Goal: Task Accomplishment & Management: Manage account settings

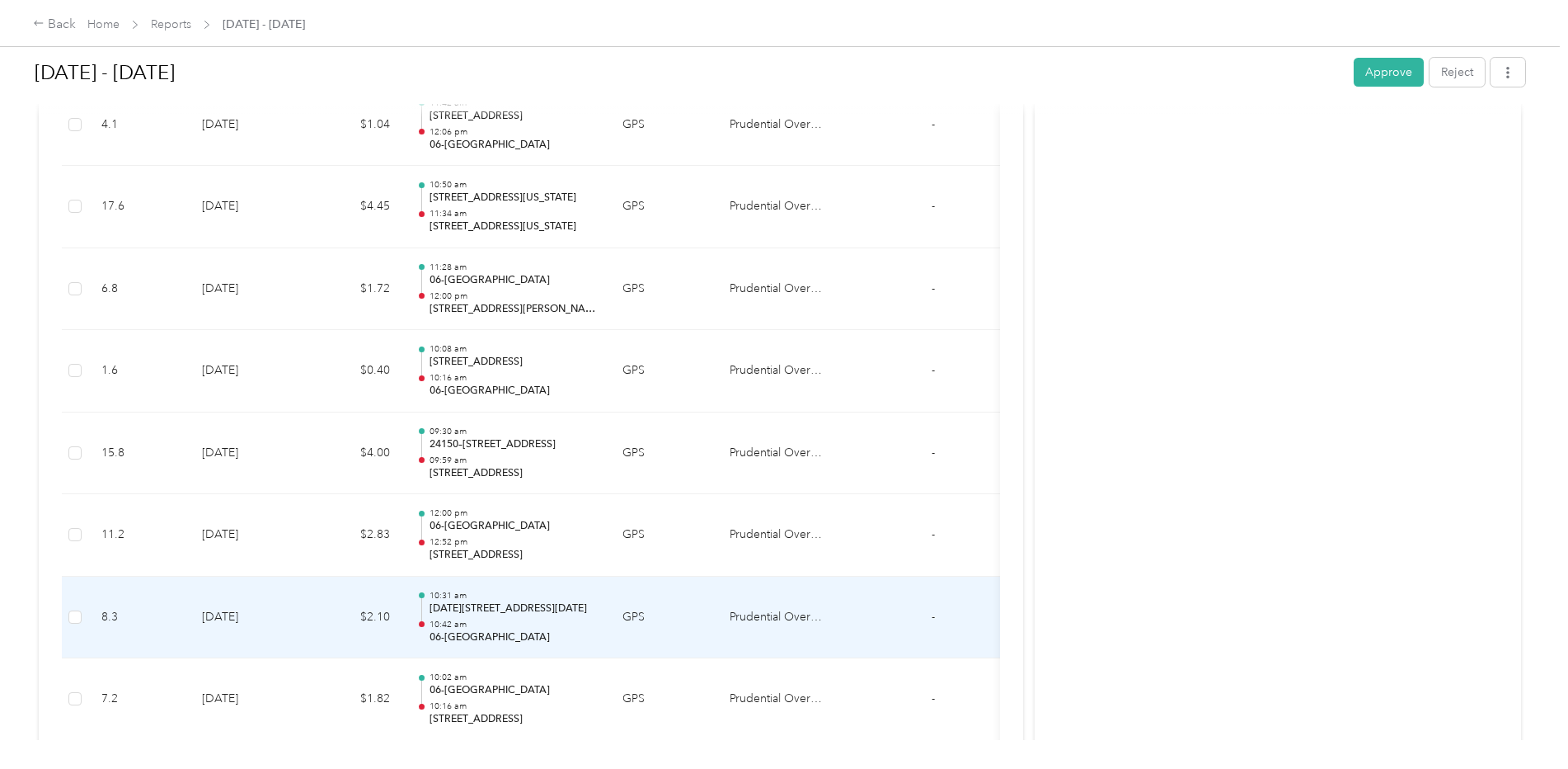
scroll to position [2615, 0]
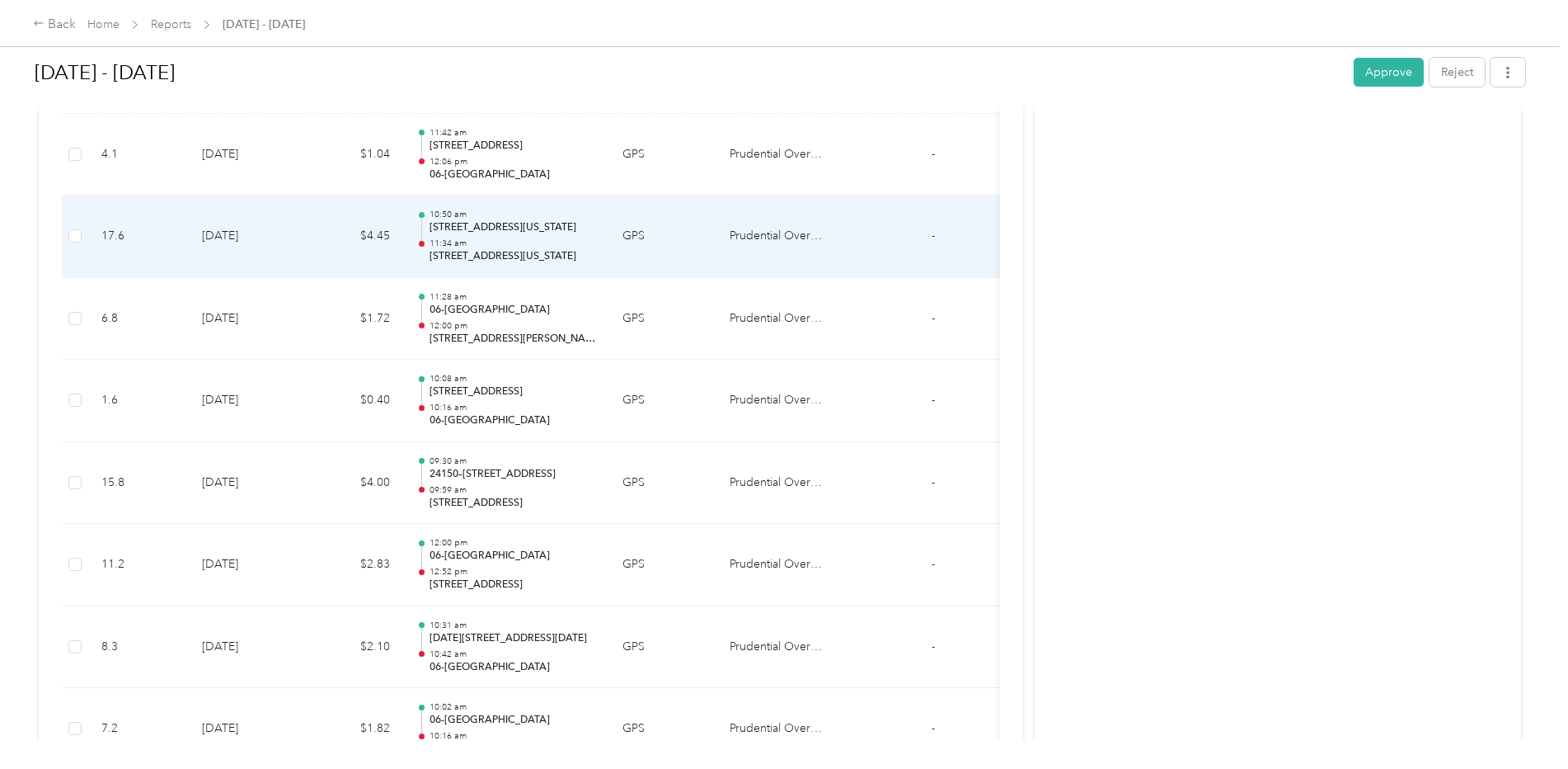
click at [486, 241] on p "11:34 am" at bounding box center [513, 244] width 166 height 11
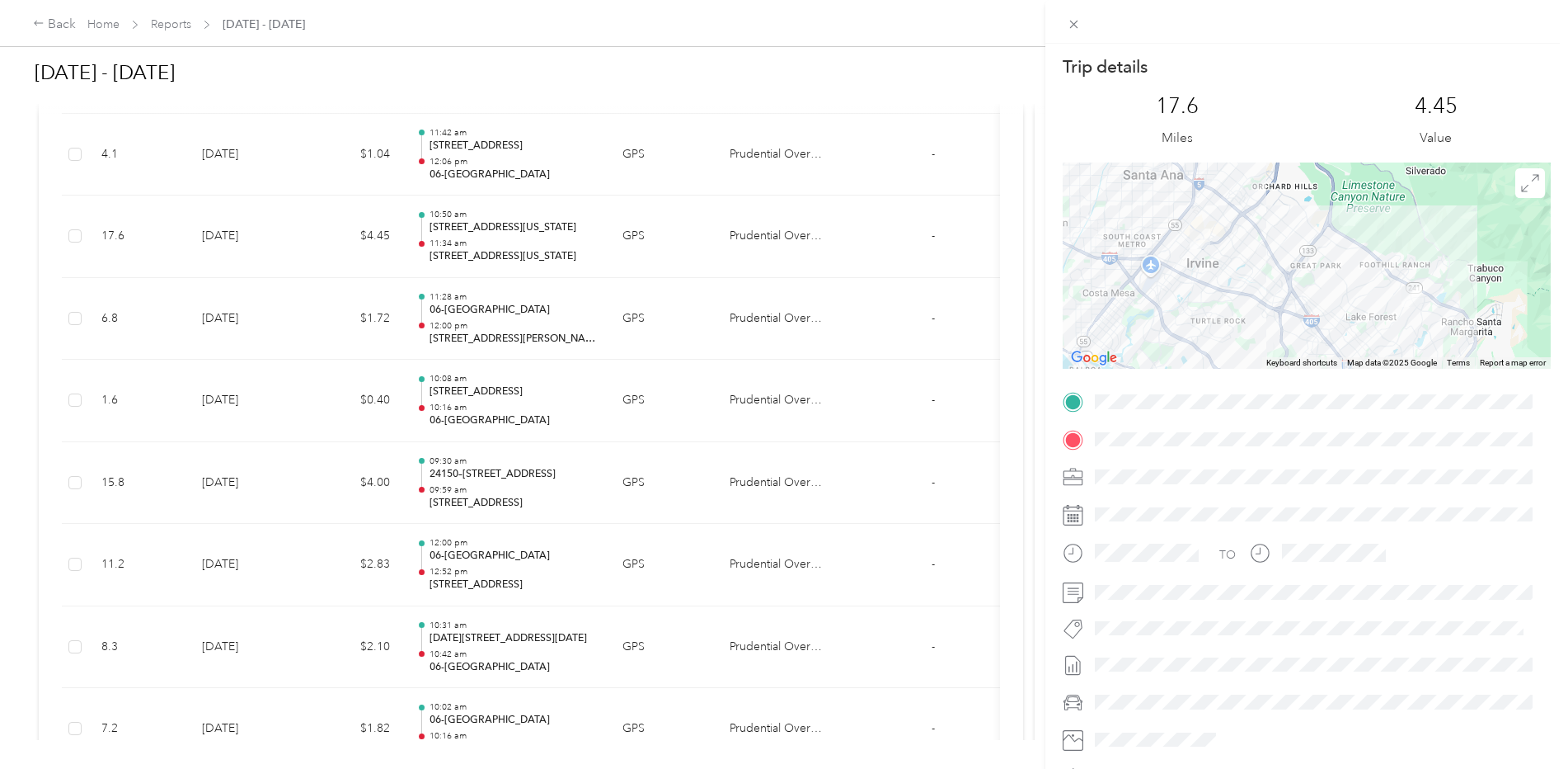
click at [486, 242] on div "Trip details This trip cannot be edited because it is either under review, appr…" at bounding box center [784, 384] width 1568 height 769
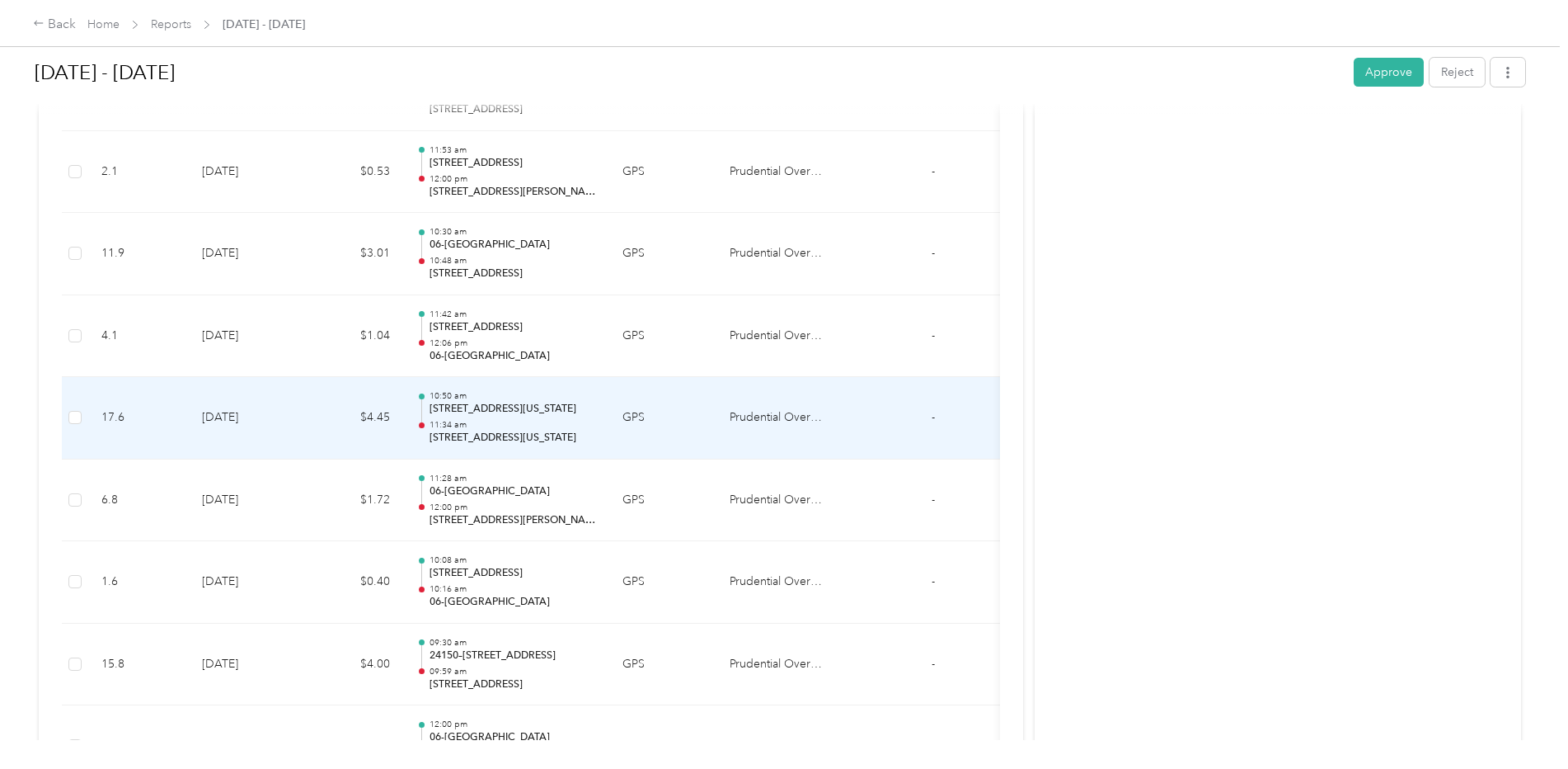
scroll to position [2367, 0]
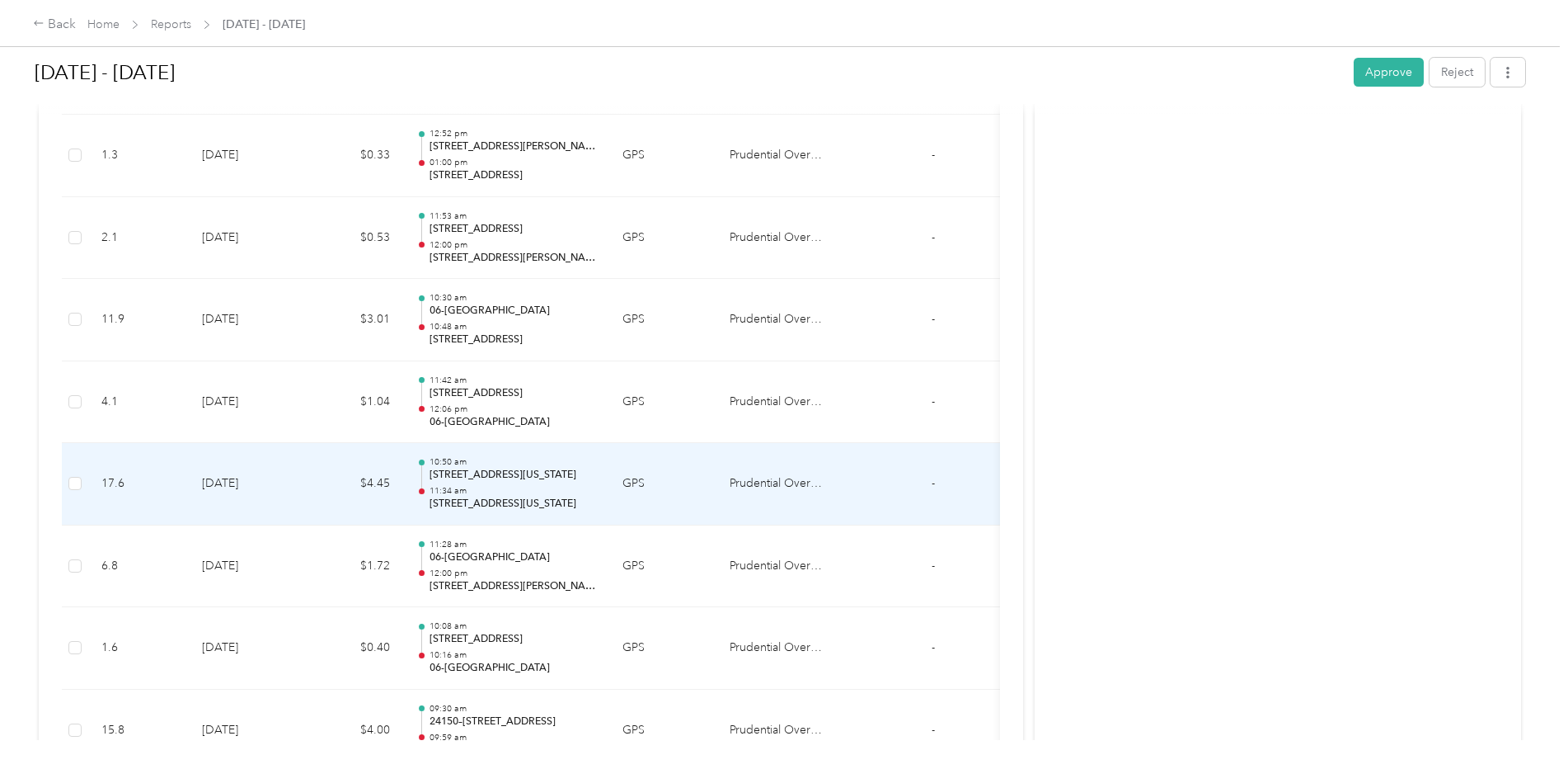
click at [502, 484] on div "10:50 am 20702, [GEOGRAPHIC_DATA], [GEOGRAPHIC_DATA][US_STATE], [GEOGRAPHIC_DAT…" at bounding box center [513, 483] width 166 height 55
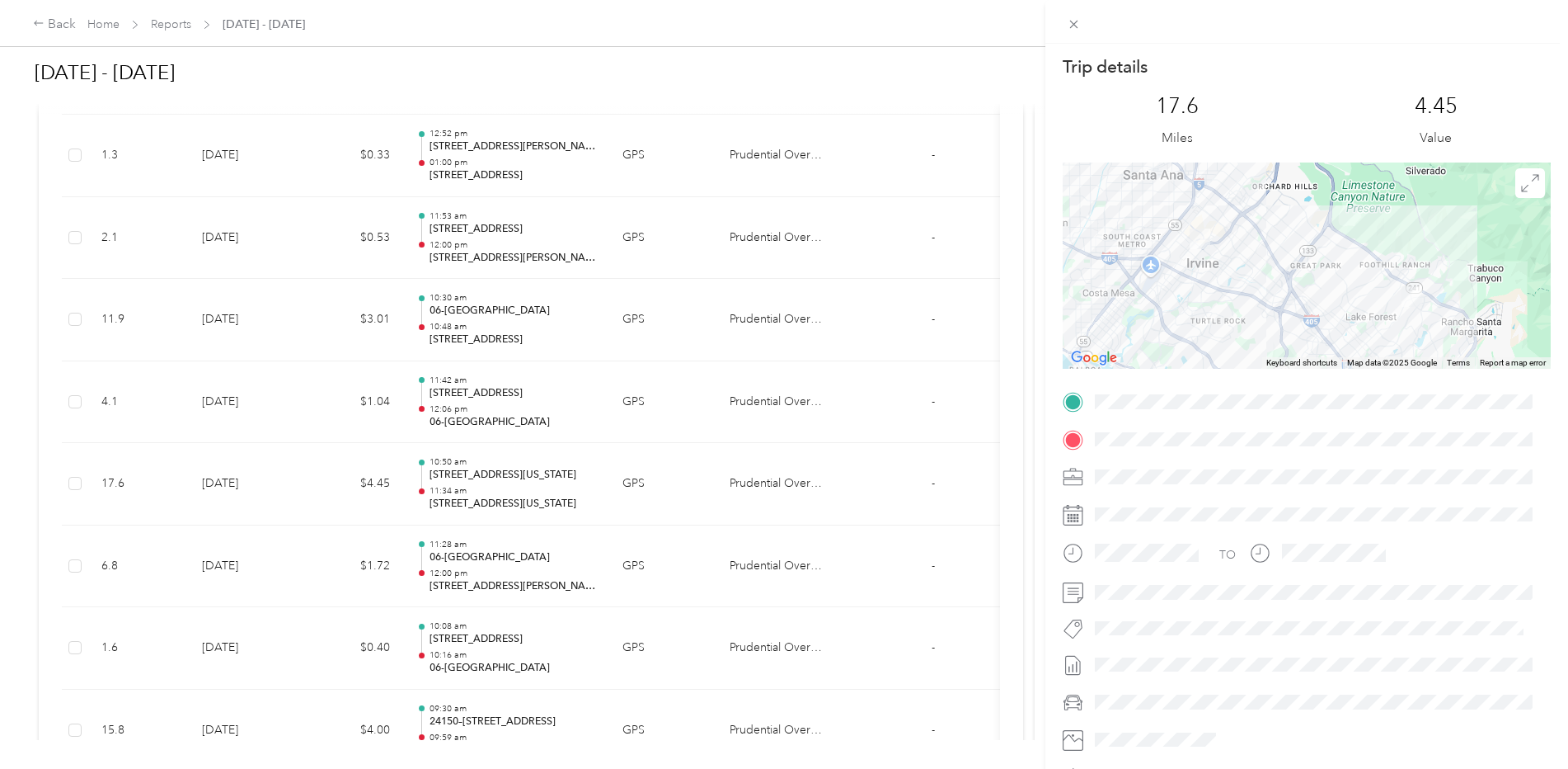
click at [478, 316] on div "Trip details This trip cannot be edited because it is either under review, appr…" at bounding box center [784, 384] width 1568 height 769
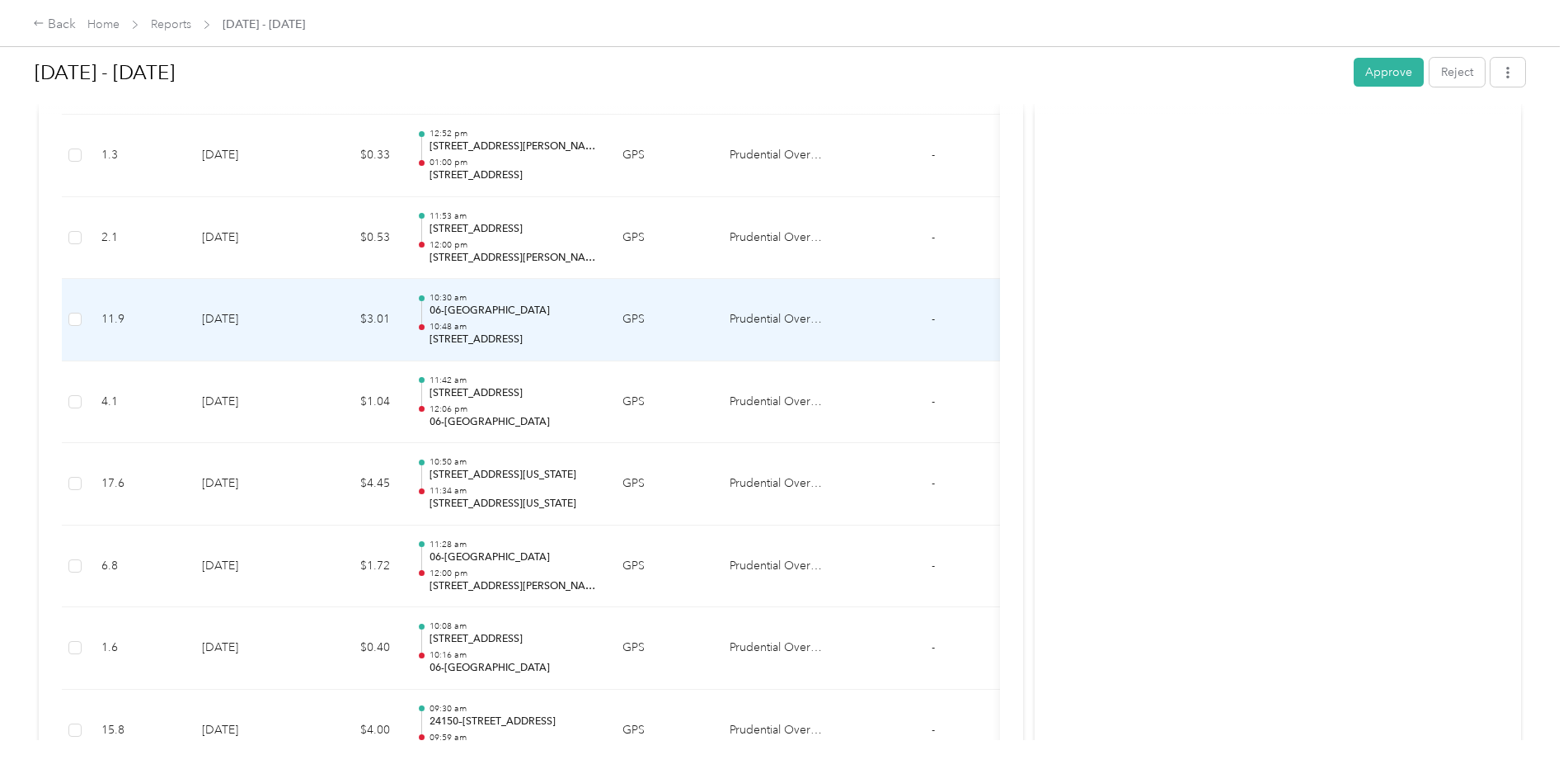
click at [478, 316] on p "06-[GEOGRAPHIC_DATA]" at bounding box center [513, 311] width 166 height 15
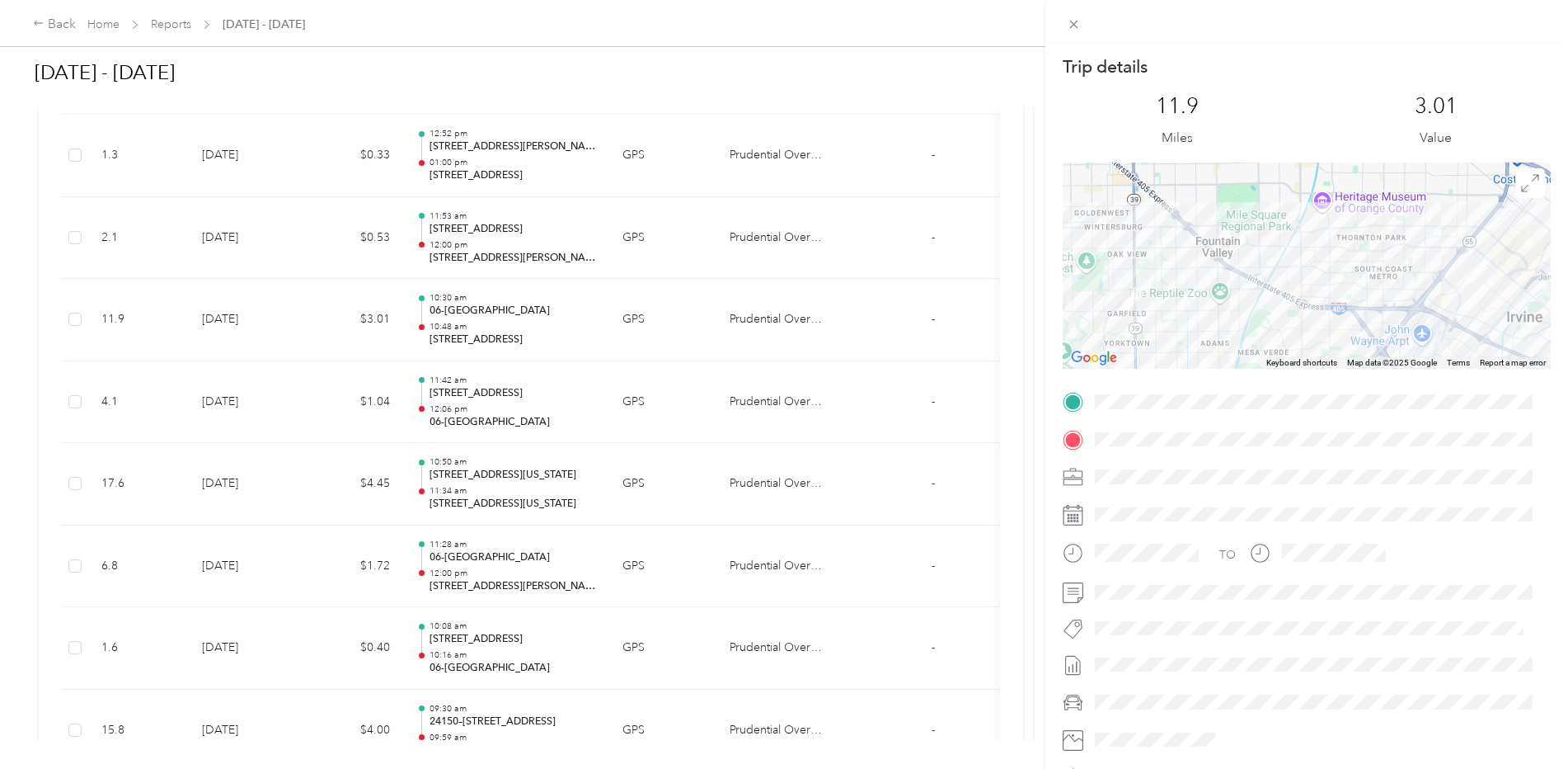
click at [495, 250] on div "Trip details This trip cannot be edited because it is either under review, appr…" at bounding box center [784, 384] width 1568 height 769
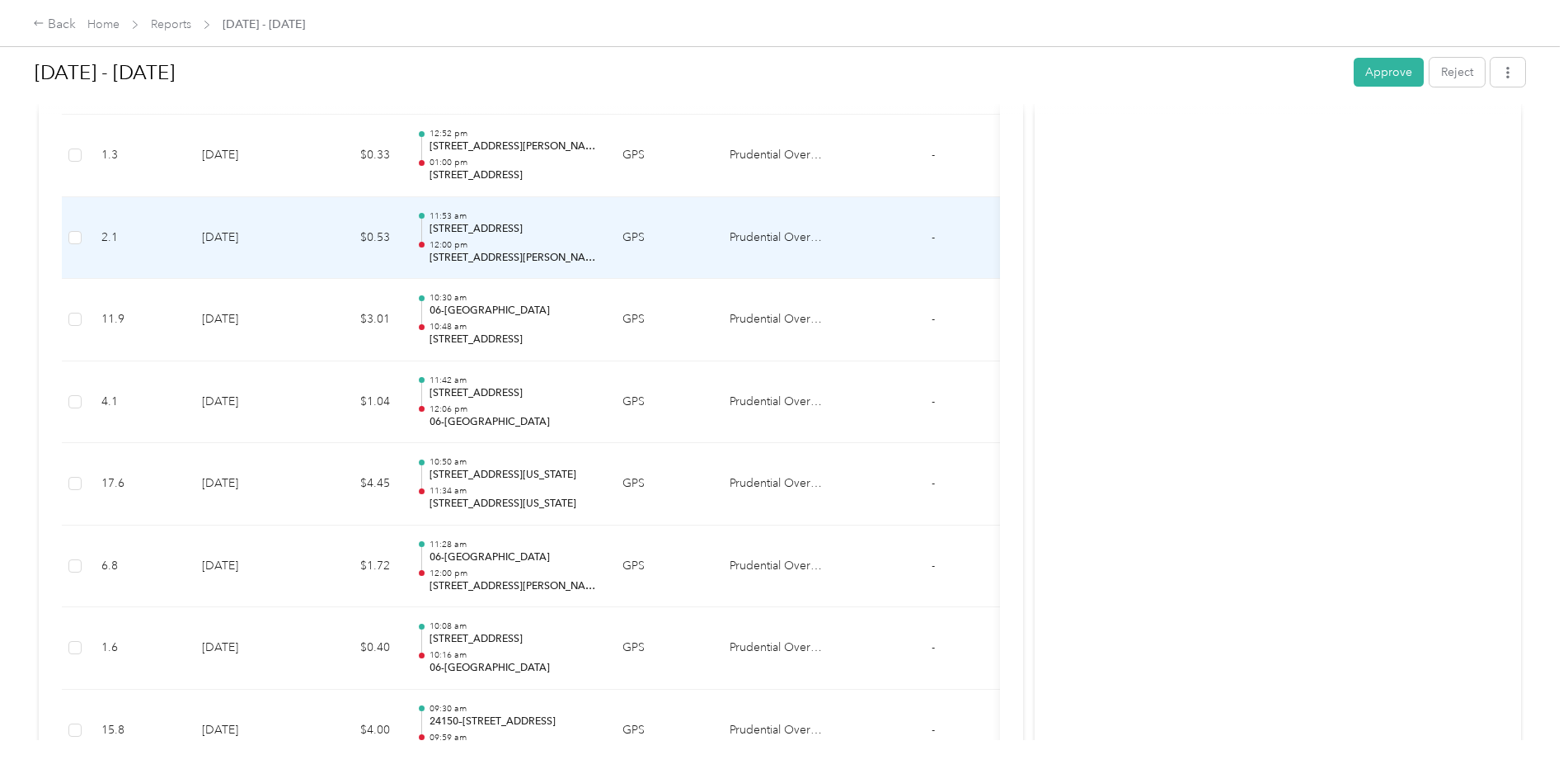
click at [495, 250] on p "[STREET_ADDRESS][PERSON_NAME][PERSON_NAME]" at bounding box center [513, 258] width 166 height 15
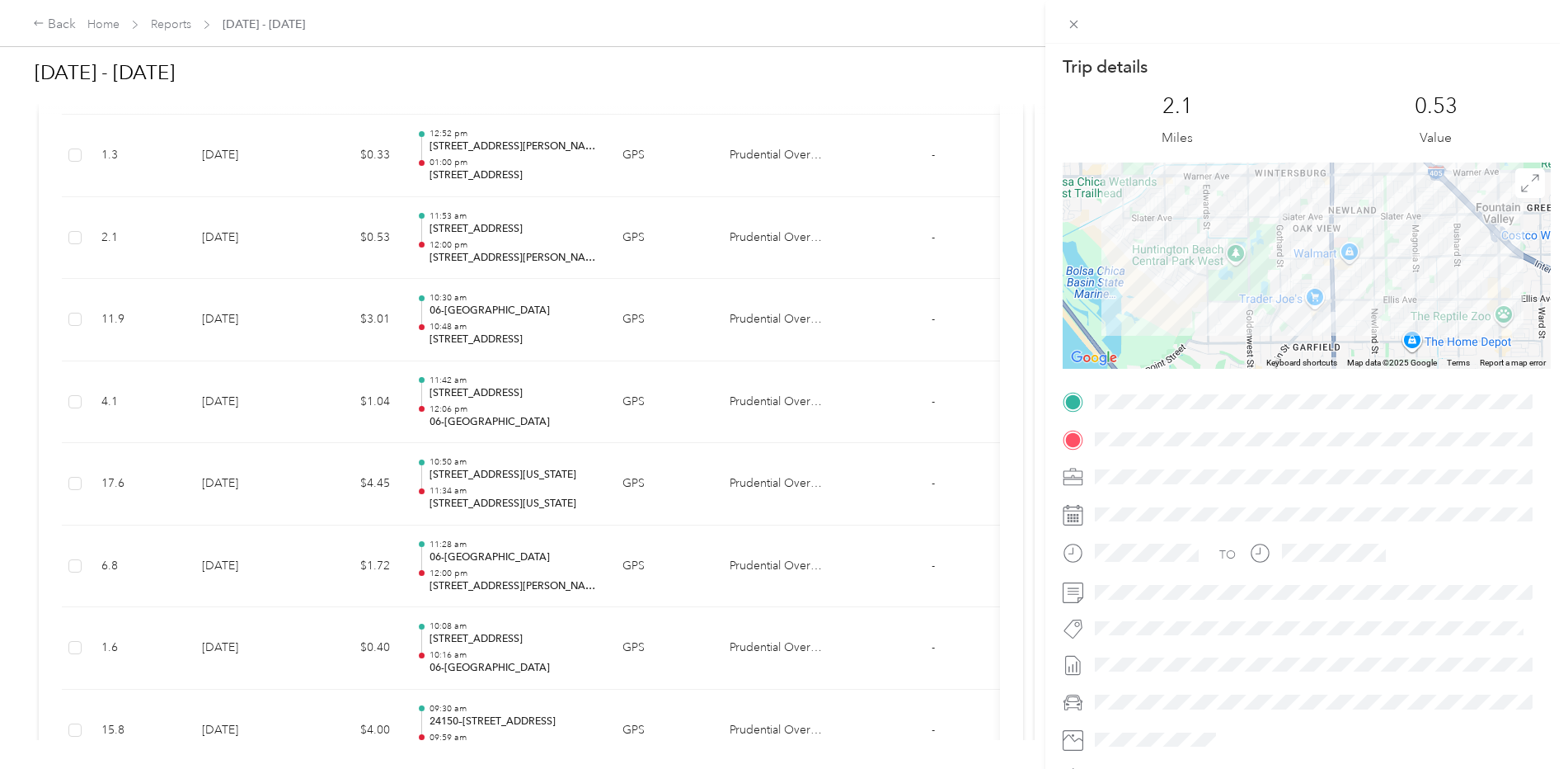
click at [479, 161] on div "Trip details This trip cannot be edited because it is either under review, appr…" at bounding box center [784, 384] width 1568 height 769
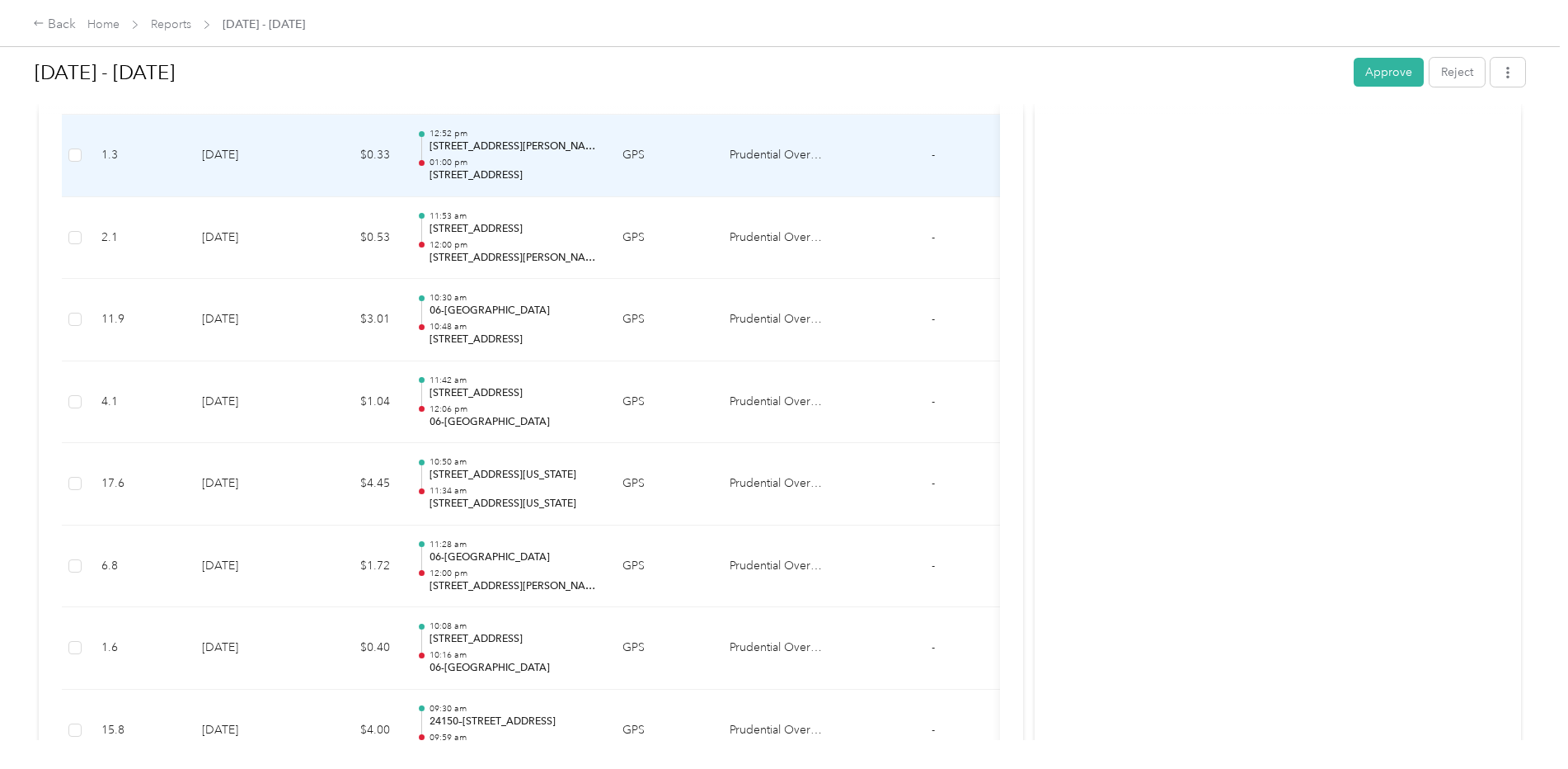
click at [479, 161] on p "01:00 pm" at bounding box center [513, 162] width 166 height 11
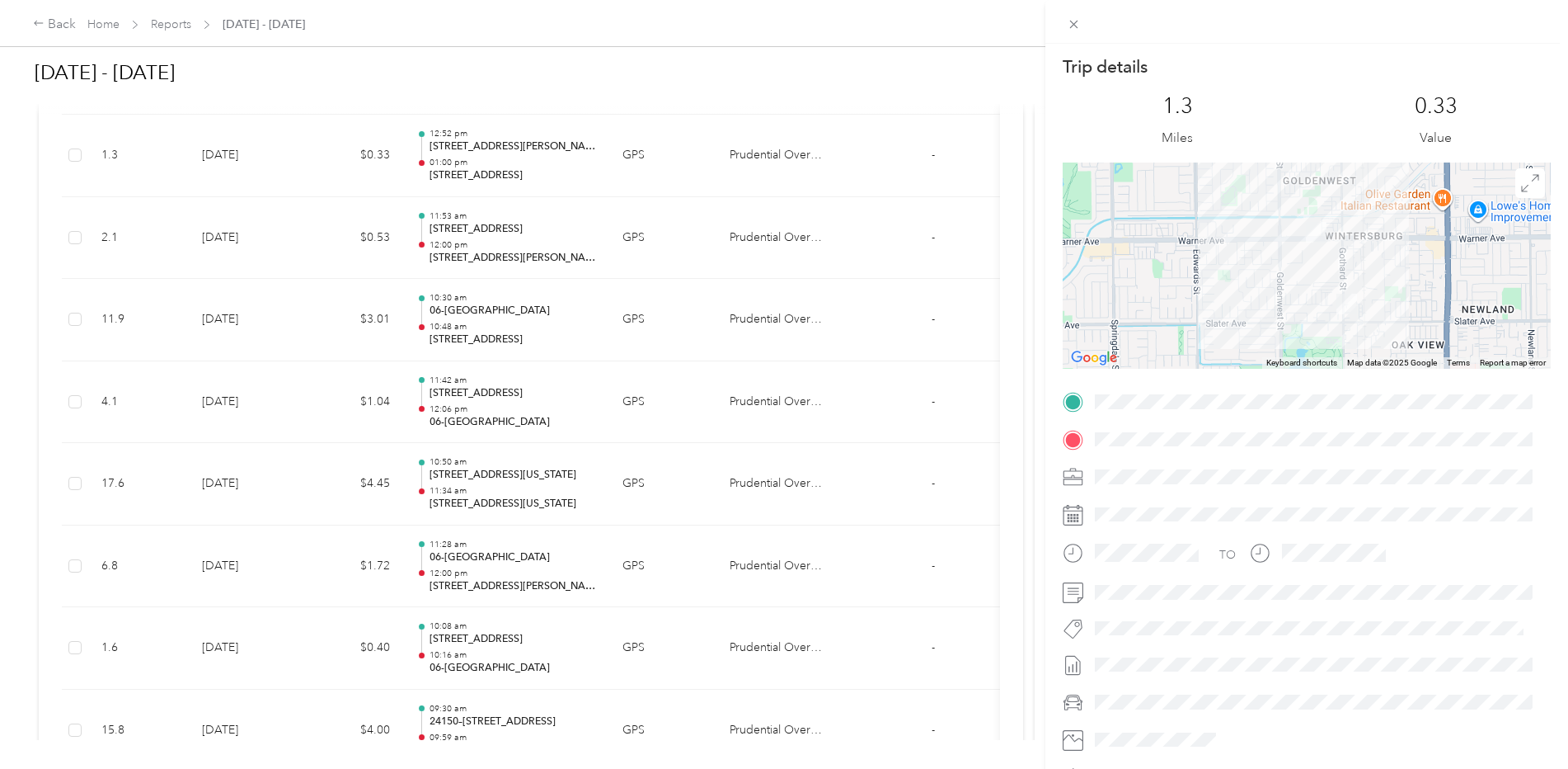
click at [498, 166] on div "Trip details This trip cannot be edited because it is either under review, appr…" at bounding box center [784, 384] width 1568 height 769
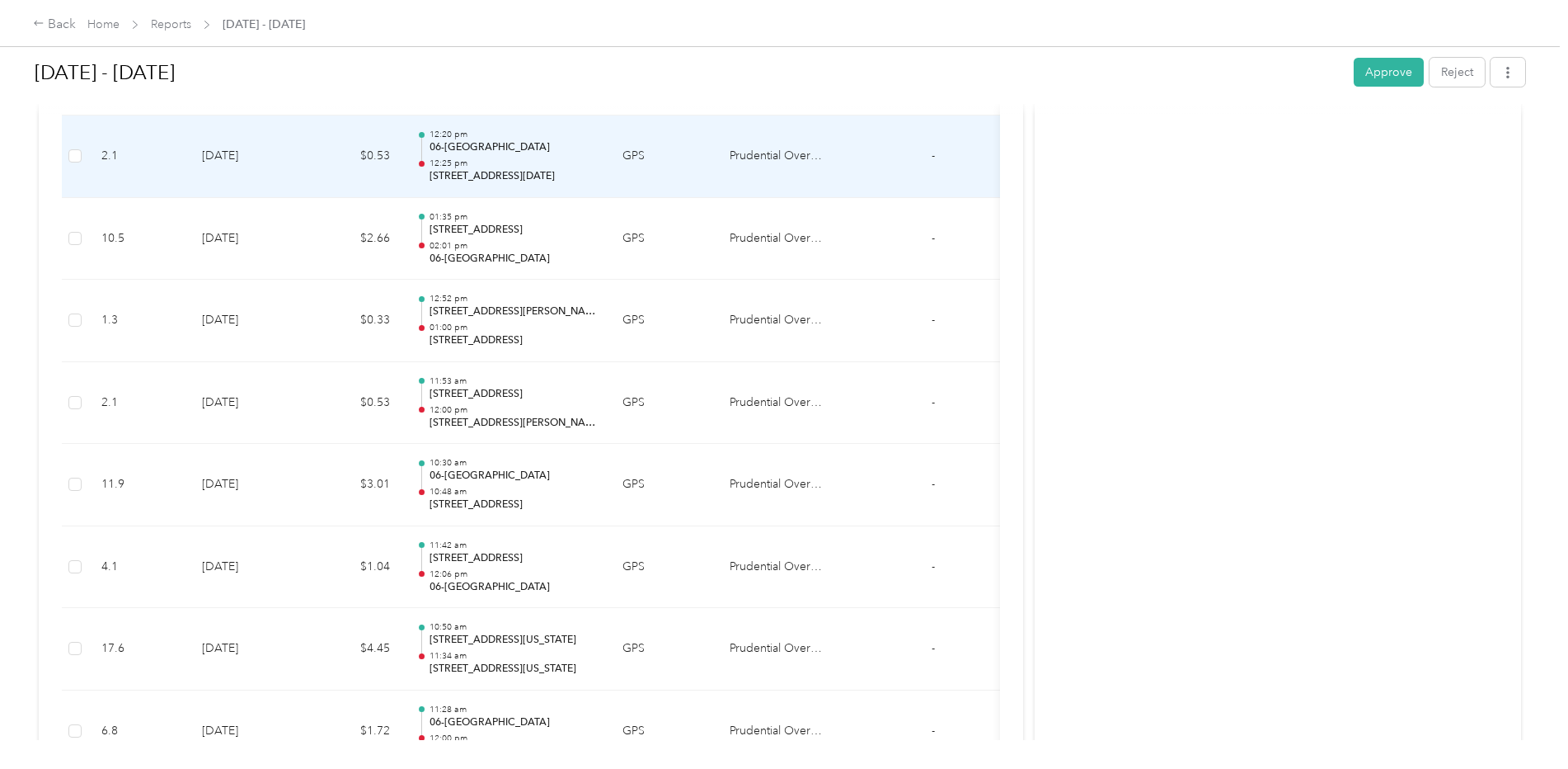
scroll to position [2120, 0]
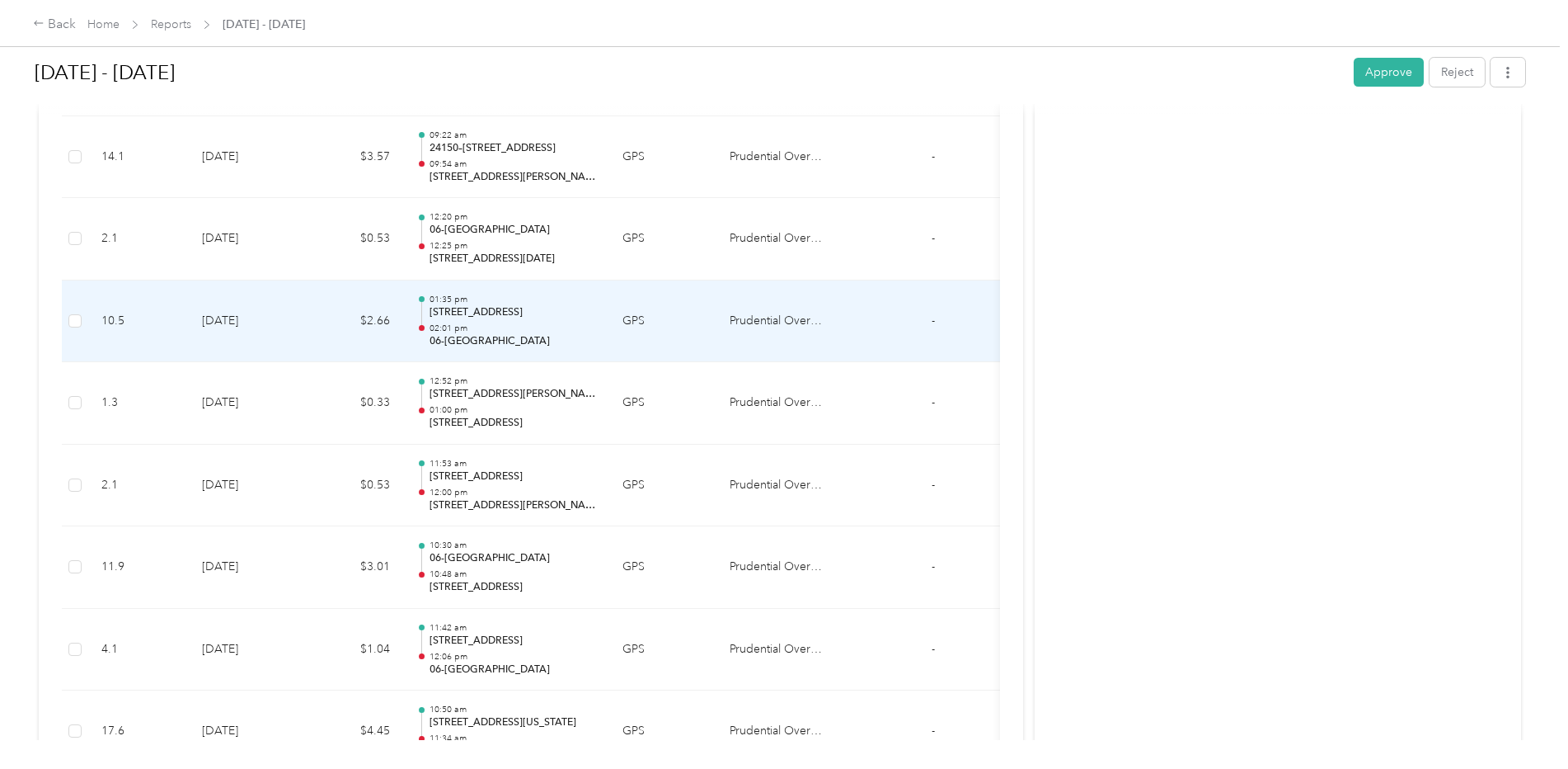
click at [462, 328] on p "02:01 pm" at bounding box center [513, 329] width 166 height 11
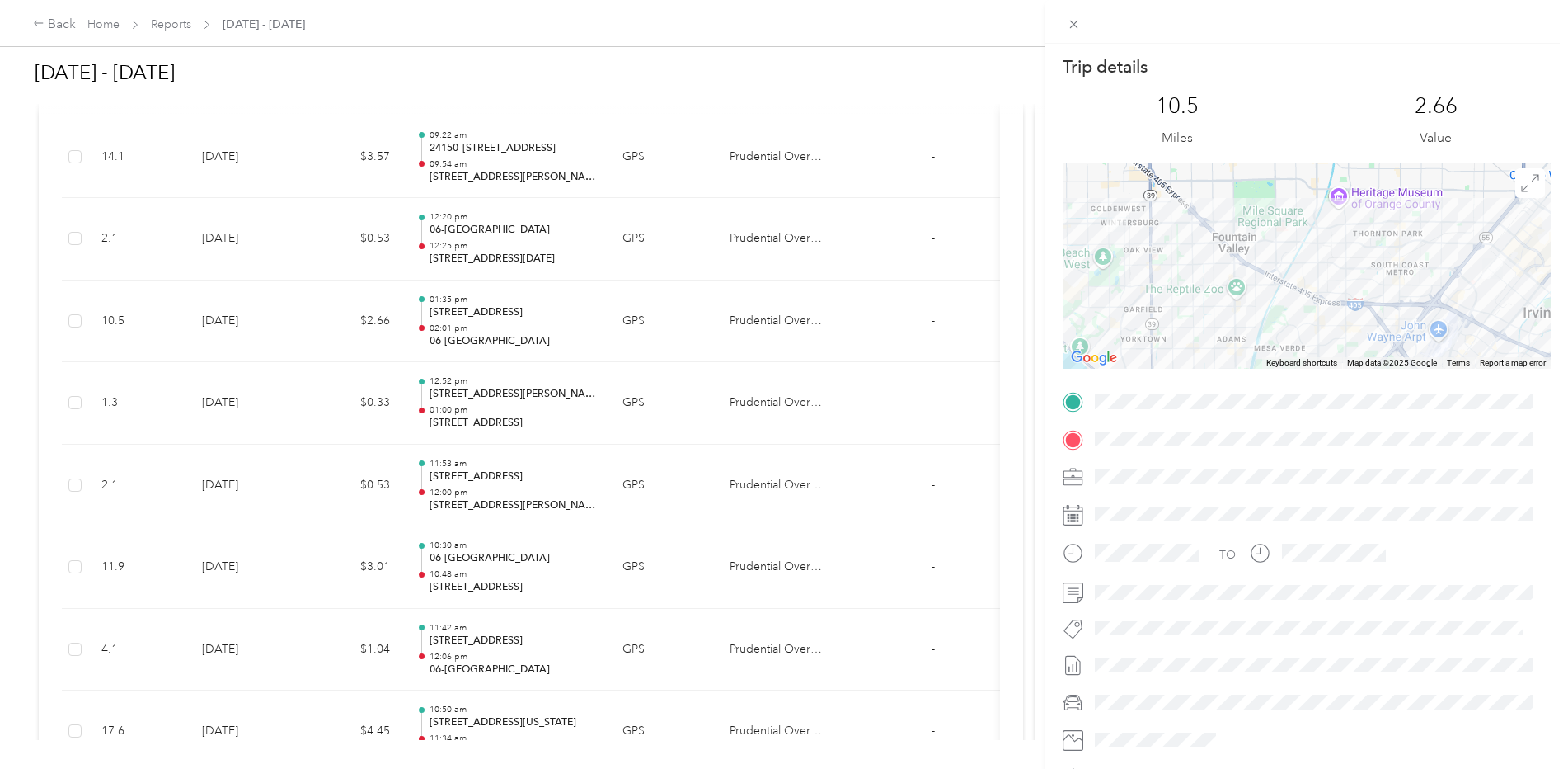
click at [483, 231] on div "Trip details This trip cannot be edited because it is either under review, appr…" at bounding box center [784, 384] width 1568 height 769
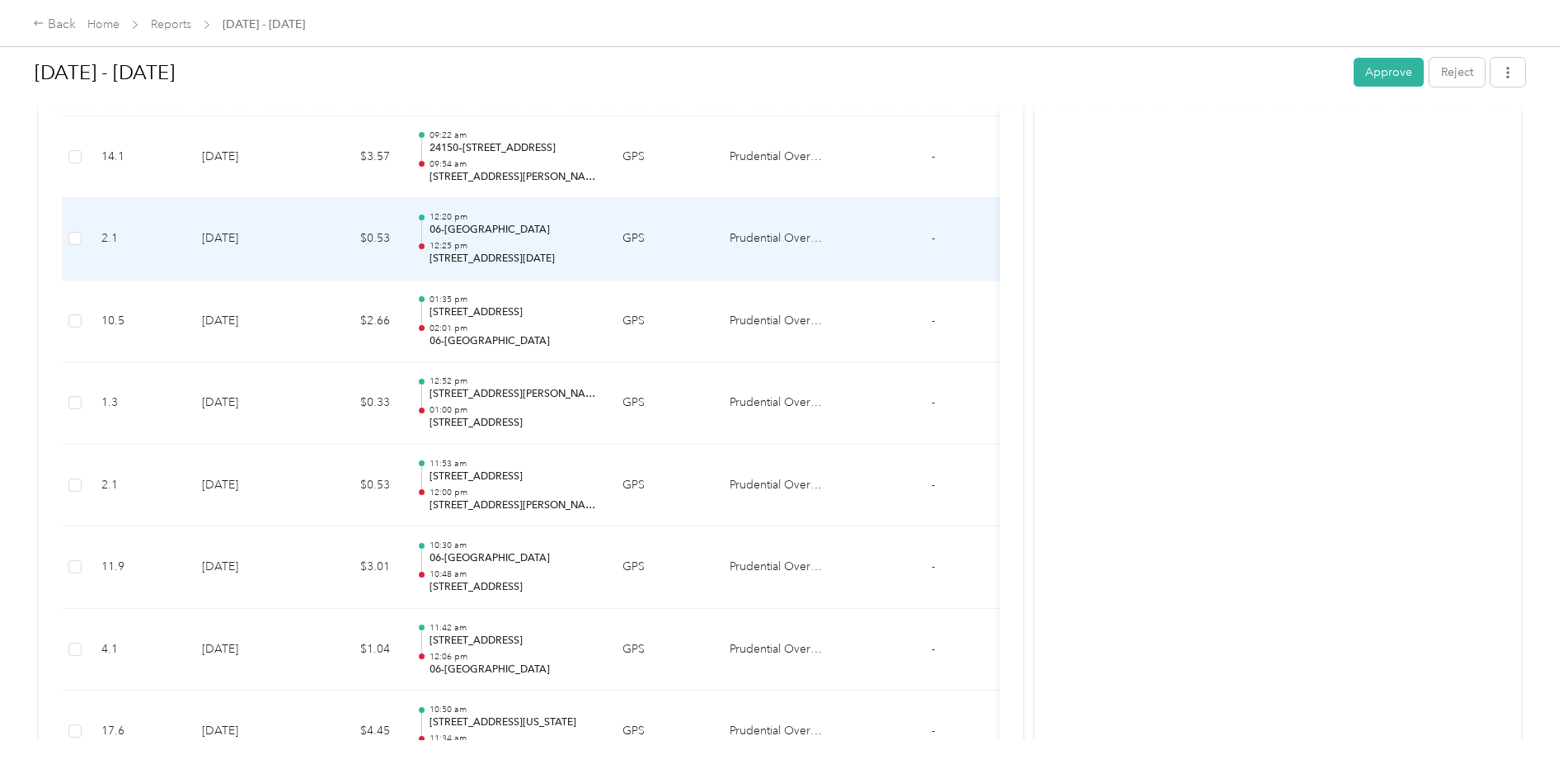
scroll to position [2038, 0]
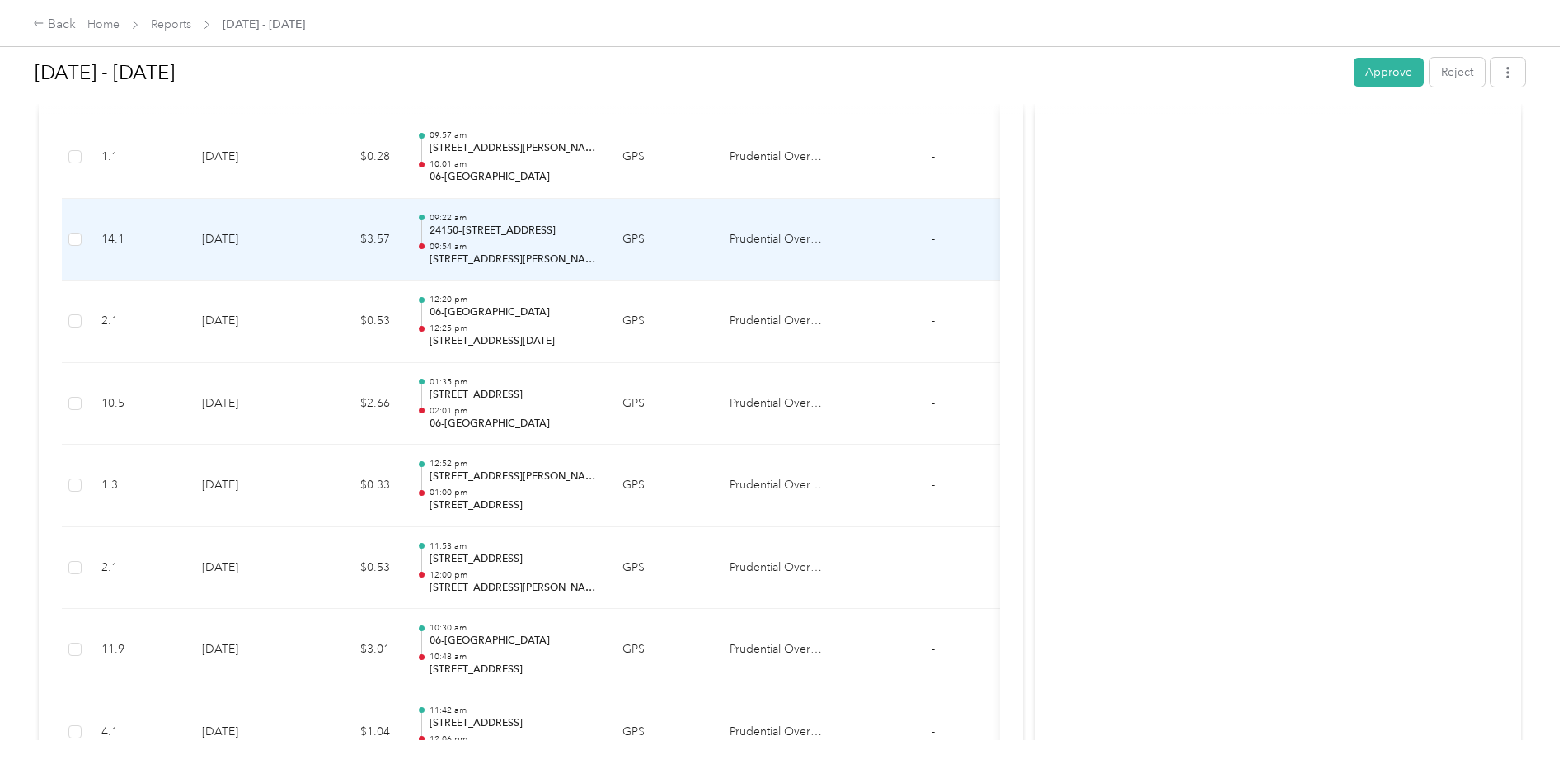
click at [480, 247] on p "09:54 am" at bounding box center [513, 246] width 166 height 11
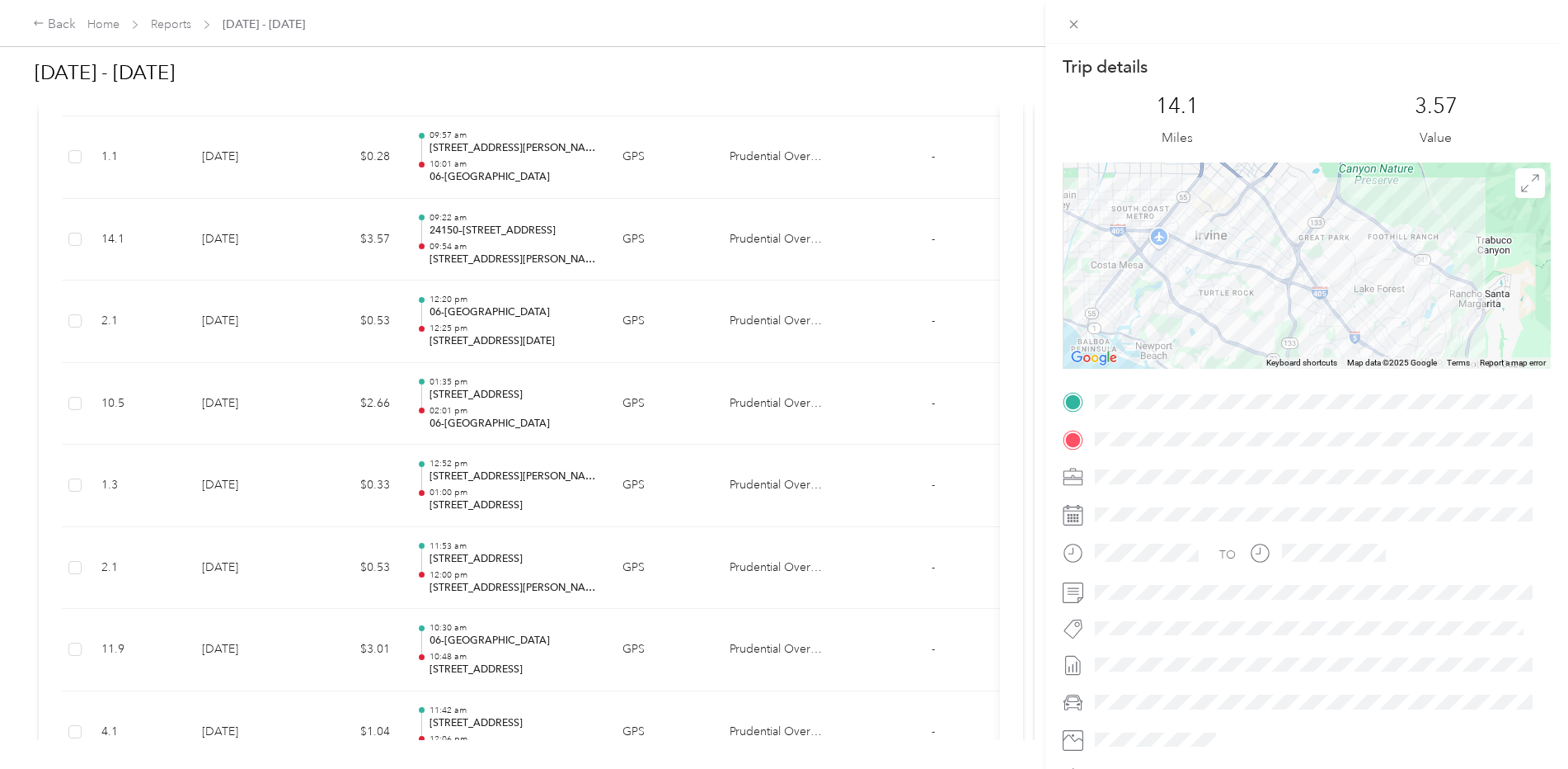
click at [473, 166] on div "Trip details This trip cannot be edited because it is either under review, appr…" at bounding box center [784, 384] width 1568 height 769
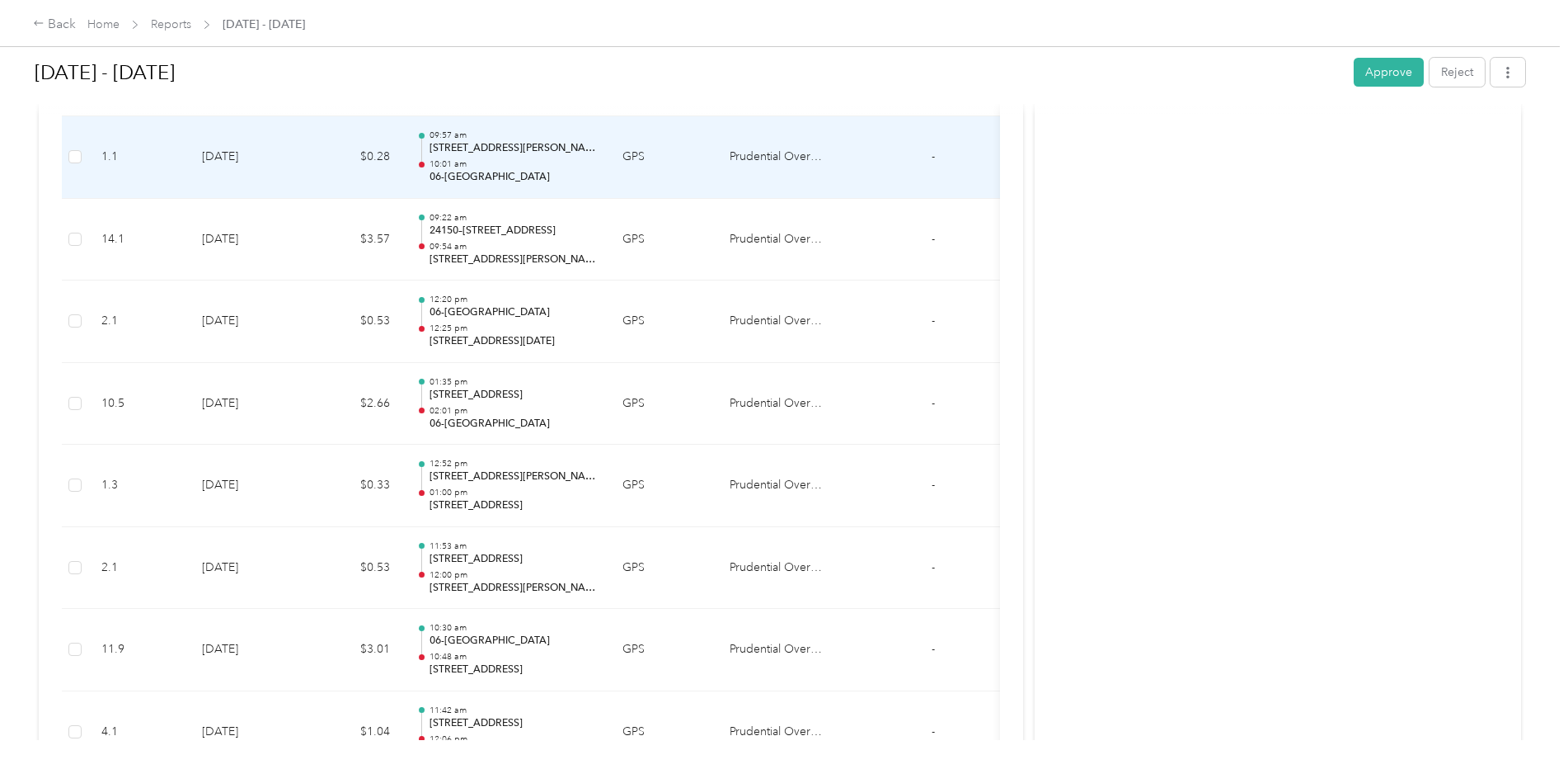
click at [481, 165] on p "10:01 am" at bounding box center [513, 164] width 166 height 11
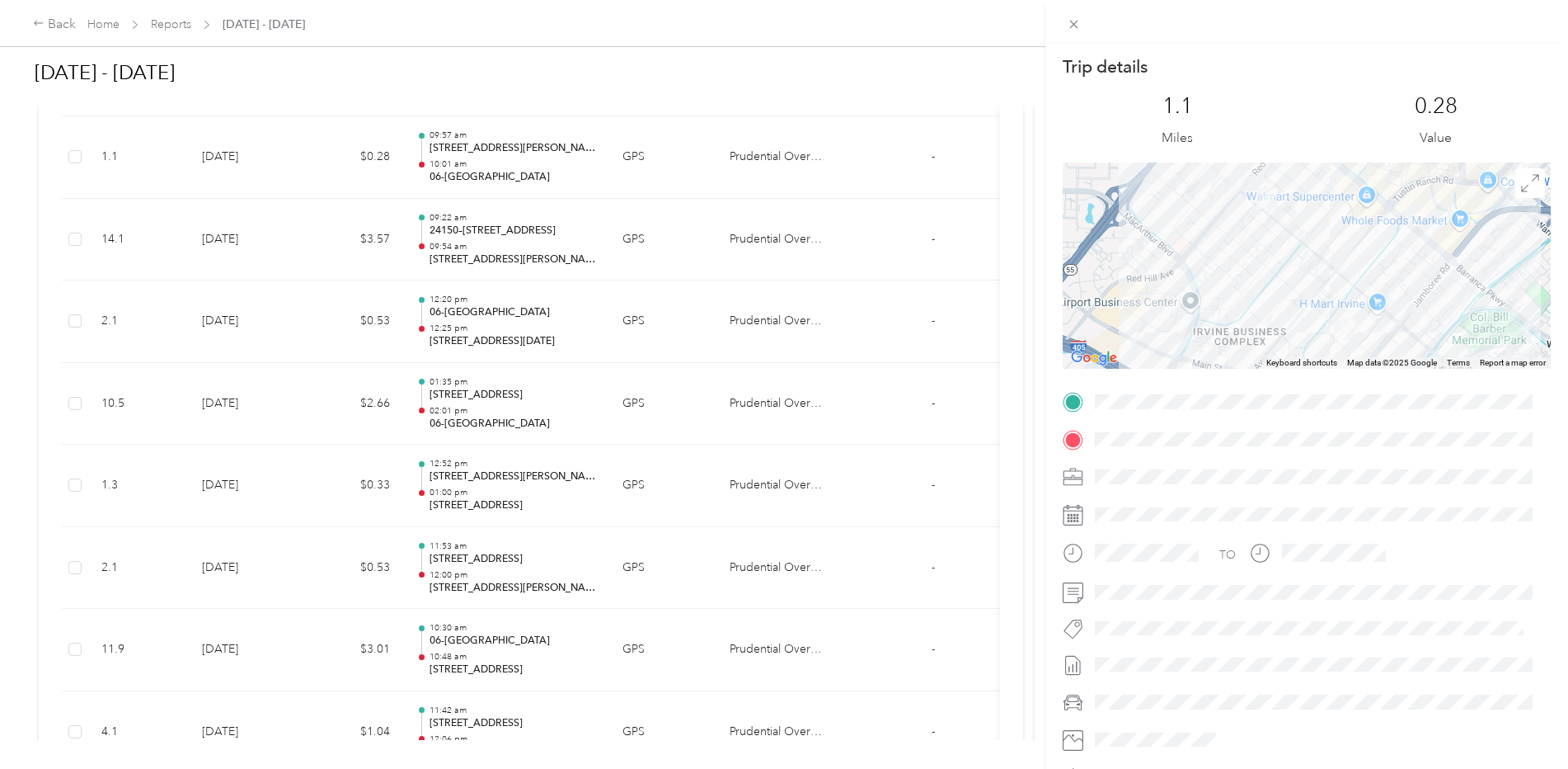
click at [470, 172] on div "Trip details This trip cannot be edited because it is either under review, appr…" at bounding box center [784, 384] width 1568 height 769
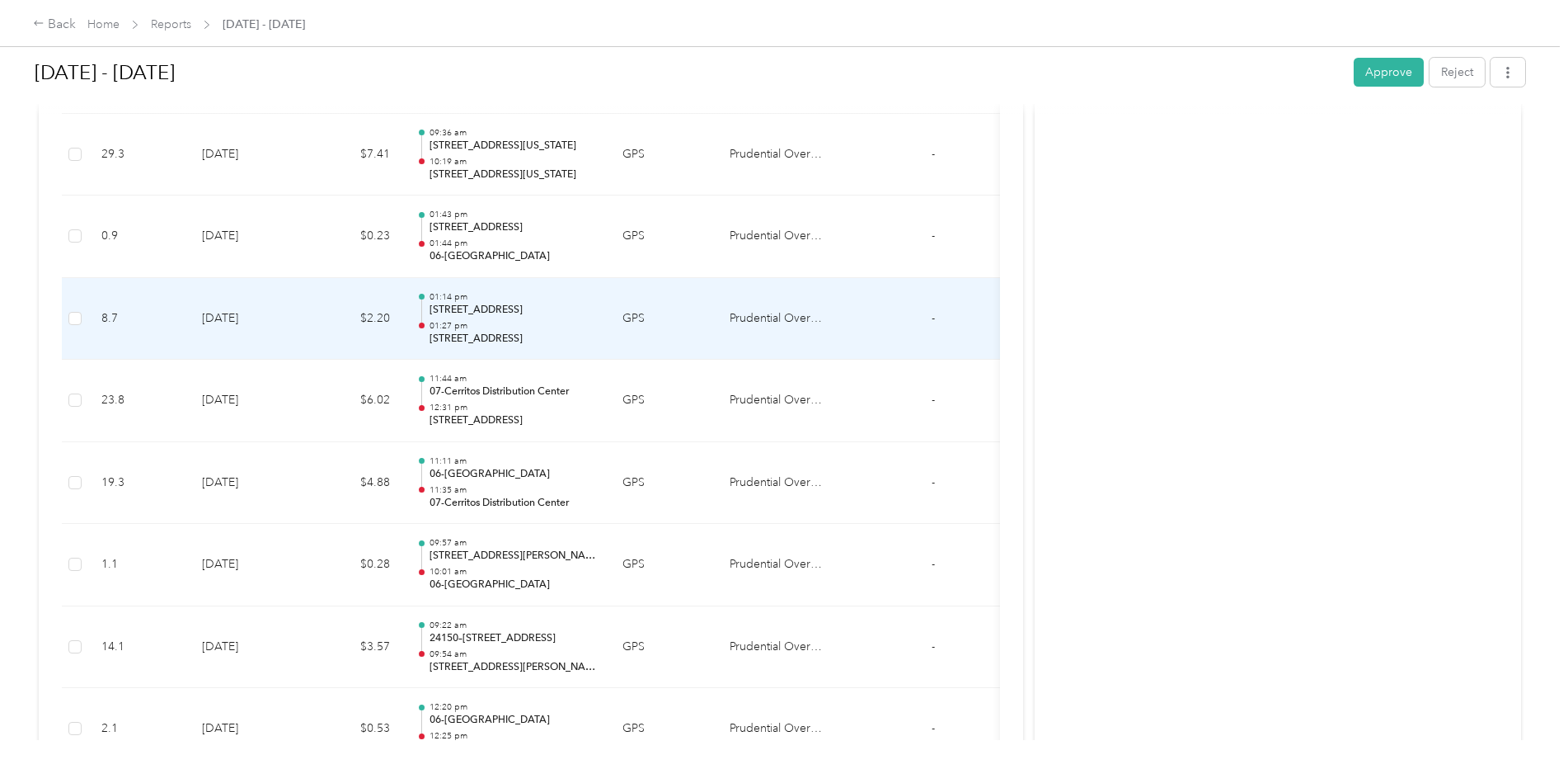
scroll to position [1625, 0]
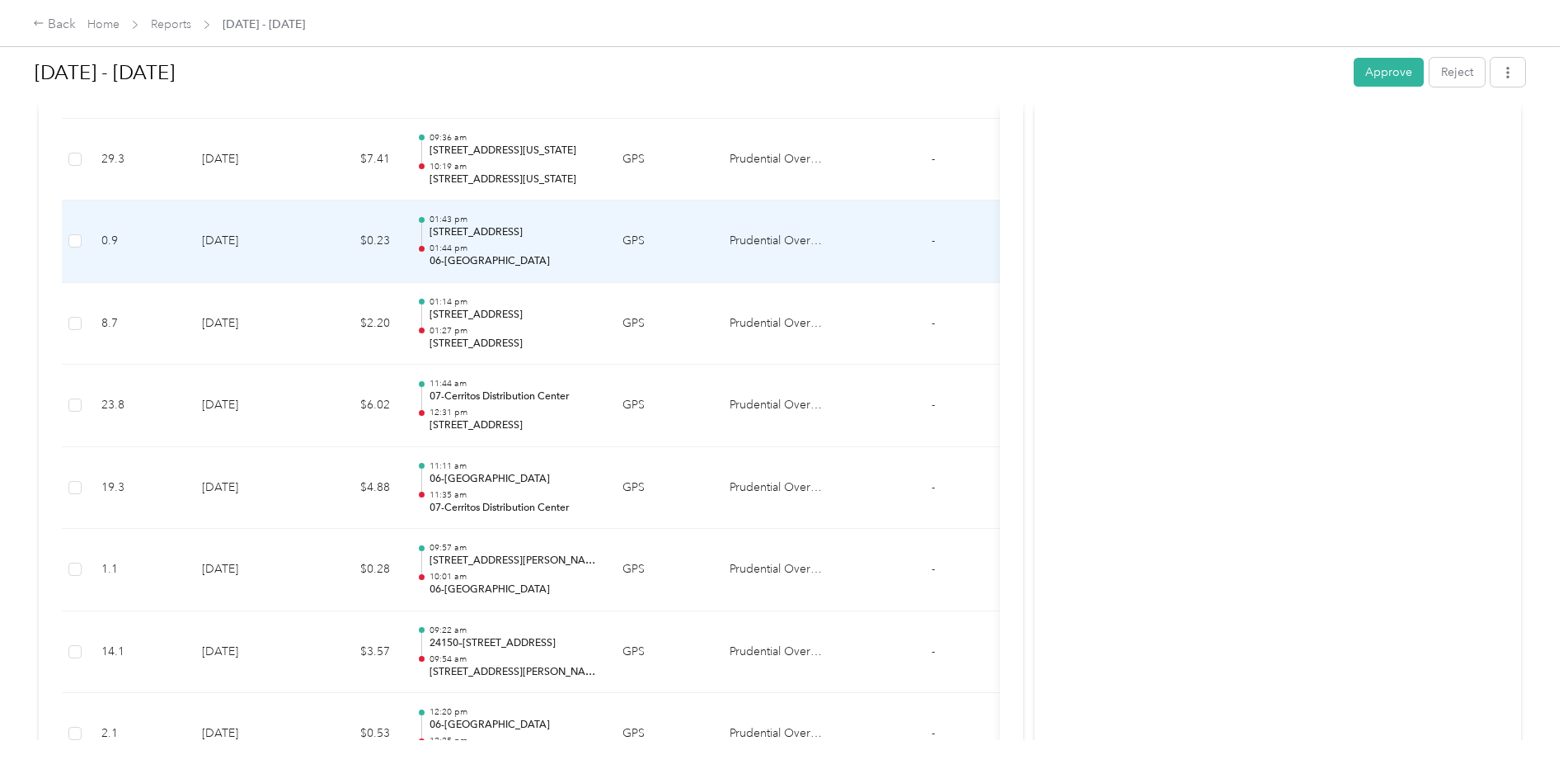
click at [480, 245] on p "01:44 pm" at bounding box center [513, 248] width 166 height 11
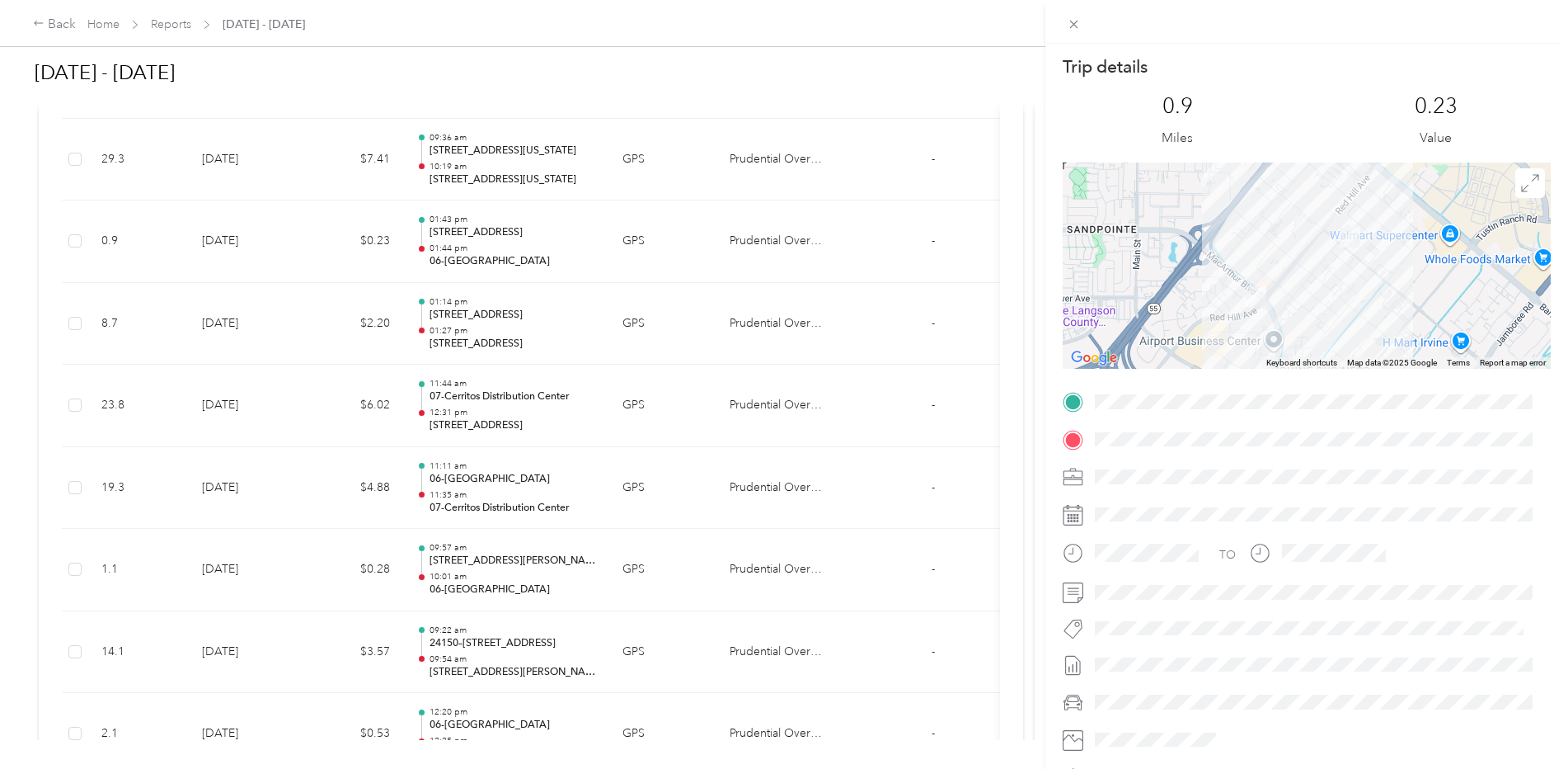
click at [490, 235] on div "Trip details This trip cannot be edited because it is either under review, appr…" at bounding box center [784, 384] width 1568 height 769
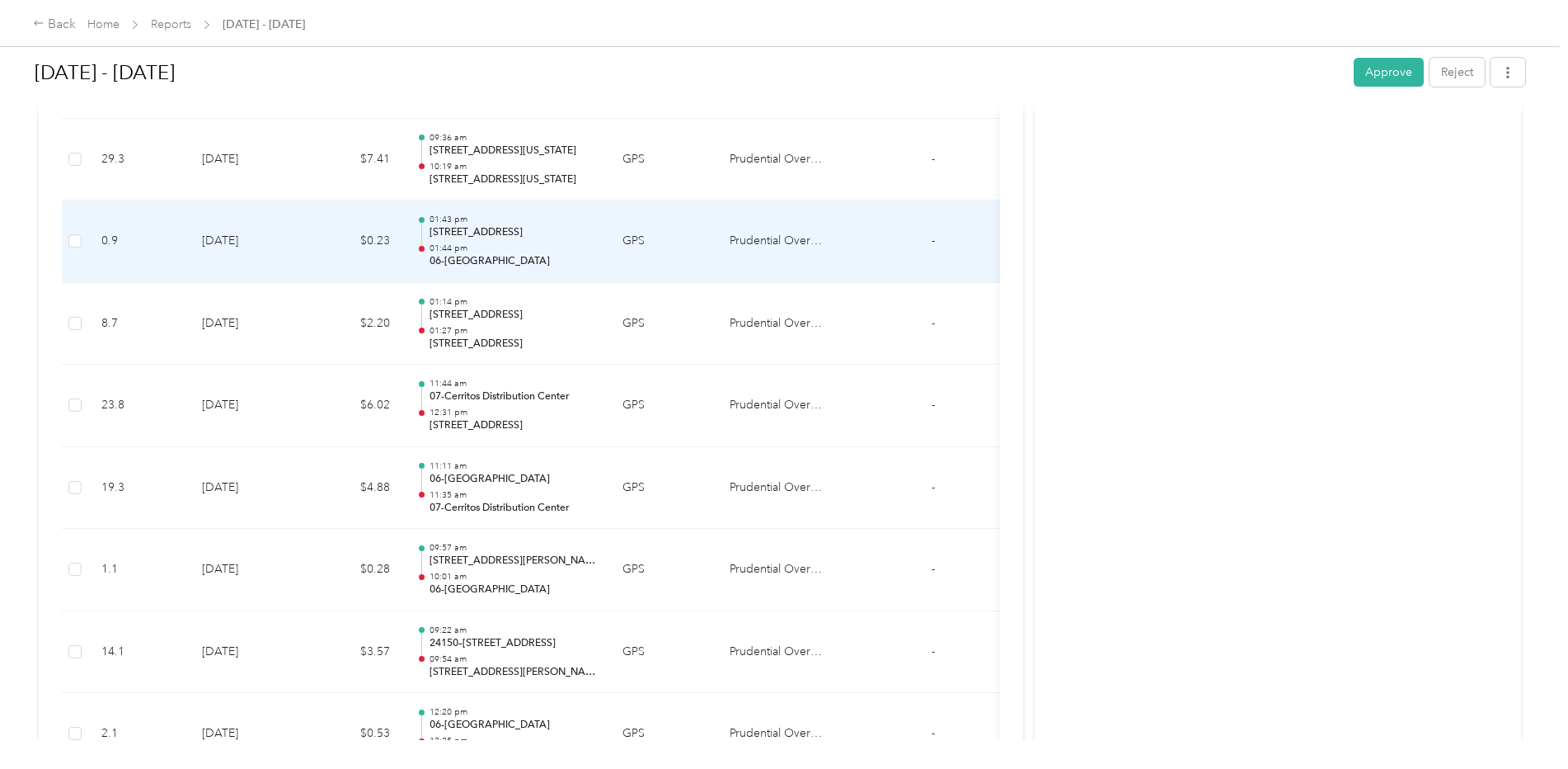
click at [495, 245] on p "01:44 pm" at bounding box center [513, 248] width 166 height 11
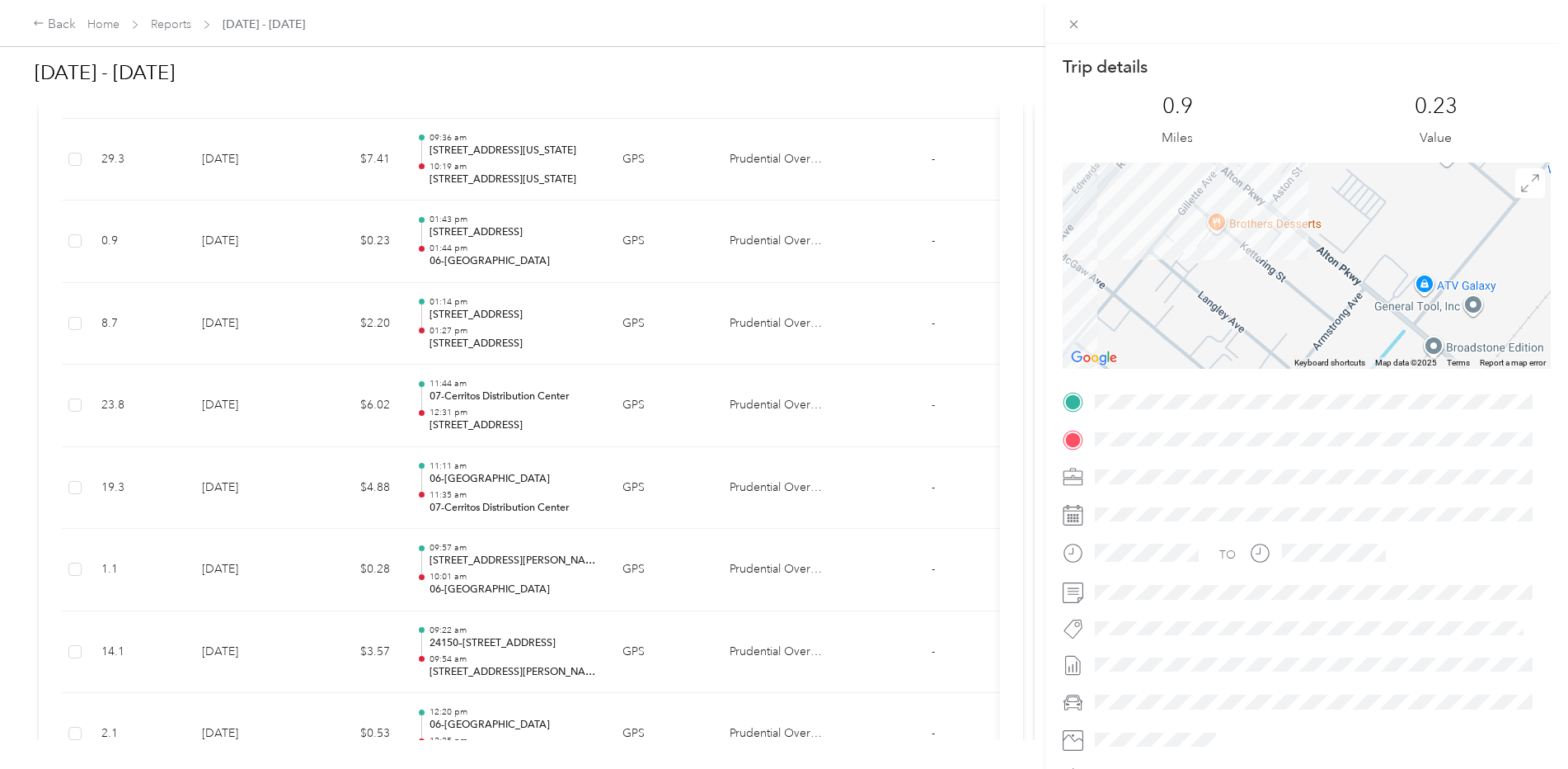
drag, startPoint x: 1364, startPoint y: 226, endPoint x: 1220, endPoint y: 421, distance: 242.4
click at [1220, 421] on div "Trip details This trip cannot be edited because it is either under review, appr…" at bounding box center [1306, 422] width 488 height 735
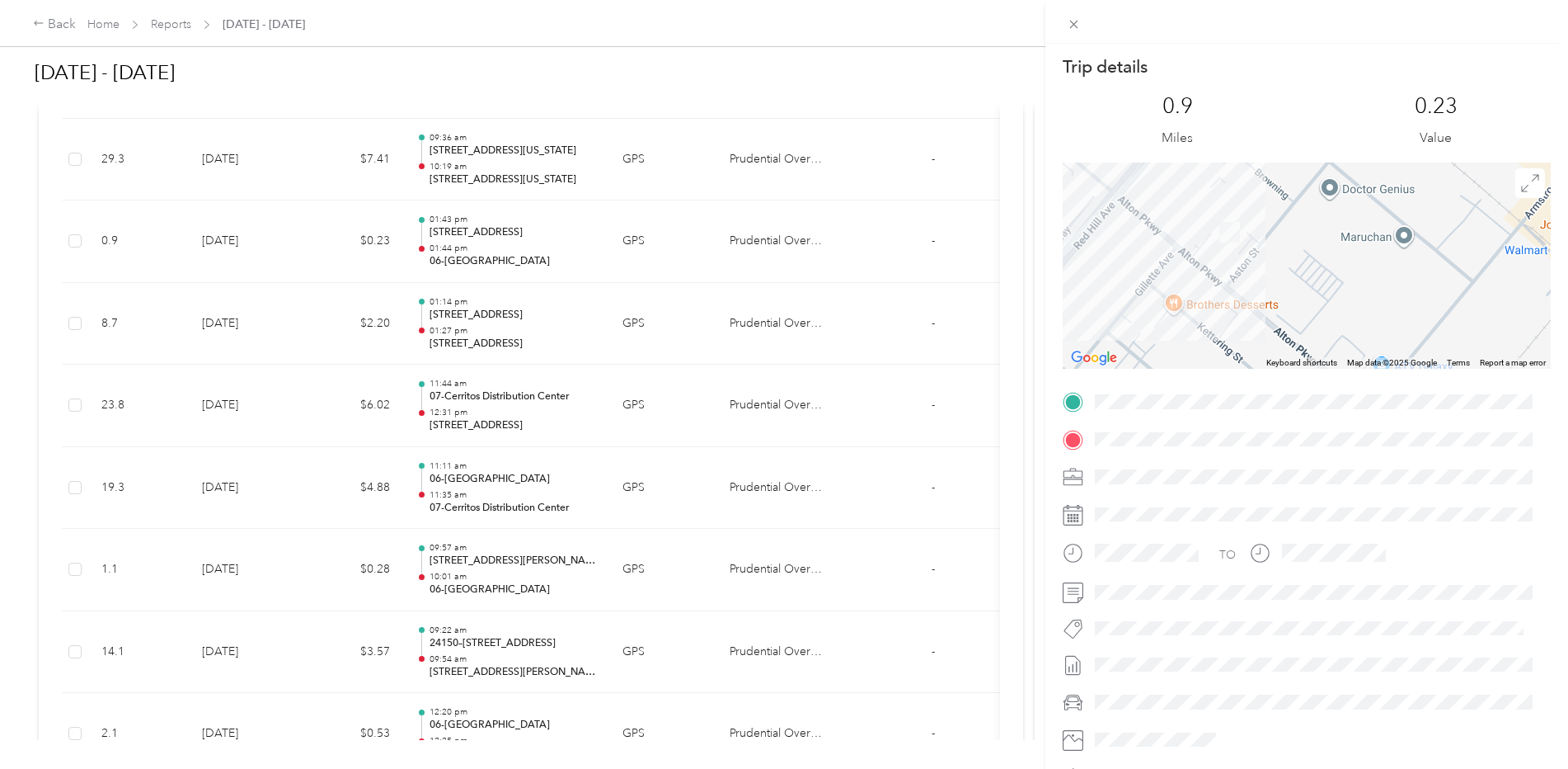
drag, startPoint x: 1275, startPoint y: 263, endPoint x: 1252, endPoint y: 359, distance: 98.7
click at [1253, 359] on div "Keyboard shortcuts Map Data Map data ©2025 Google Map data ©2025 Google 100 m C…" at bounding box center [1306, 266] width 488 height 206
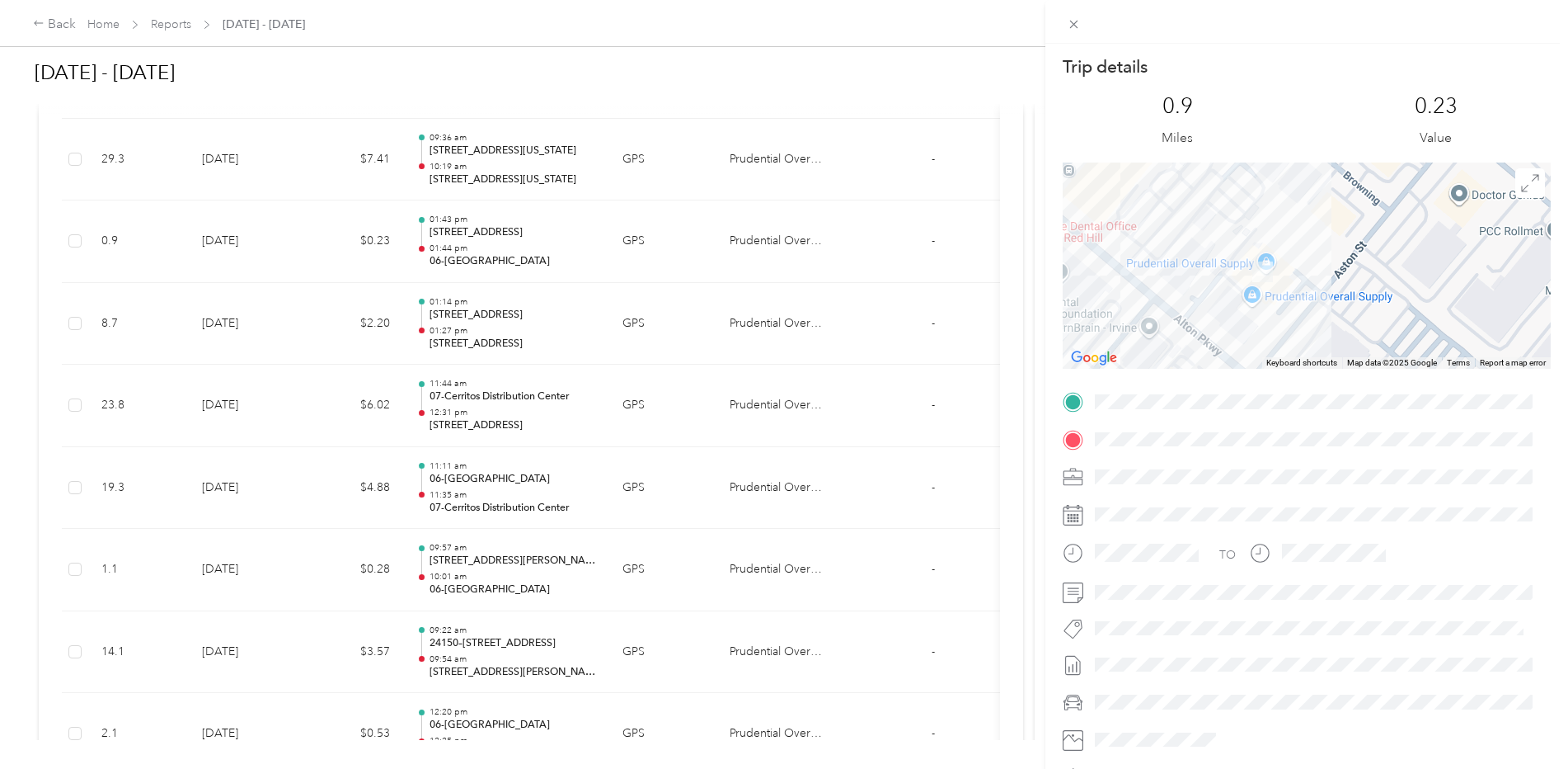
drag, startPoint x: 1264, startPoint y: 268, endPoint x: 1316, endPoint y: 290, distance: 56.5
click at [1316, 290] on div at bounding box center [1306, 266] width 488 height 206
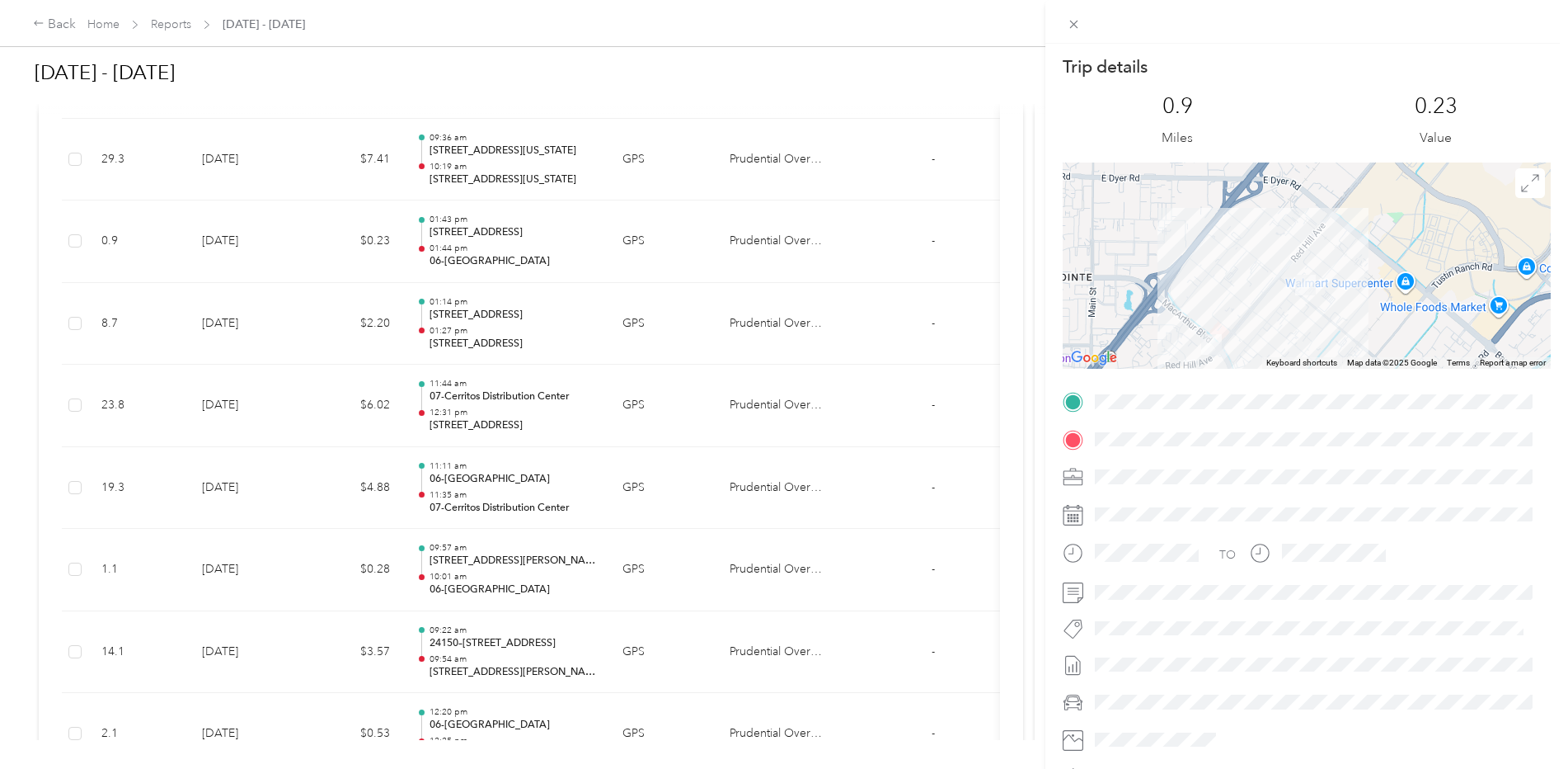
drag, startPoint x: 1245, startPoint y: 310, endPoint x: 1294, endPoint y: 263, distance: 67.9
click at [1294, 263] on div at bounding box center [1306, 266] width 488 height 206
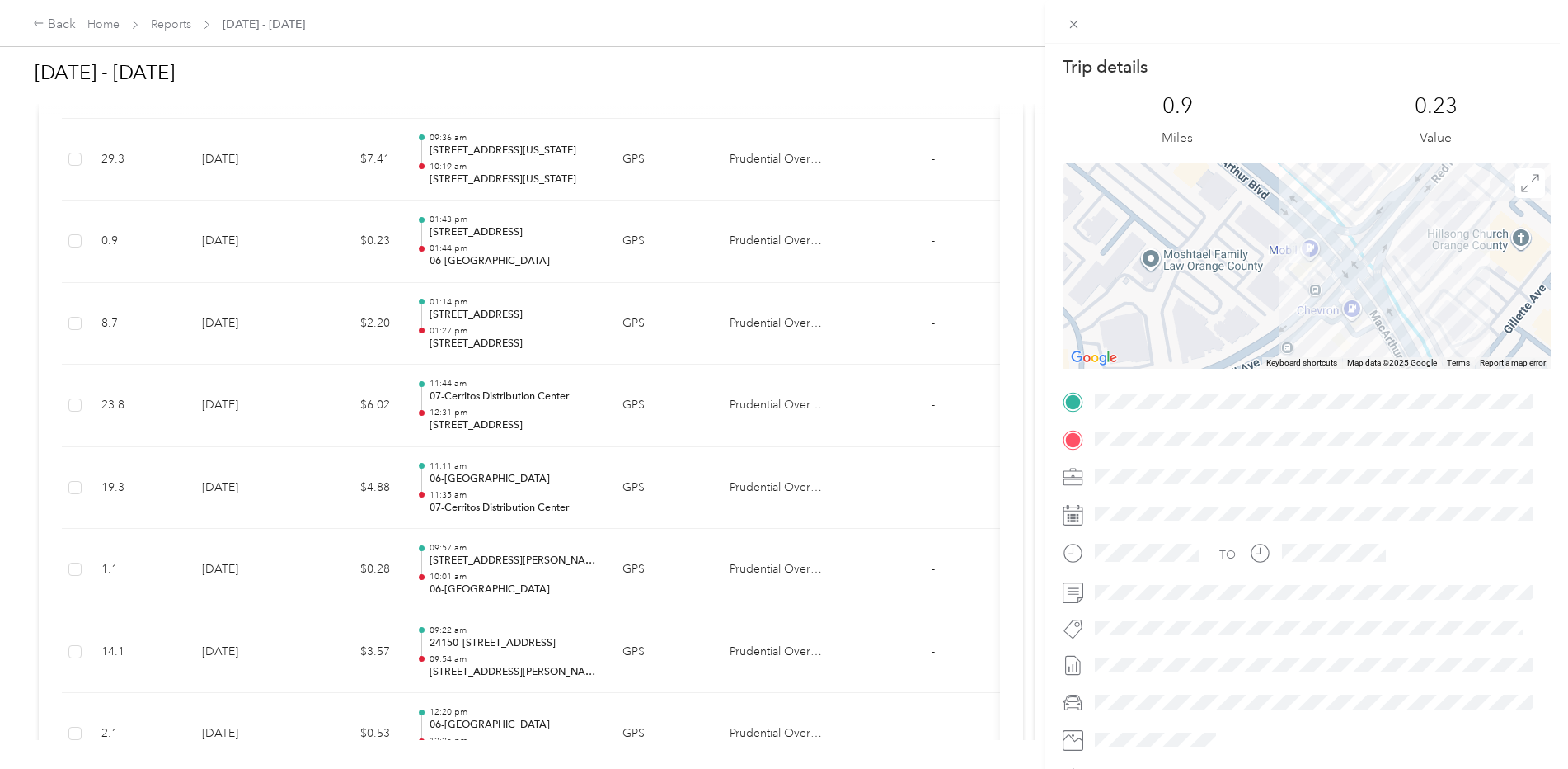
drag, startPoint x: 1311, startPoint y: 269, endPoint x: 1263, endPoint y: 295, distance: 54.6
click at [1263, 295] on div at bounding box center [1306, 266] width 488 height 206
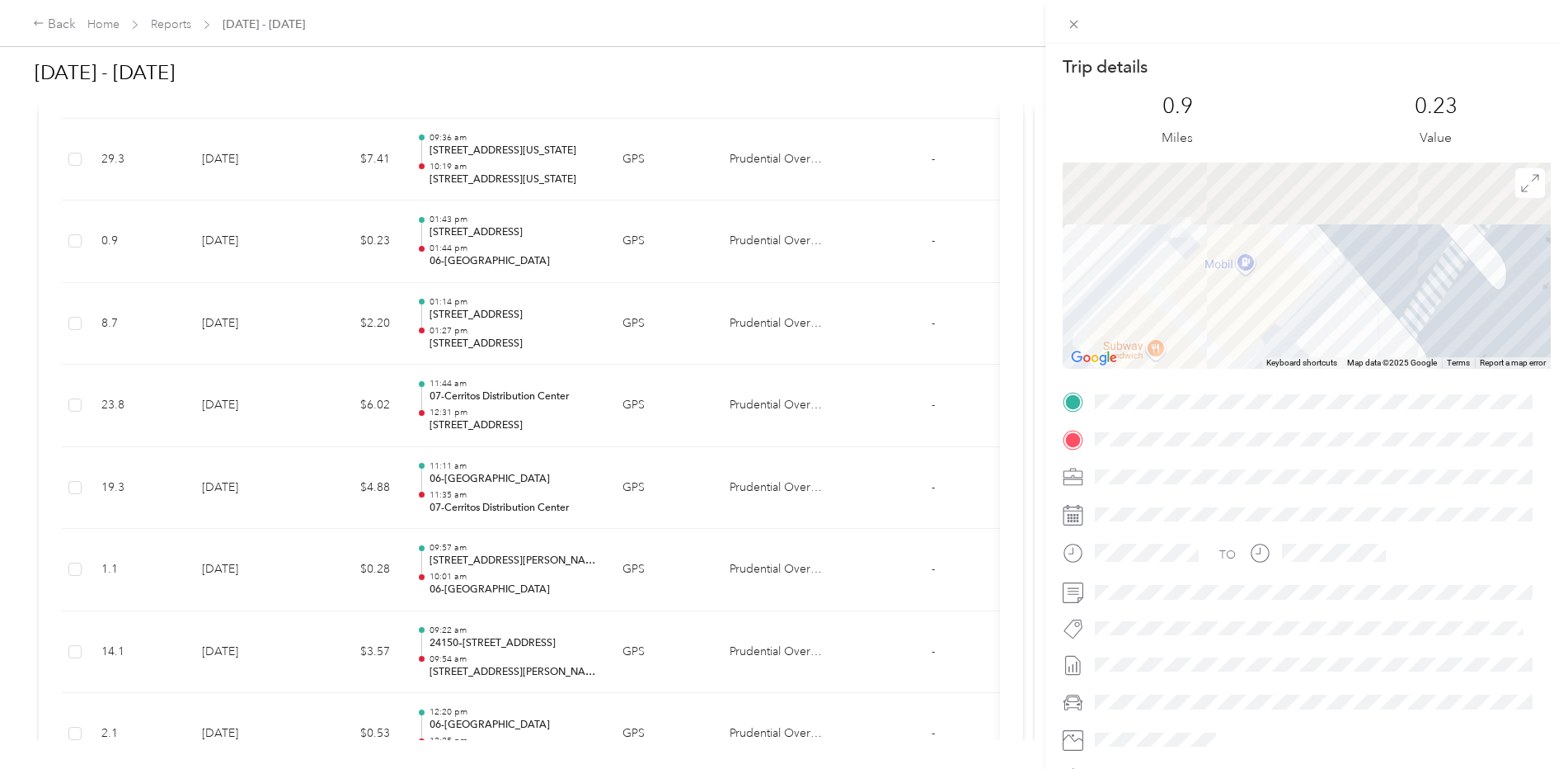
drag, startPoint x: 1261, startPoint y: 224, endPoint x: 1228, endPoint y: 366, distance: 145.8
click at [1228, 366] on div at bounding box center [1306, 266] width 488 height 206
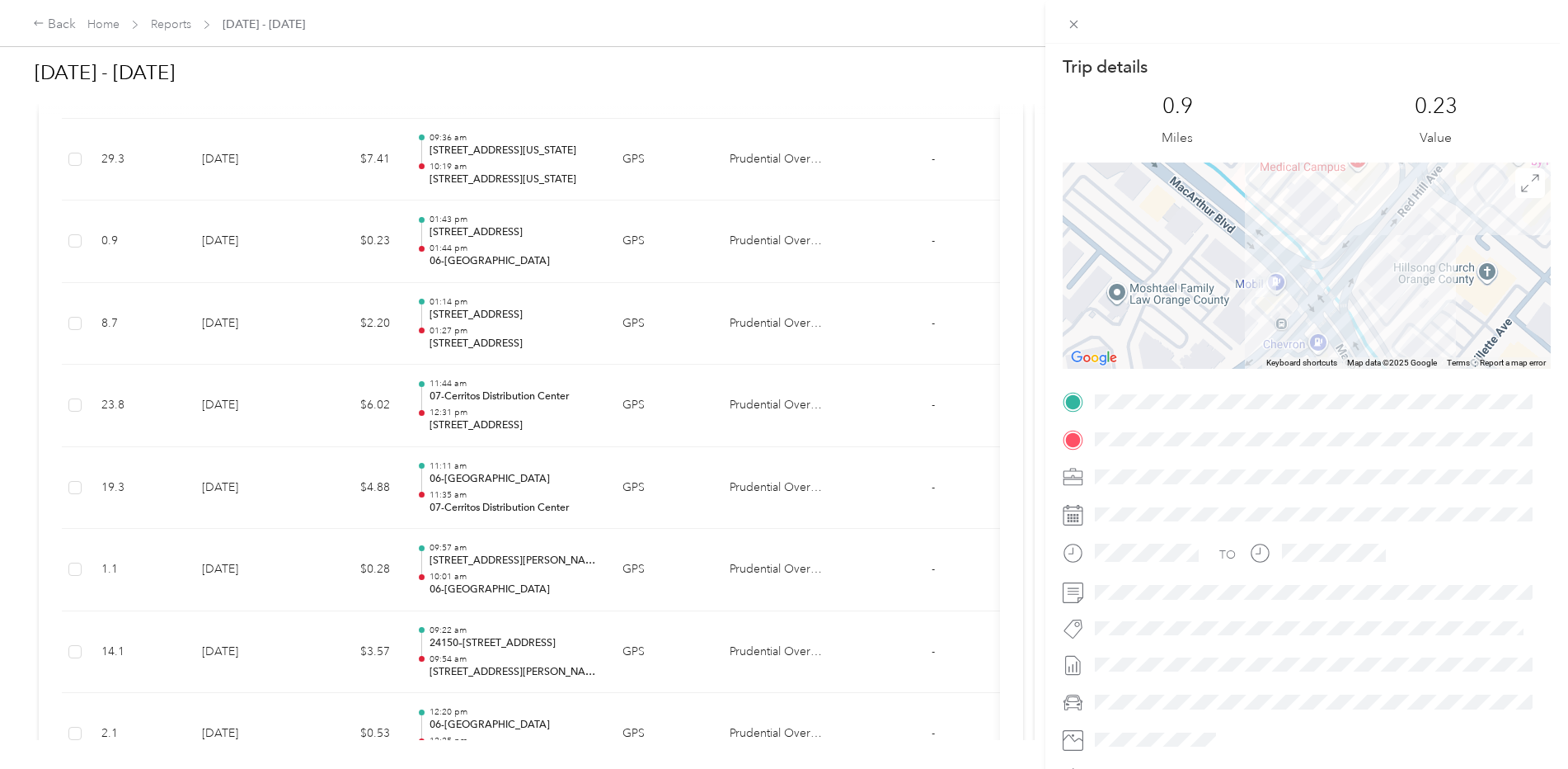
click at [477, 236] on div "Trip details This trip cannot be edited because it is either under review, appr…" at bounding box center [784, 384] width 1568 height 769
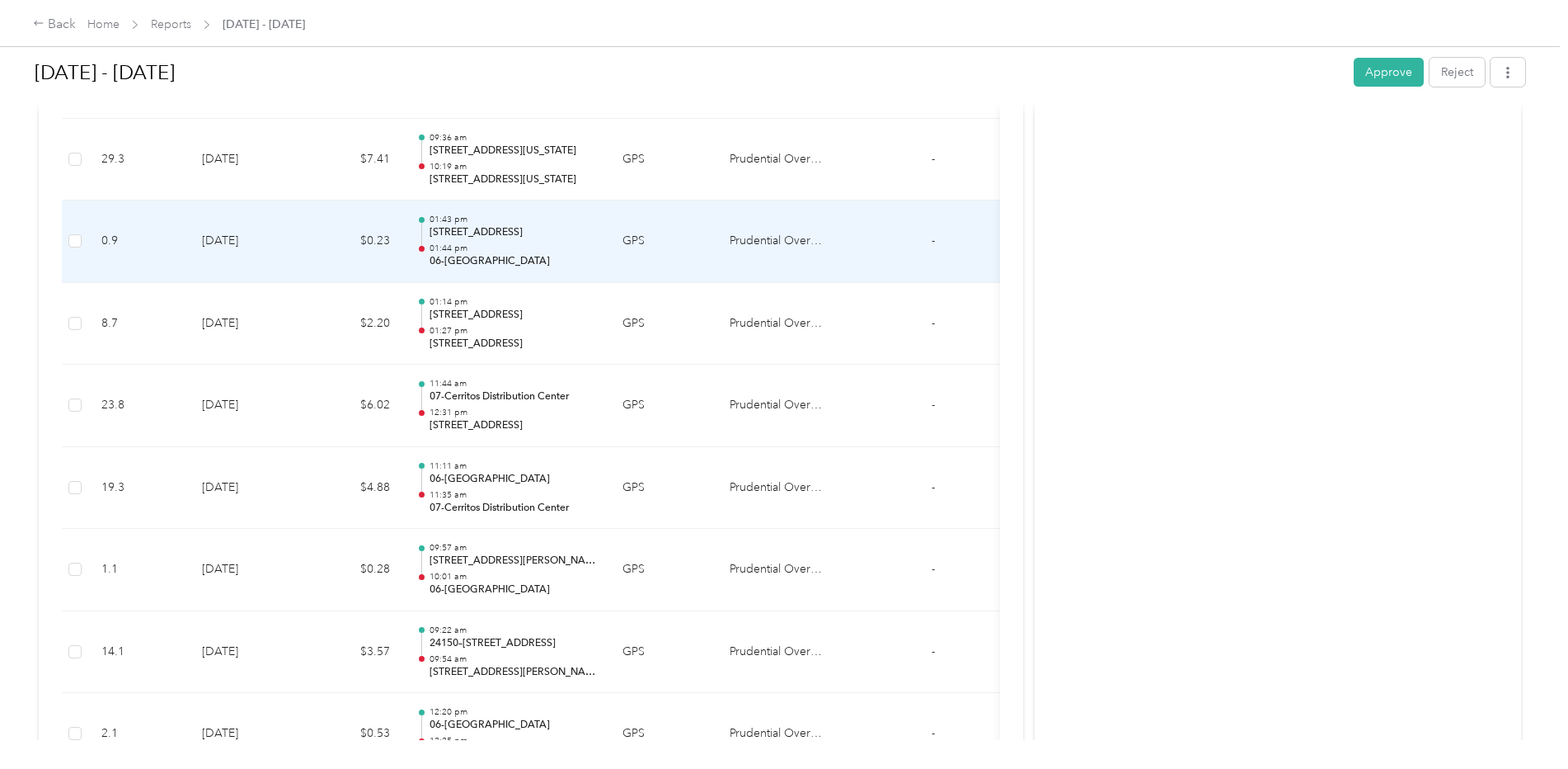
click at [473, 229] on p "[STREET_ADDRESS]" at bounding box center [513, 233] width 166 height 15
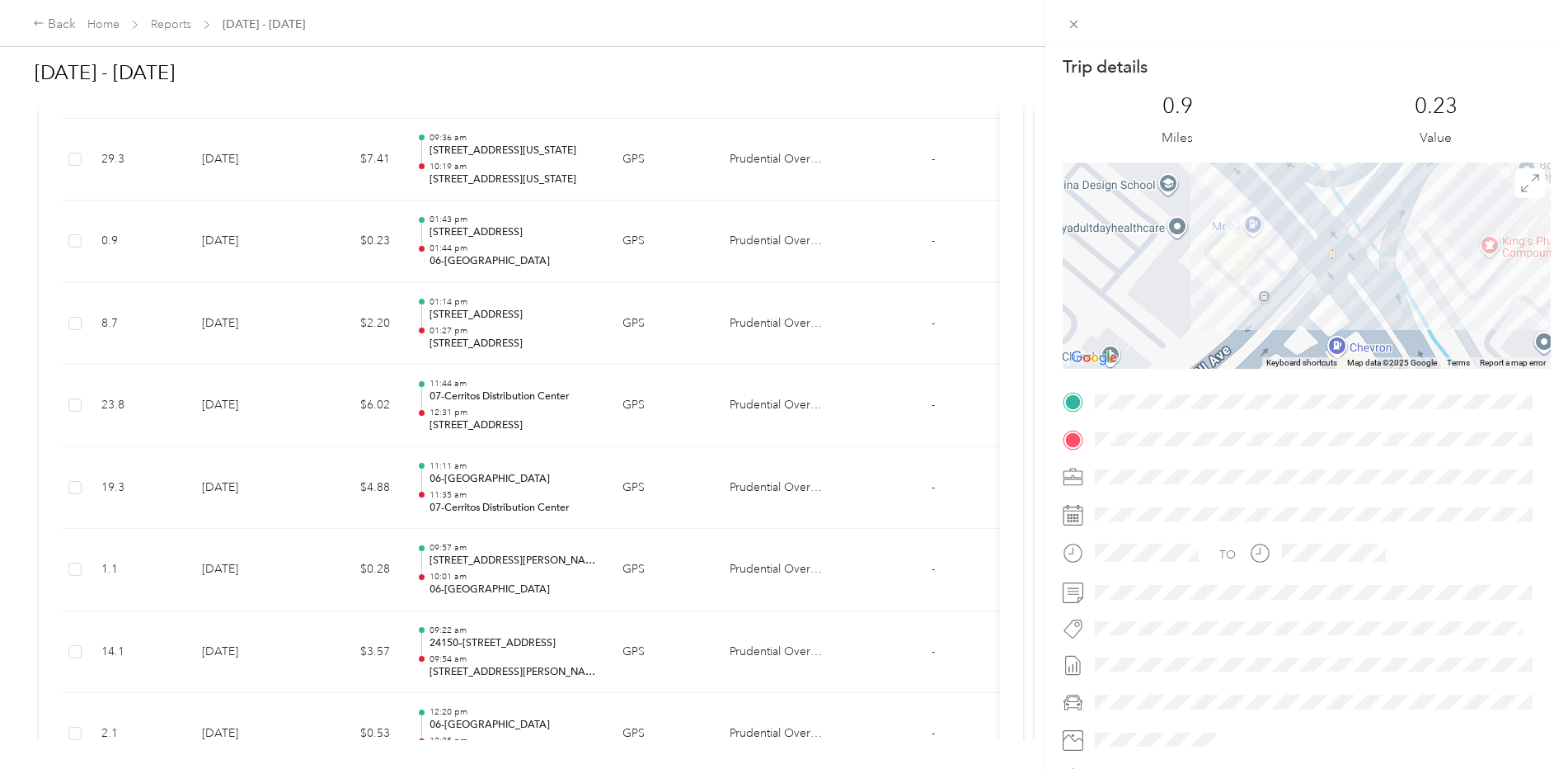
drag, startPoint x: 1335, startPoint y: 281, endPoint x: 1298, endPoint y: 319, distance: 53.0
click at [1298, 319] on div at bounding box center [1306, 266] width 488 height 206
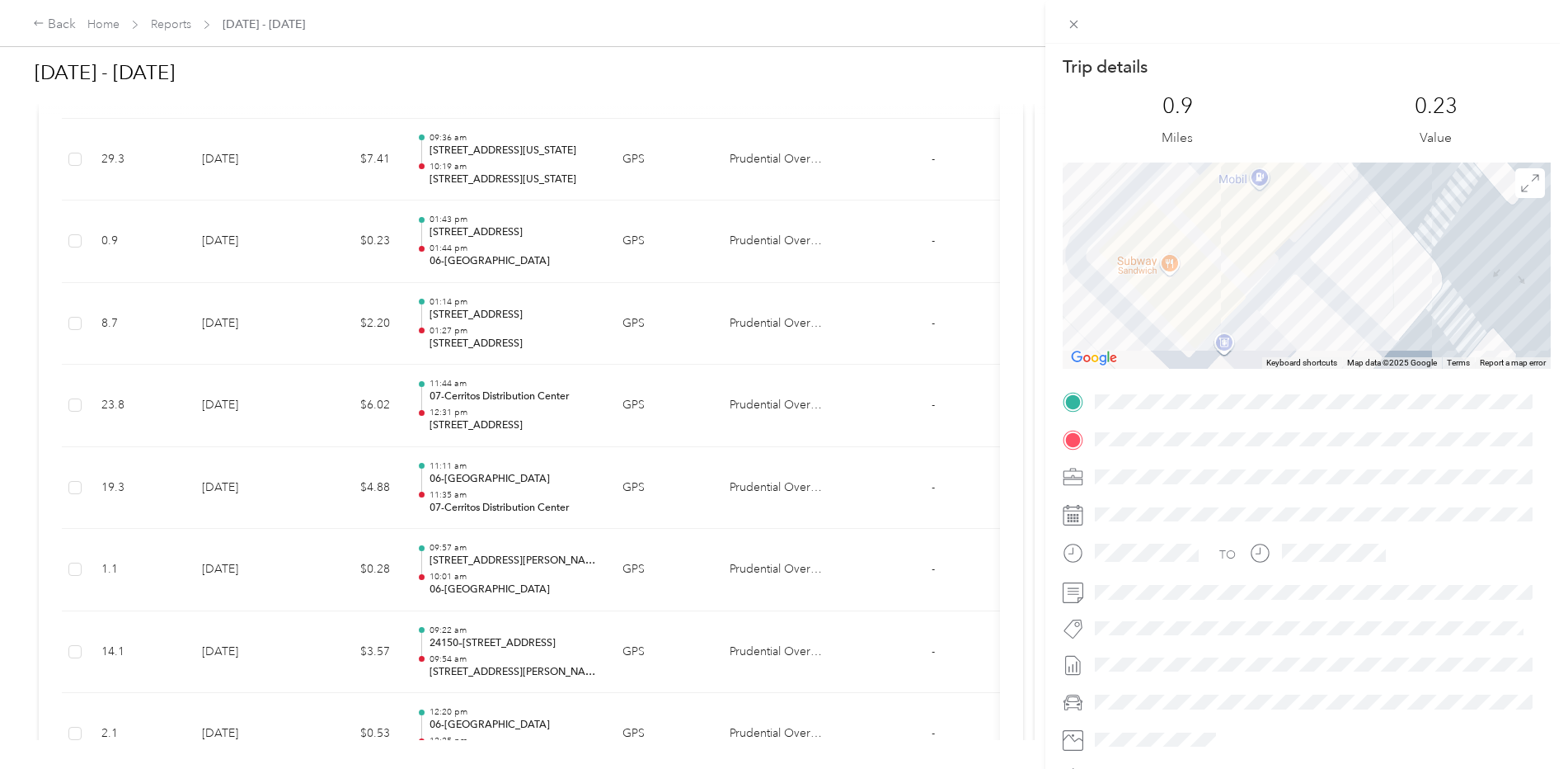
click at [1390, 396] on div "Trip details This trip cannot be edited because it is either under review, appr…" at bounding box center [1306, 422] width 488 height 735
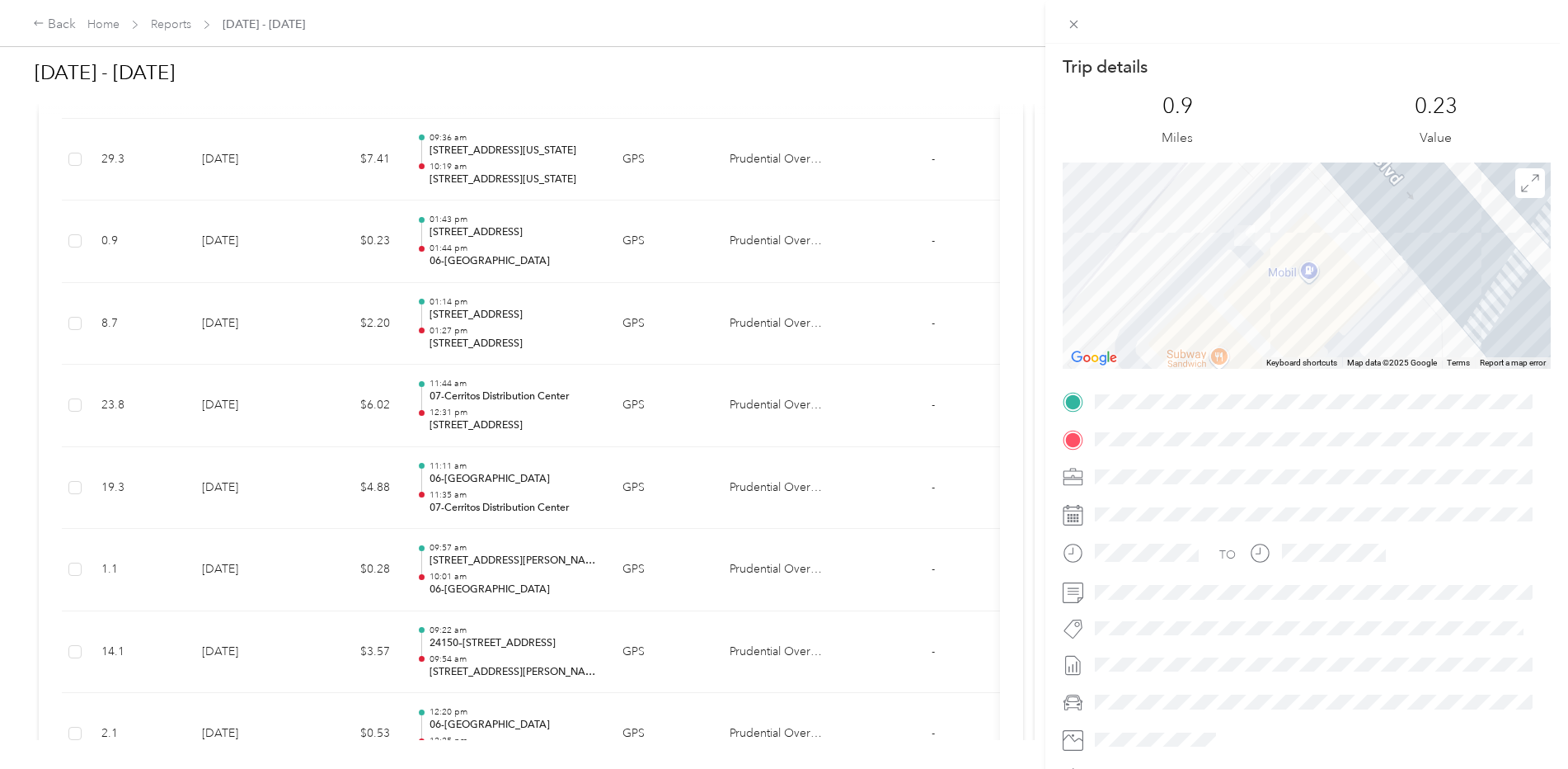
drag, startPoint x: 1324, startPoint y: 313, endPoint x: 1353, endPoint y: 355, distance: 51.0
click at [1353, 355] on div at bounding box center [1306, 266] width 488 height 206
click at [519, 256] on div "Trip details This trip cannot be edited because it is either under review, appr…" at bounding box center [784, 384] width 1568 height 769
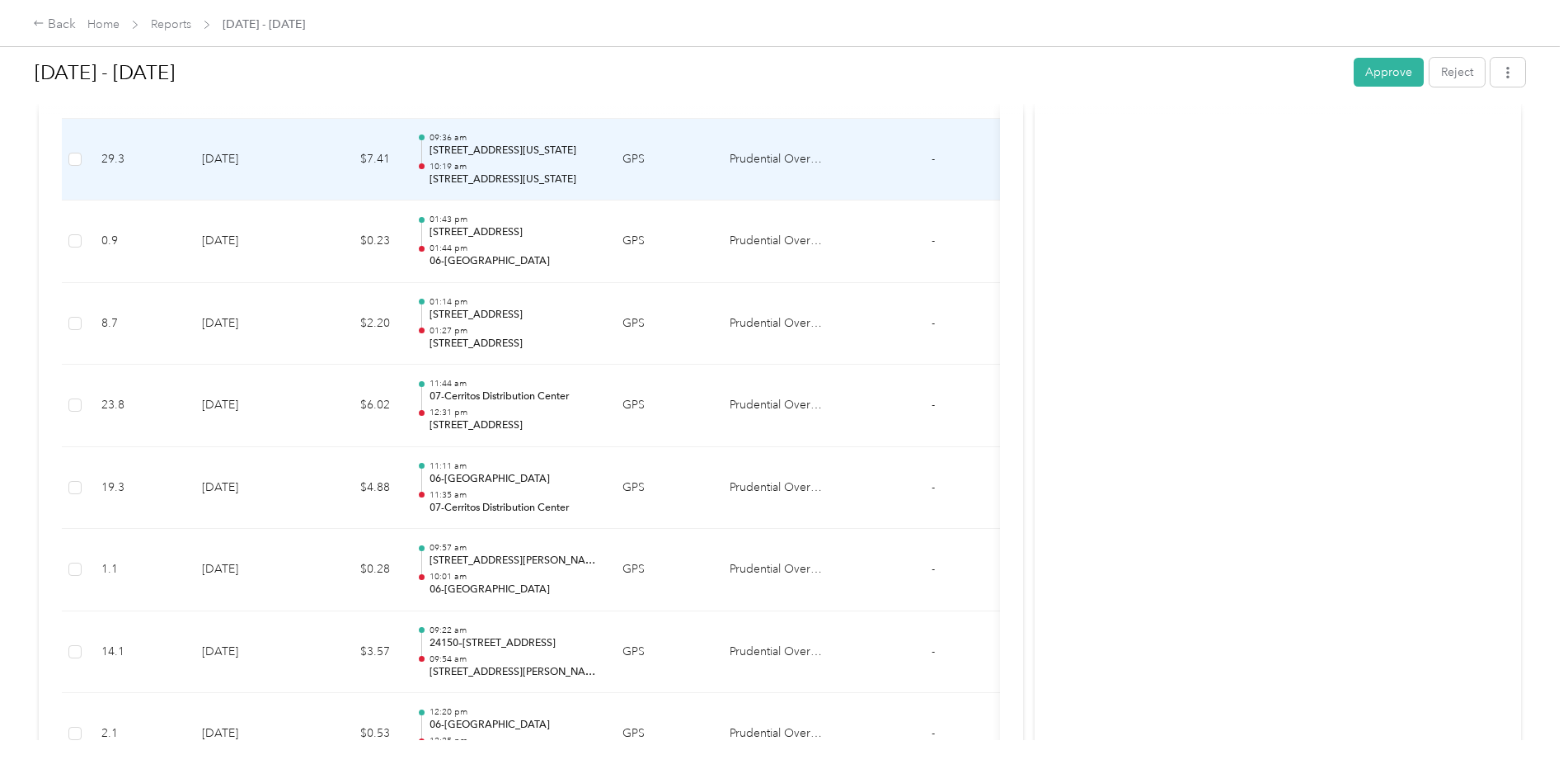
click at [504, 169] on p "10:19 am" at bounding box center [513, 166] width 166 height 11
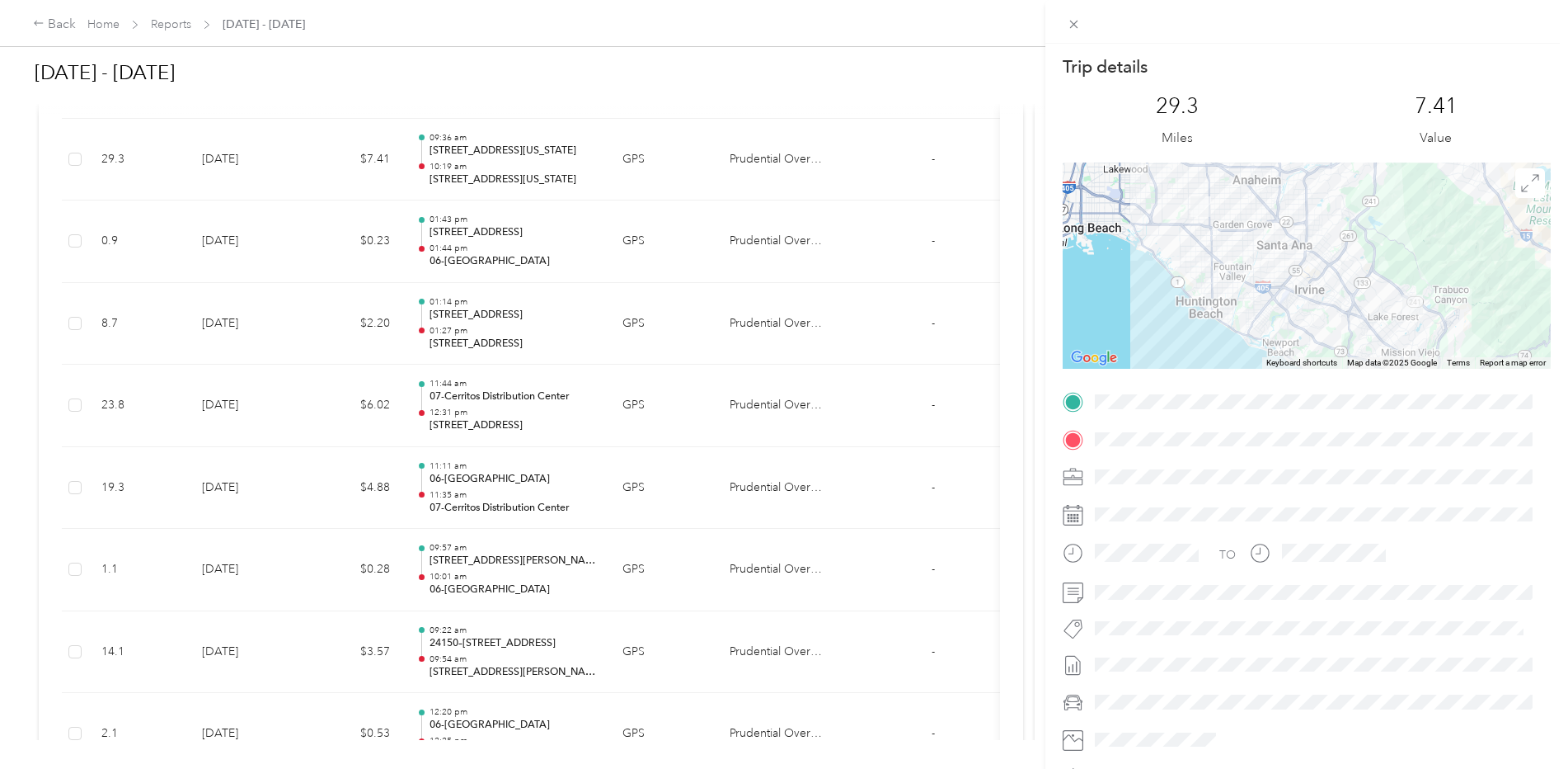
click at [498, 191] on div "Trip details This trip cannot be edited because it is either under review, appr…" at bounding box center [784, 384] width 1568 height 769
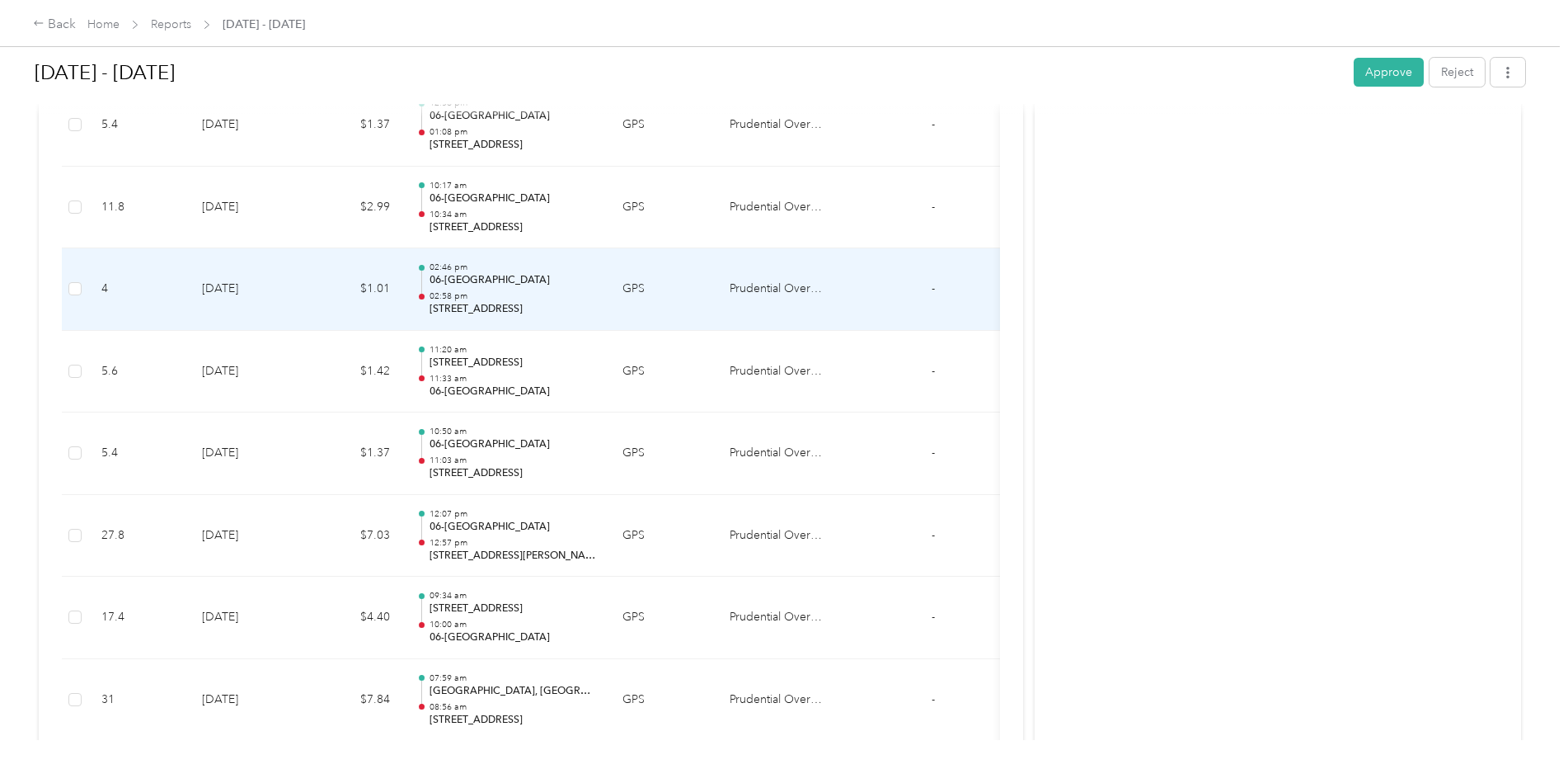
scroll to position [884, 0]
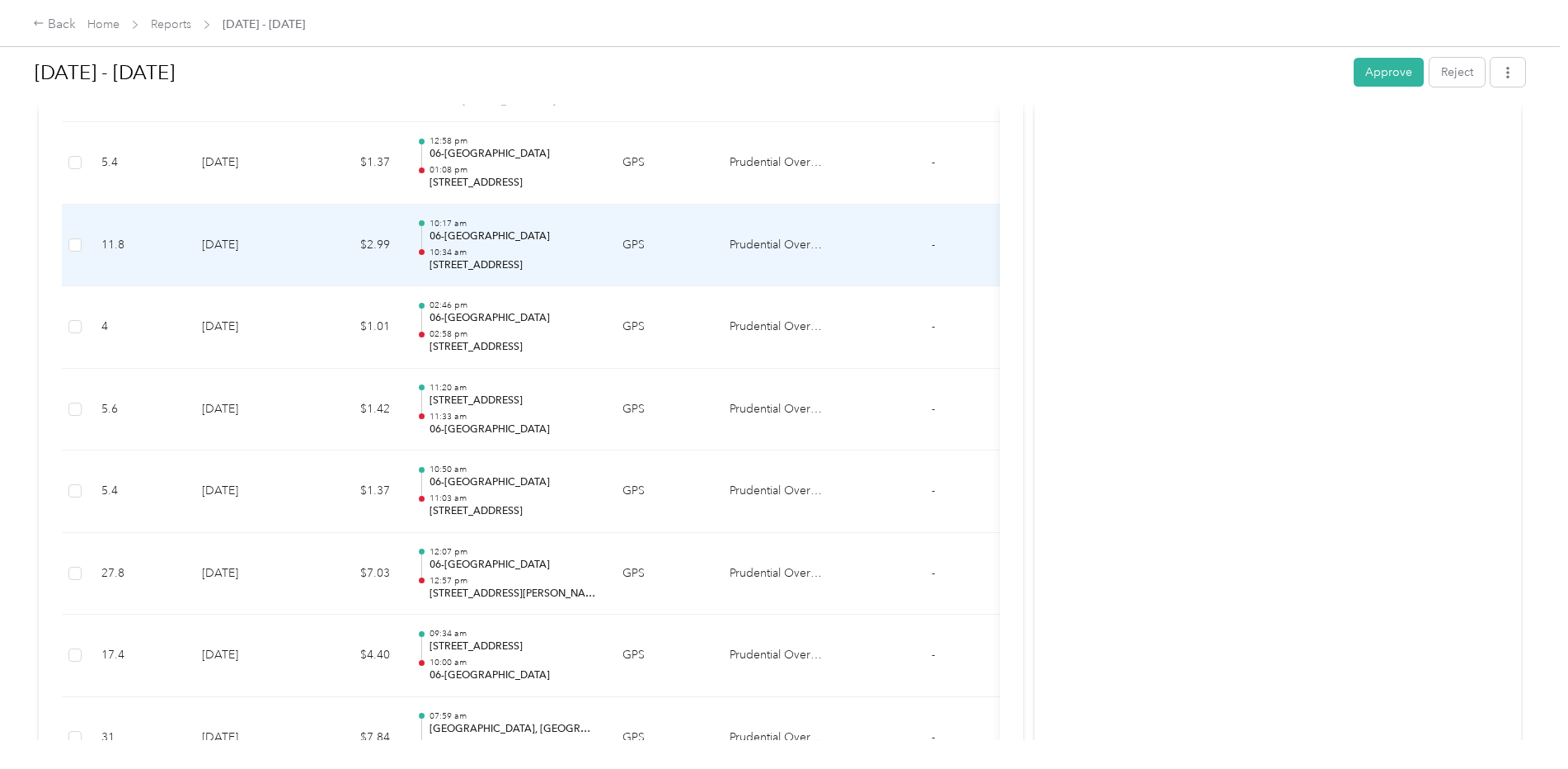
click at [516, 233] on p "06-[GEOGRAPHIC_DATA]" at bounding box center [513, 237] width 166 height 15
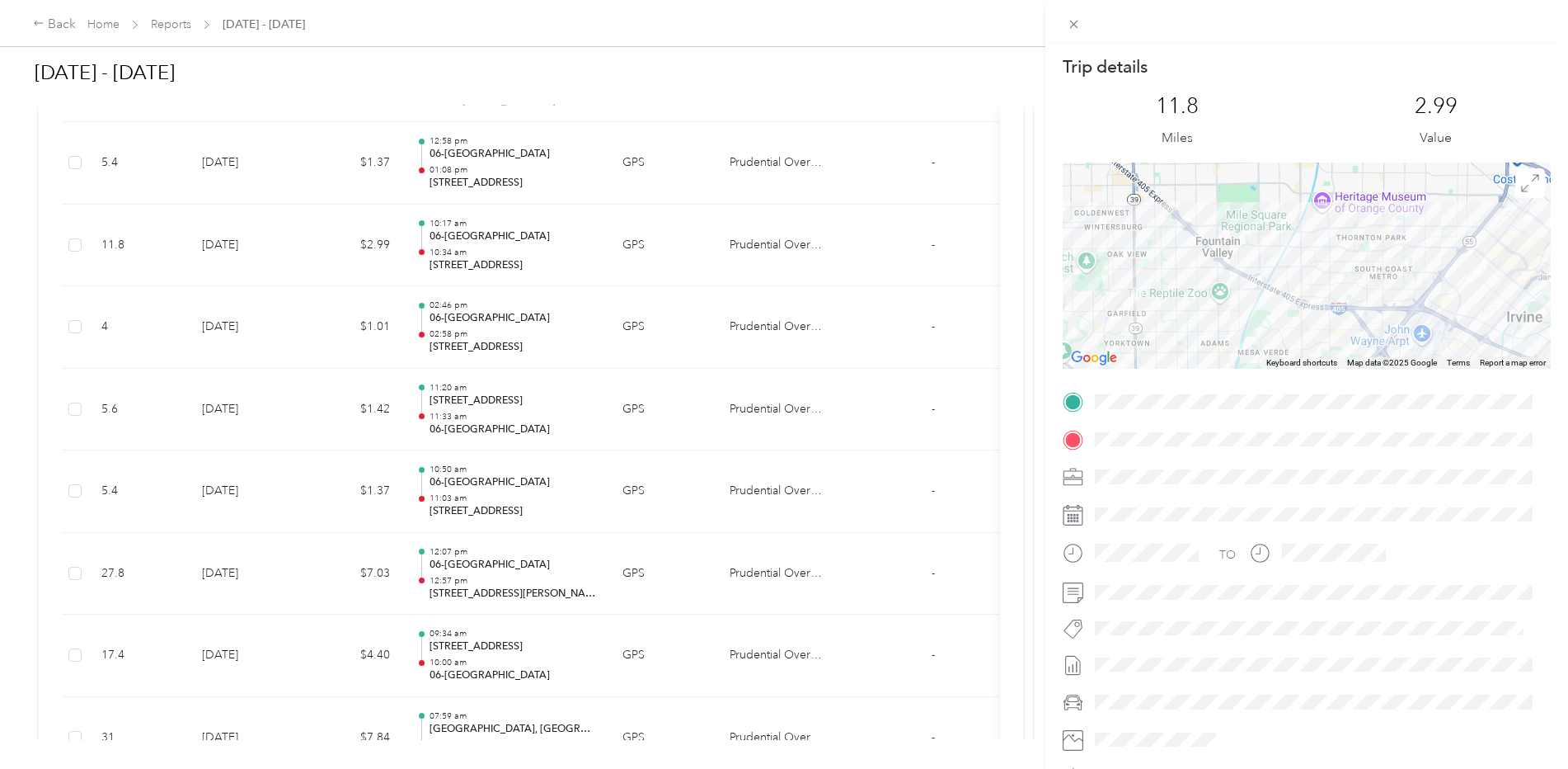
click at [495, 240] on div "Trip details This trip cannot be edited because it is either under review, appr…" at bounding box center [784, 384] width 1568 height 769
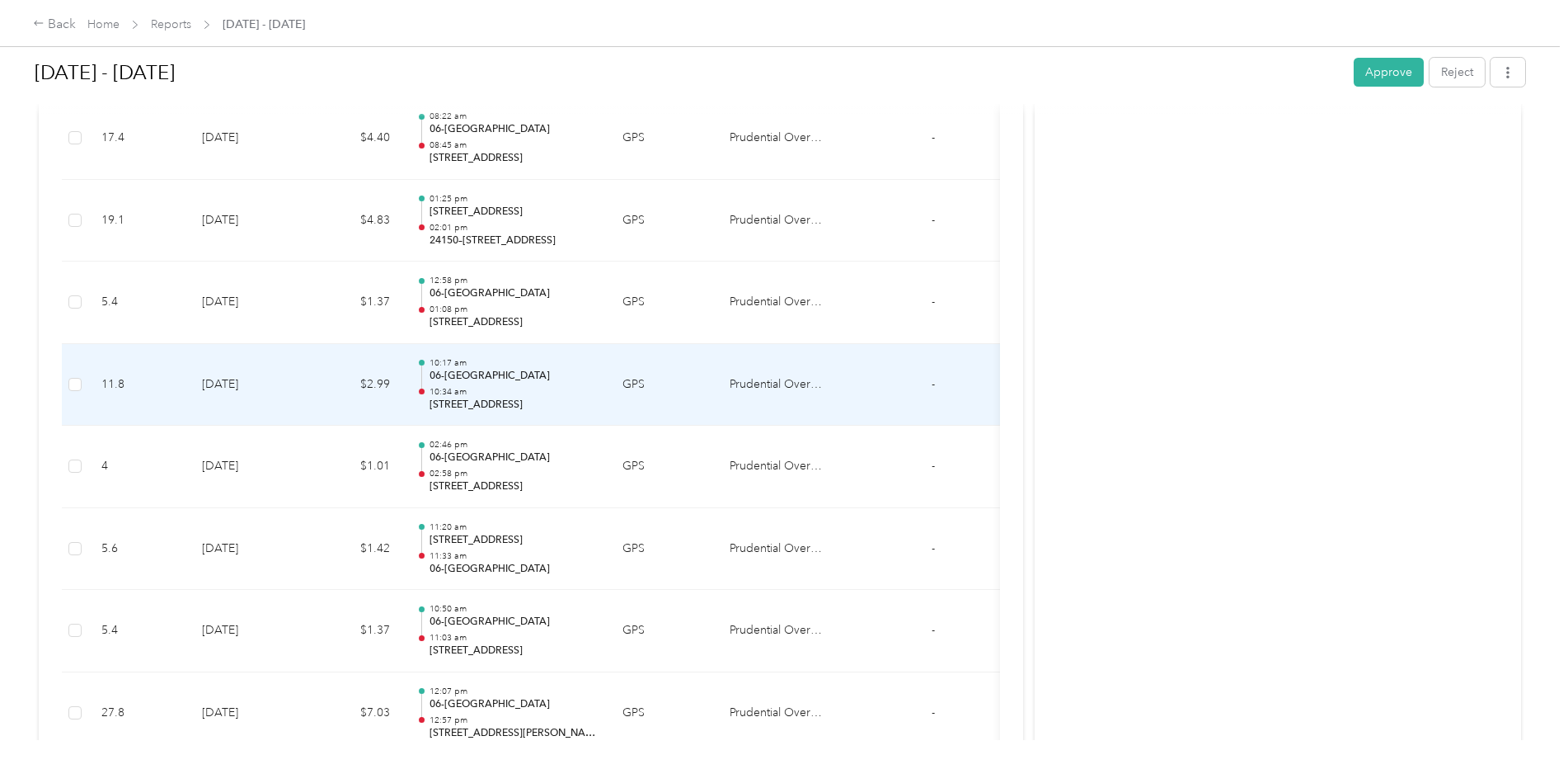
scroll to position [718, 0]
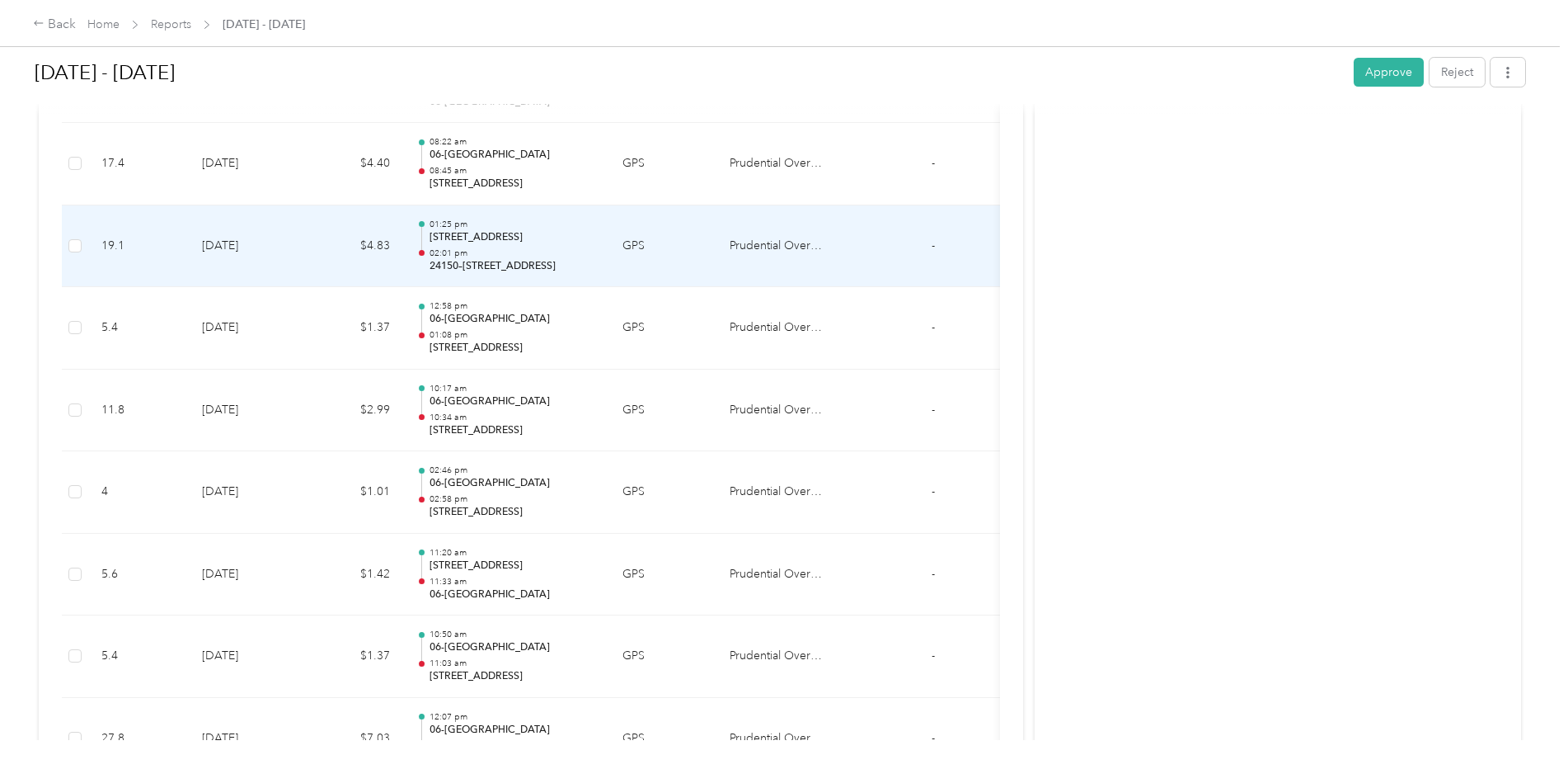
click at [482, 253] on p "02:01 pm" at bounding box center [513, 253] width 166 height 11
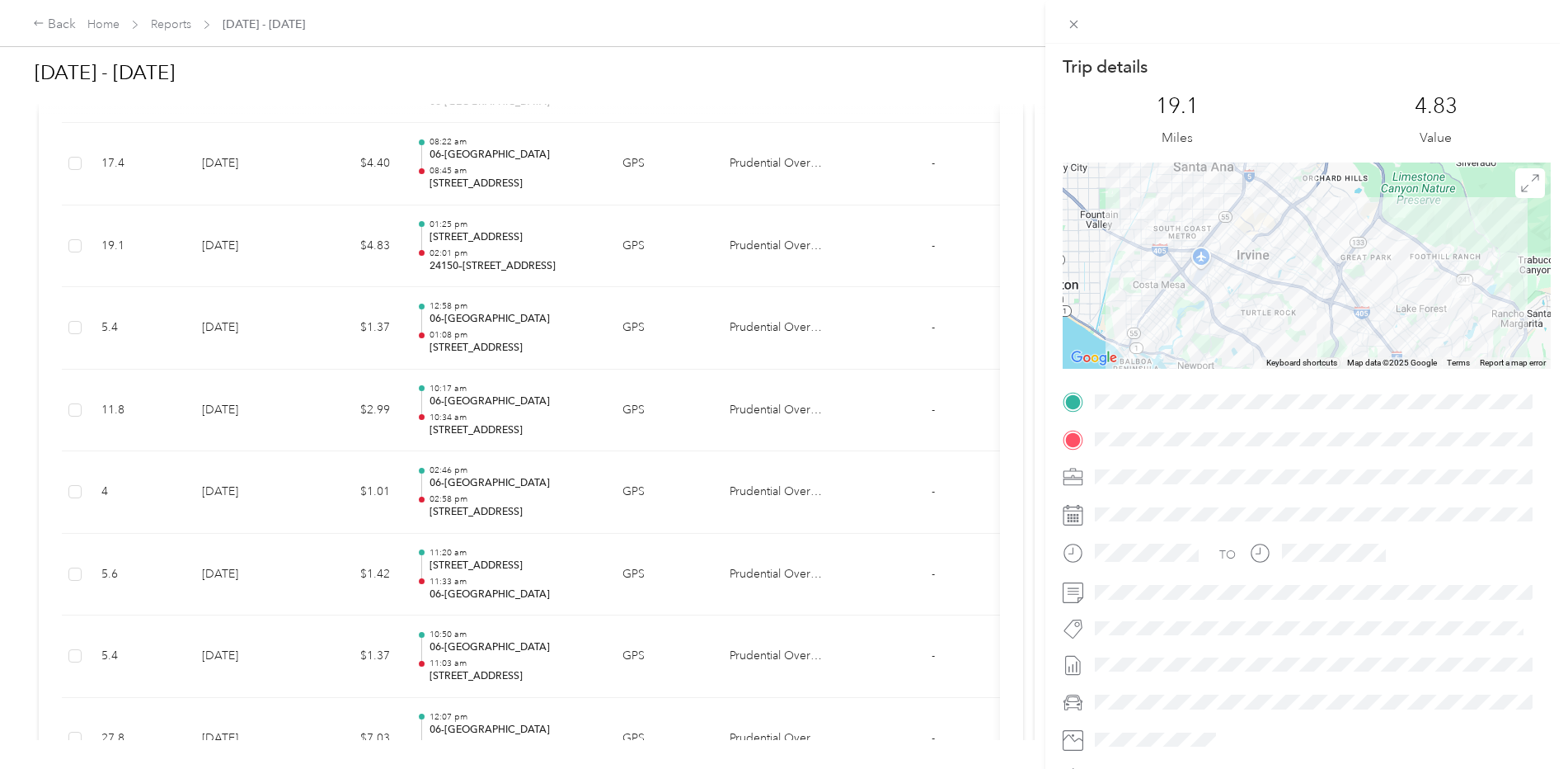
click at [489, 254] on div "Trip details This trip cannot be edited because it is either under review, appr…" at bounding box center [784, 384] width 1568 height 769
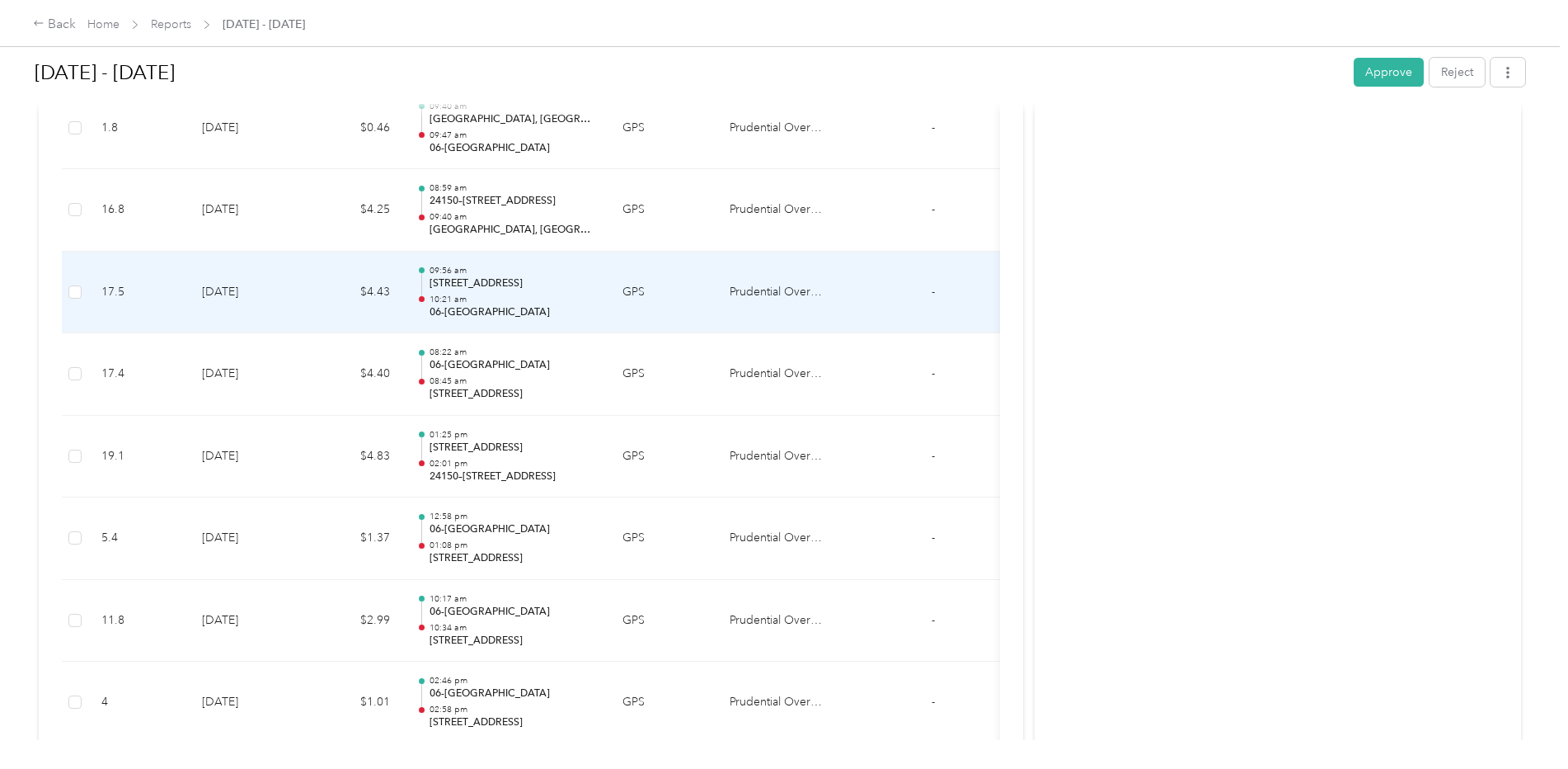
scroll to position [471, 0]
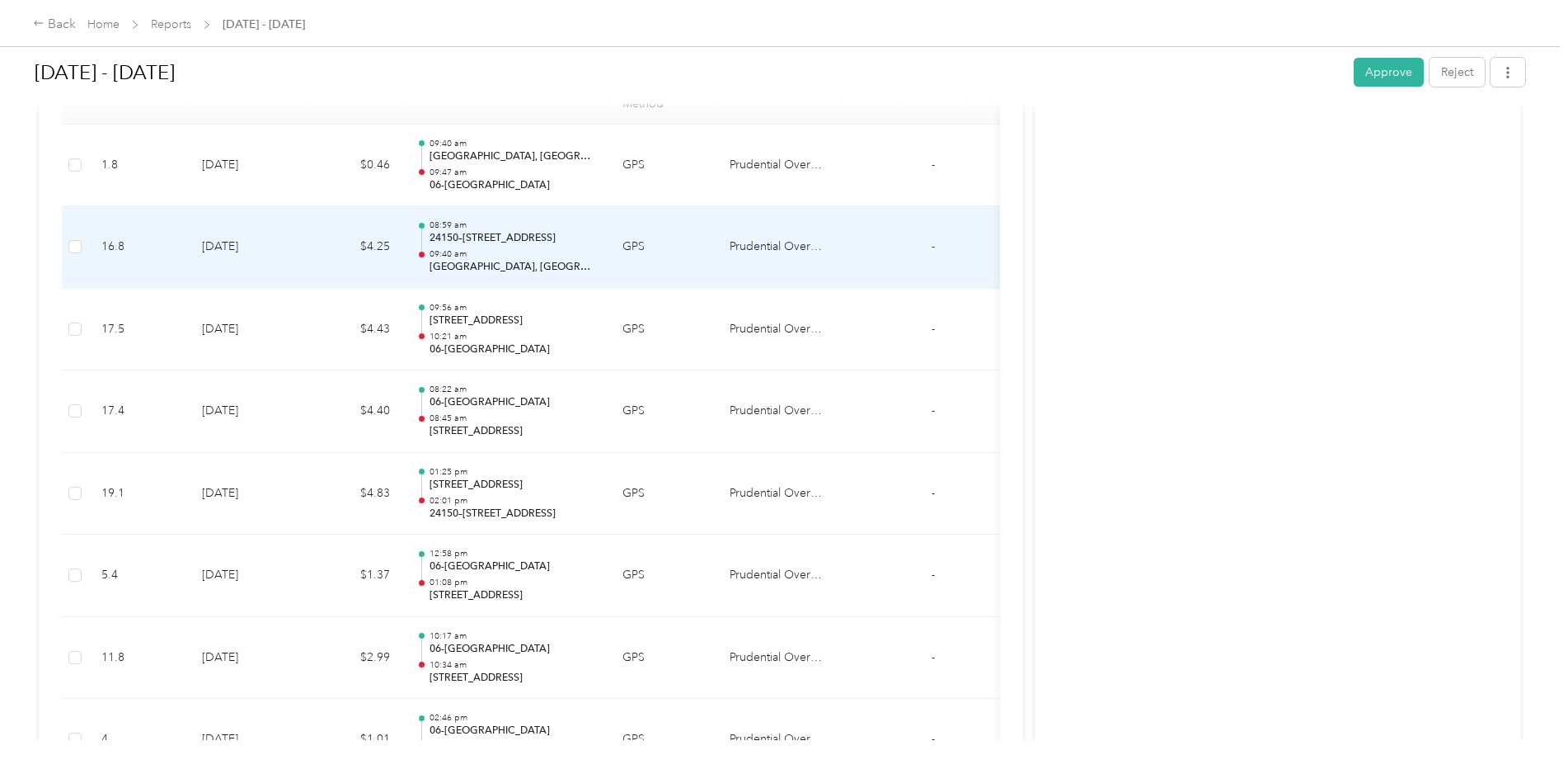
click at [516, 247] on div "08:59 am 24150–[GEOGRAPHIC_DATA], [GEOGRAPHIC_DATA], [GEOGRAPHIC_DATA] 09:[GEOG…" at bounding box center [513, 247] width 166 height 55
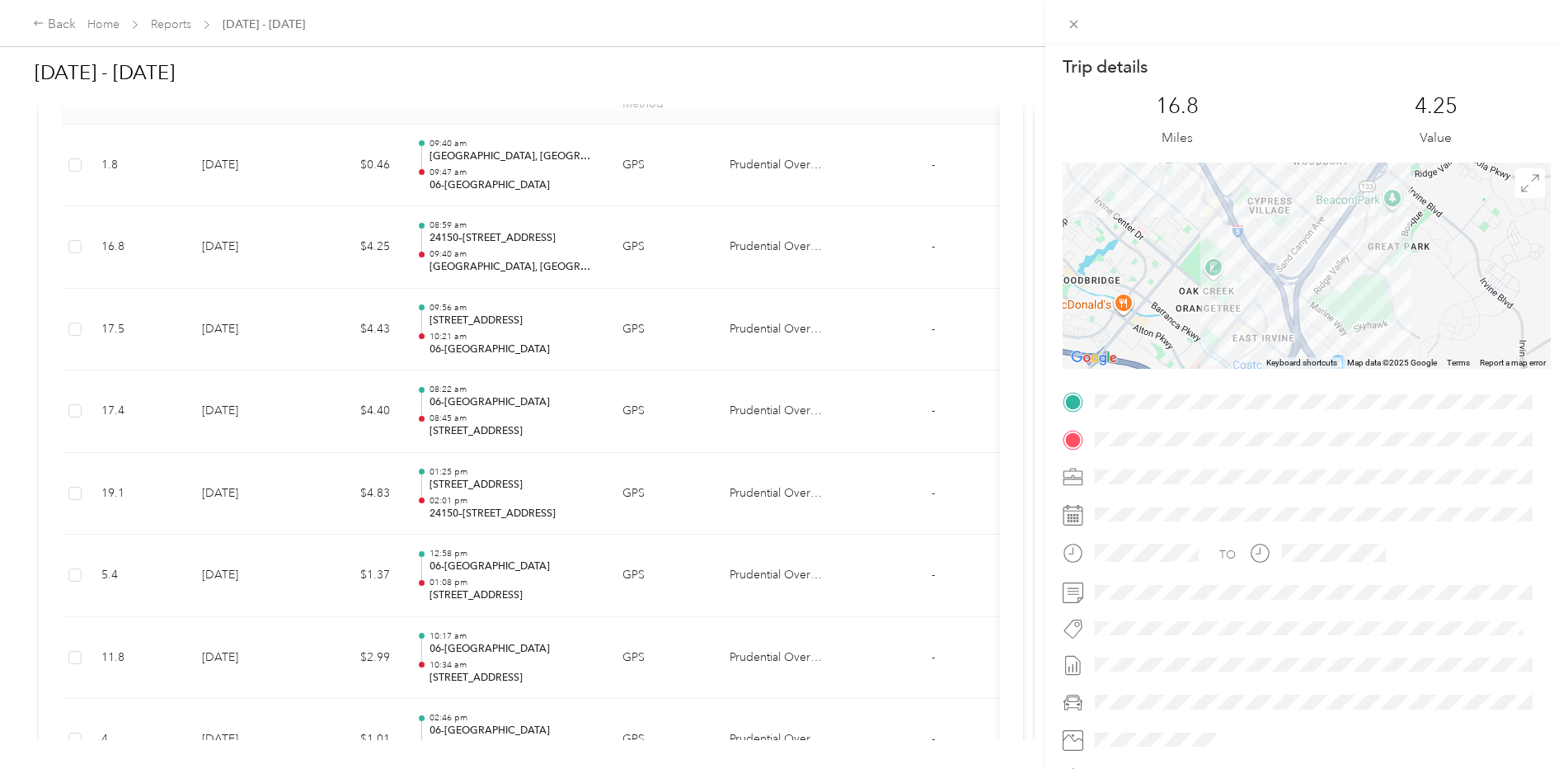
drag, startPoint x: 1196, startPoint y: 262, endPoint x: 1411, endPoint y: 320, distance: 222.7
click at [1415, 320] on div at bounding box center [1306, 266] width 488 height 206
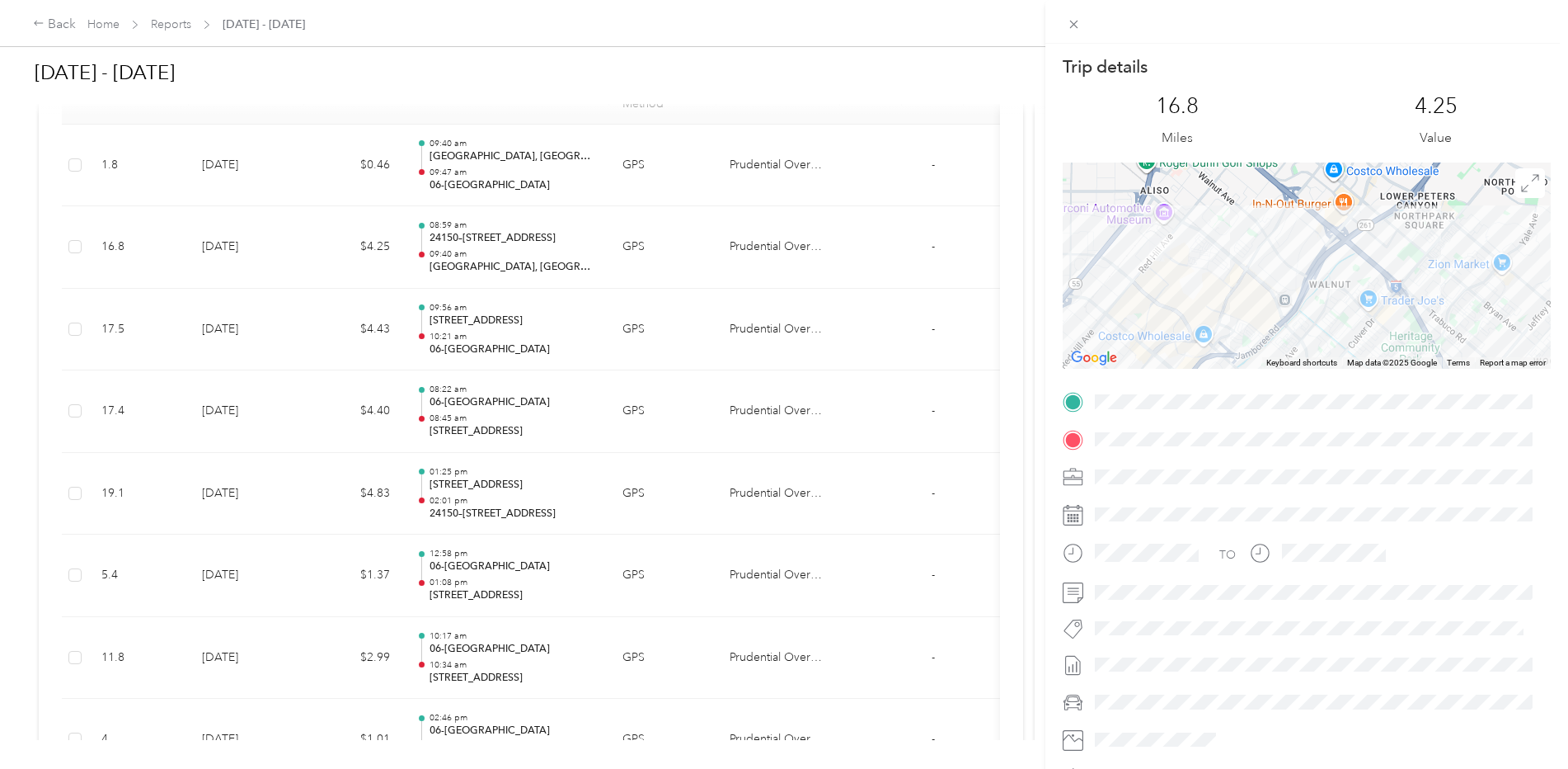
drag, startPoint x: 1227, startPoint y: 263, endPoint x: 1215, endPoint y: 347, distance: 84.9
click at [1216, 368] on div at bounding box center [1306, 266] width 488 height 206
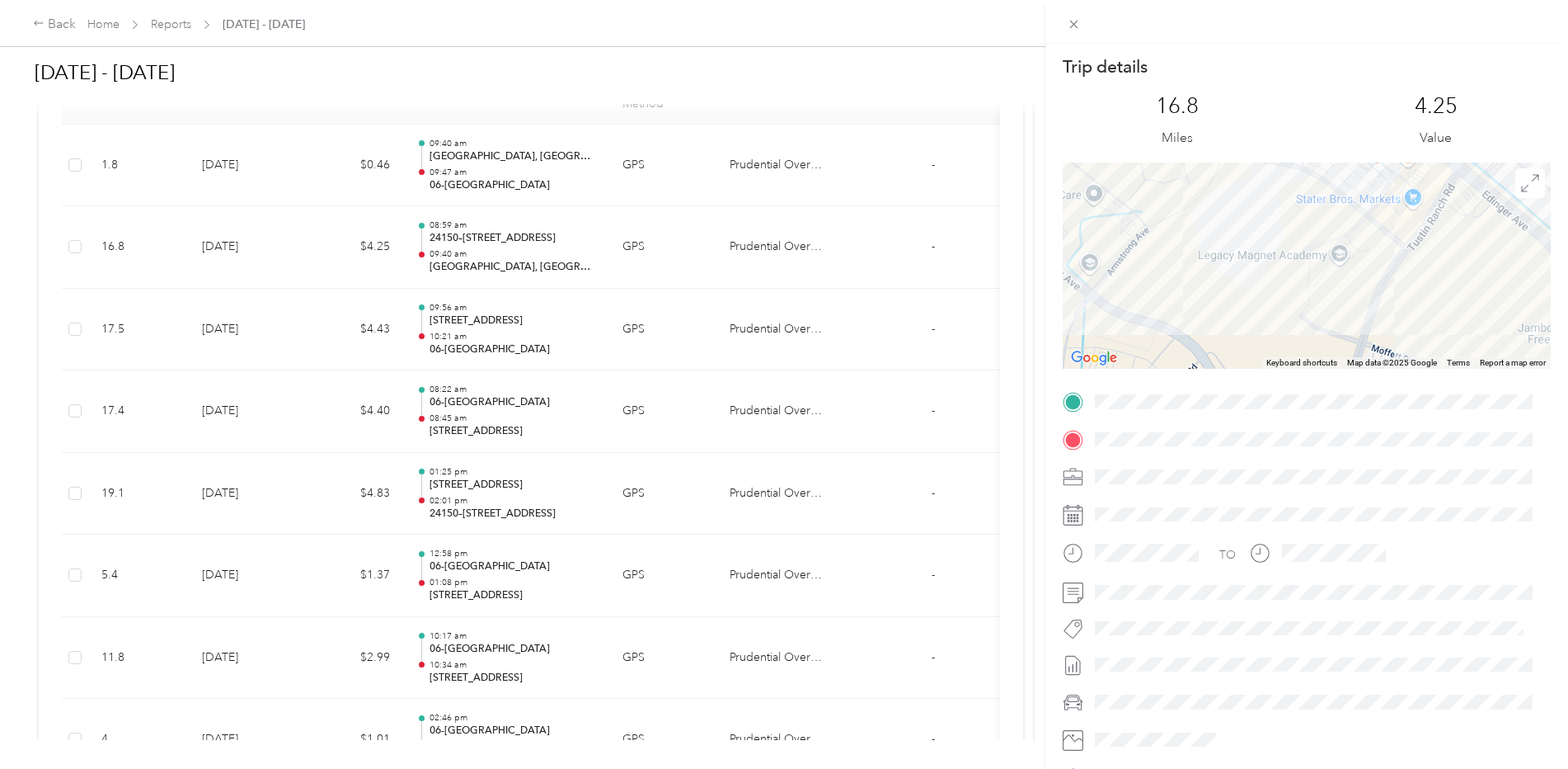
drag, startPoint x: 1159, startPoint y: 252, endPoint x: 1245, endPoint y: 351, distance: 131.1
click at [1245, 351] on div at bounding box center [1306, 266] width 488 height 206
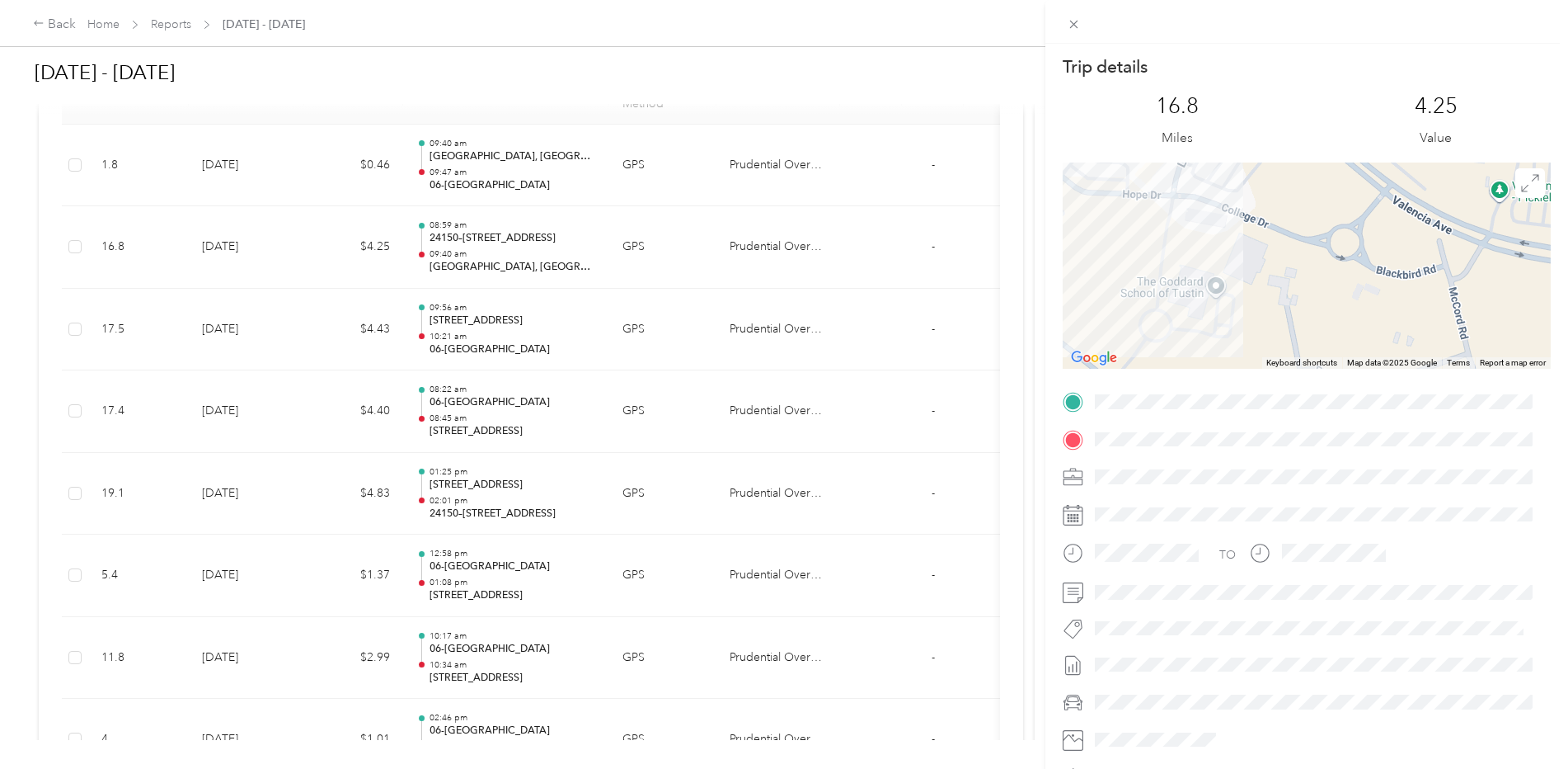
drag, startPoint x: 1229, startPoint y: 231, endPoint x: 1293, endPoint y: 355, distance: 139.5
click at [1293, 367] on div "Keyboard shortcuts Map Data Map data ©2025 Google Map data ©2025 Google 50 m Cl…" at bounding box center [1306, 266] width 488 height 206
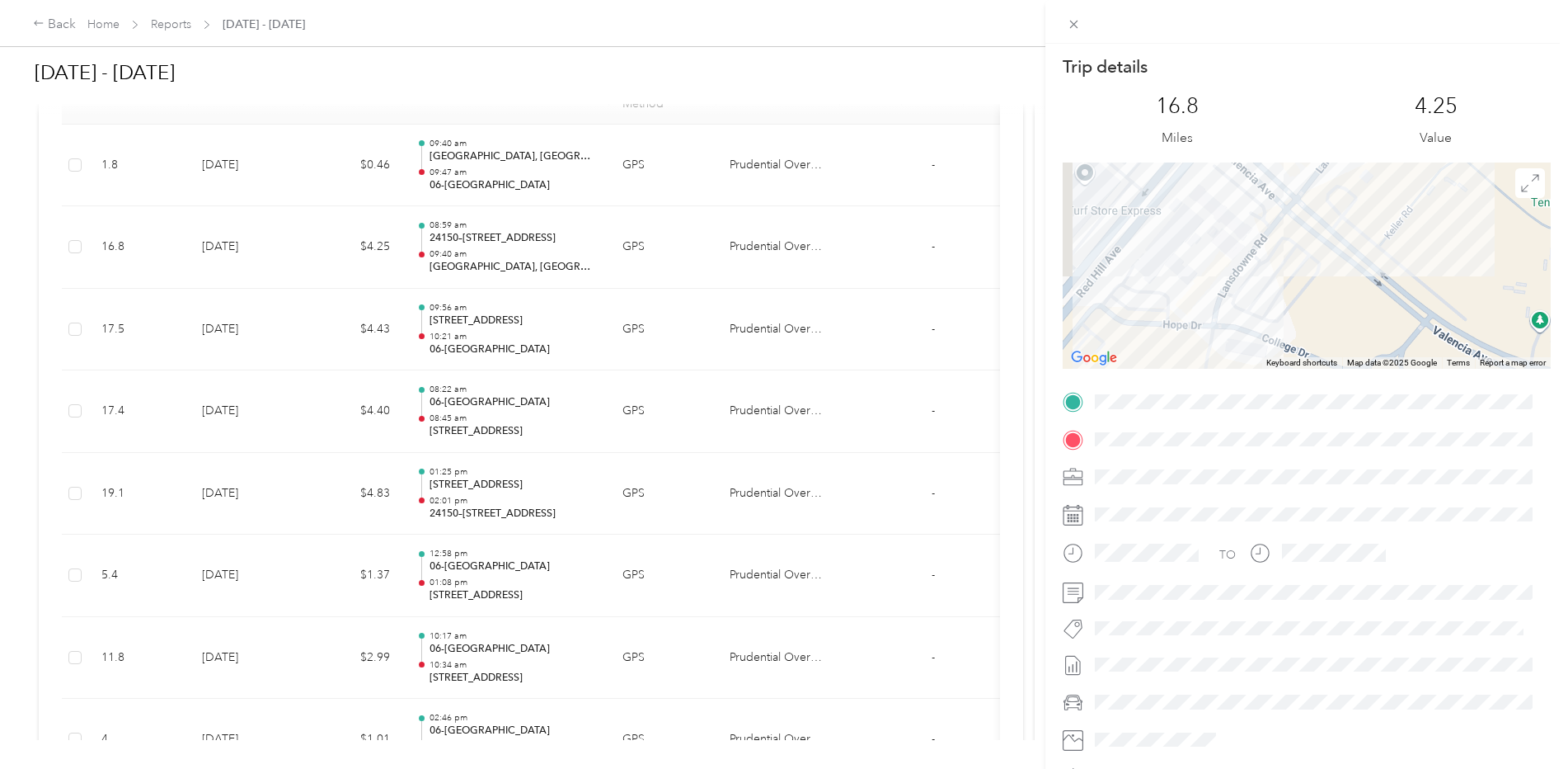
drag, startPoint x: 1231, startPoint y: 274, endPoint x: 1262, endPoint y: 341, distance: 73.8
click at [1245, 365] on div "Keyboard shortcuts Map Data Map data ©2025 Google Map data ©2025 Google 50 m Cl…" at bounding box center [1306, 266] width 488 height 206
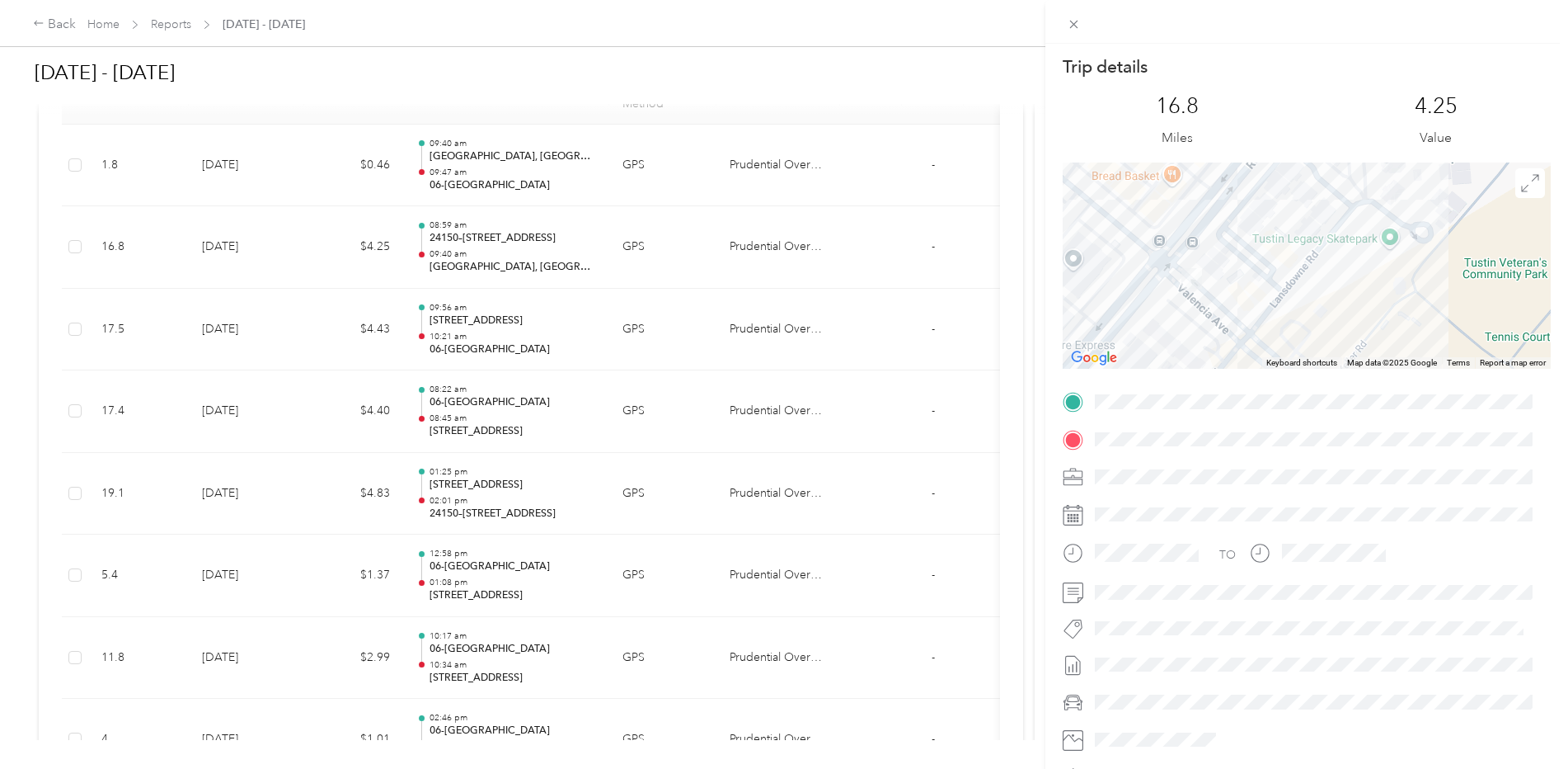
drag, startPoint x: 1249, startPoint y: 253, endPoint x: 1196, endPoint y: 371, distance: 129.4
click at [1196, 371] on div "Trip details This trip cannot be edited because it is either under review, appr…" at bounding box center [1306, 422] width 488 height 735
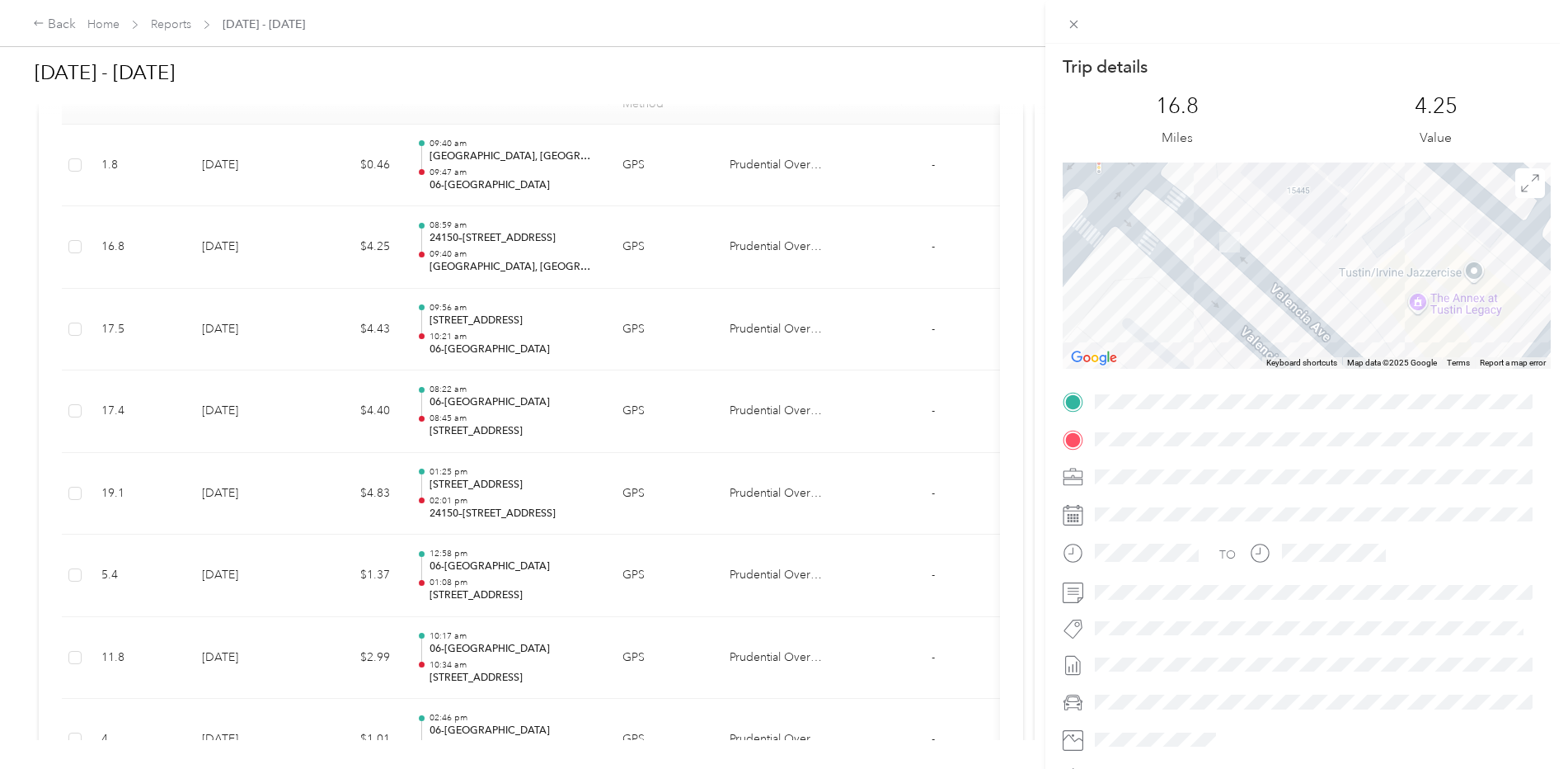
drag, startPoint x: 1210, startPoint y: 233, endPoint x: 1211, endPoint y: 314, distance: 81.0
click at [1211, 314] on div at bounding box center [1306, 266] width 488 height 206
click at [491, 246] on div "Trip details This trip cannot be edited because it is either under review, appr…" at bounding box center [784, 384] width 1568 height 769
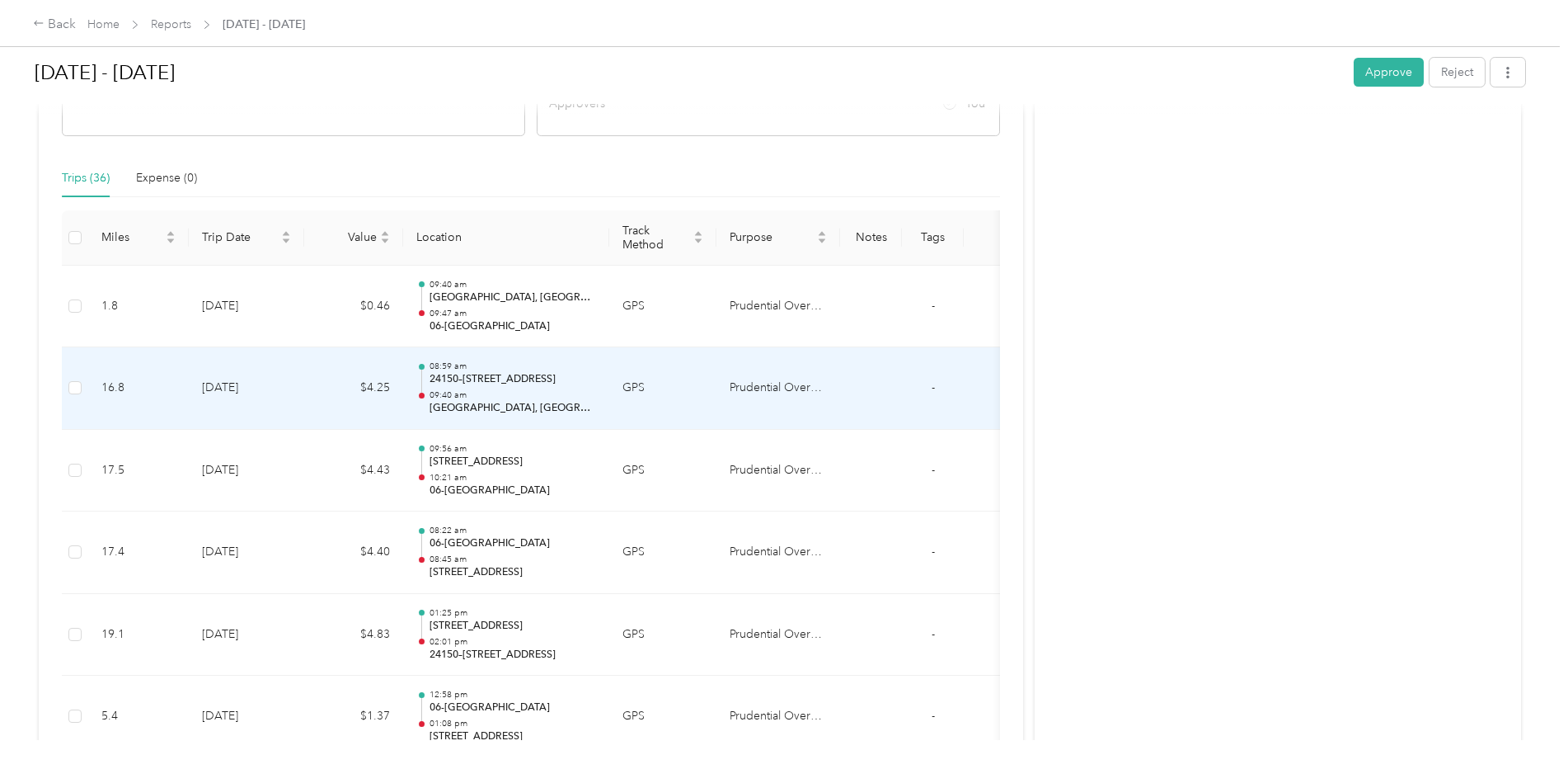
scroll to position [0, 0]
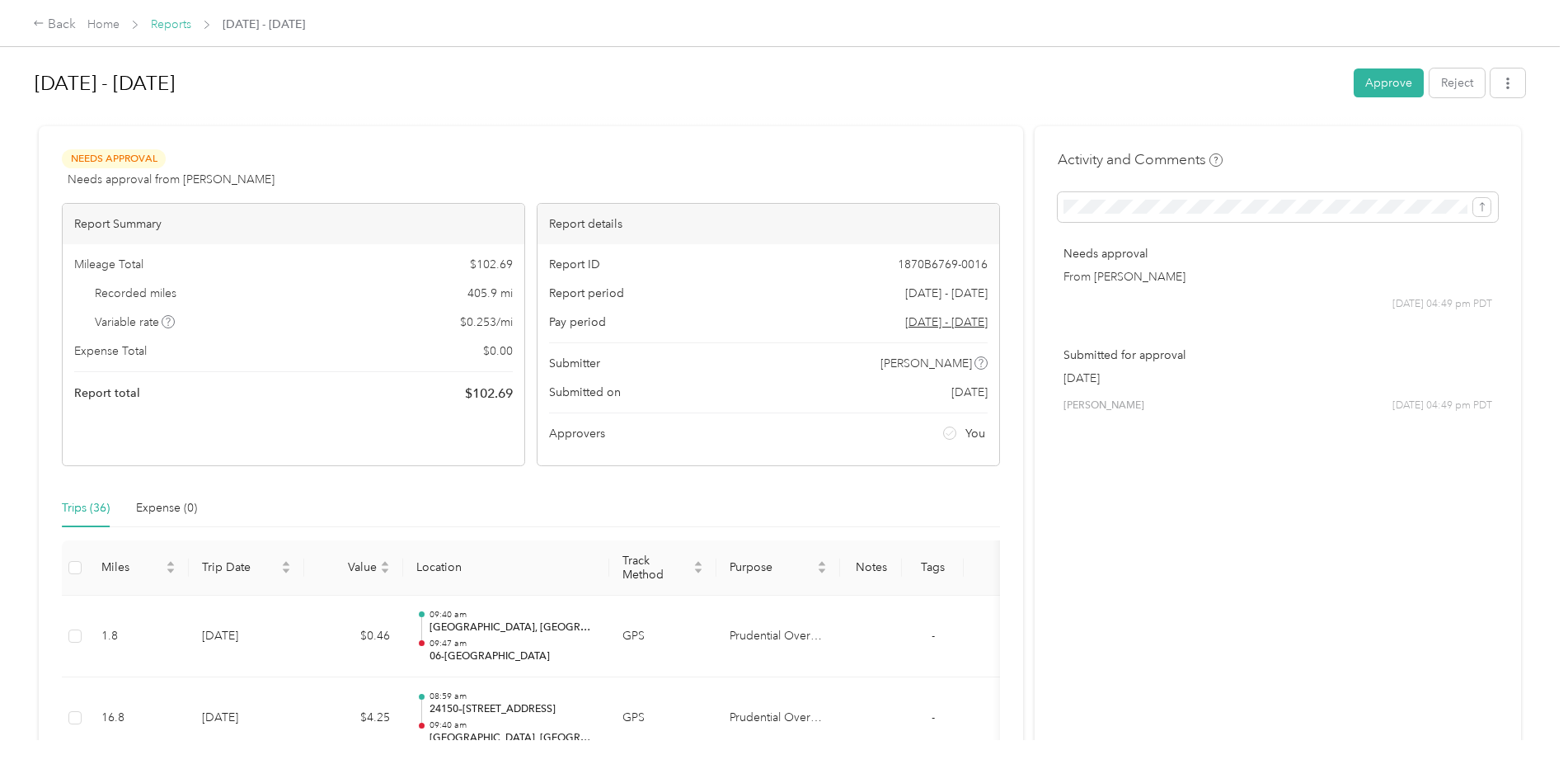
click at [177, 21] on link "Reports" at bounding box center [171, 24] width 40 height 14
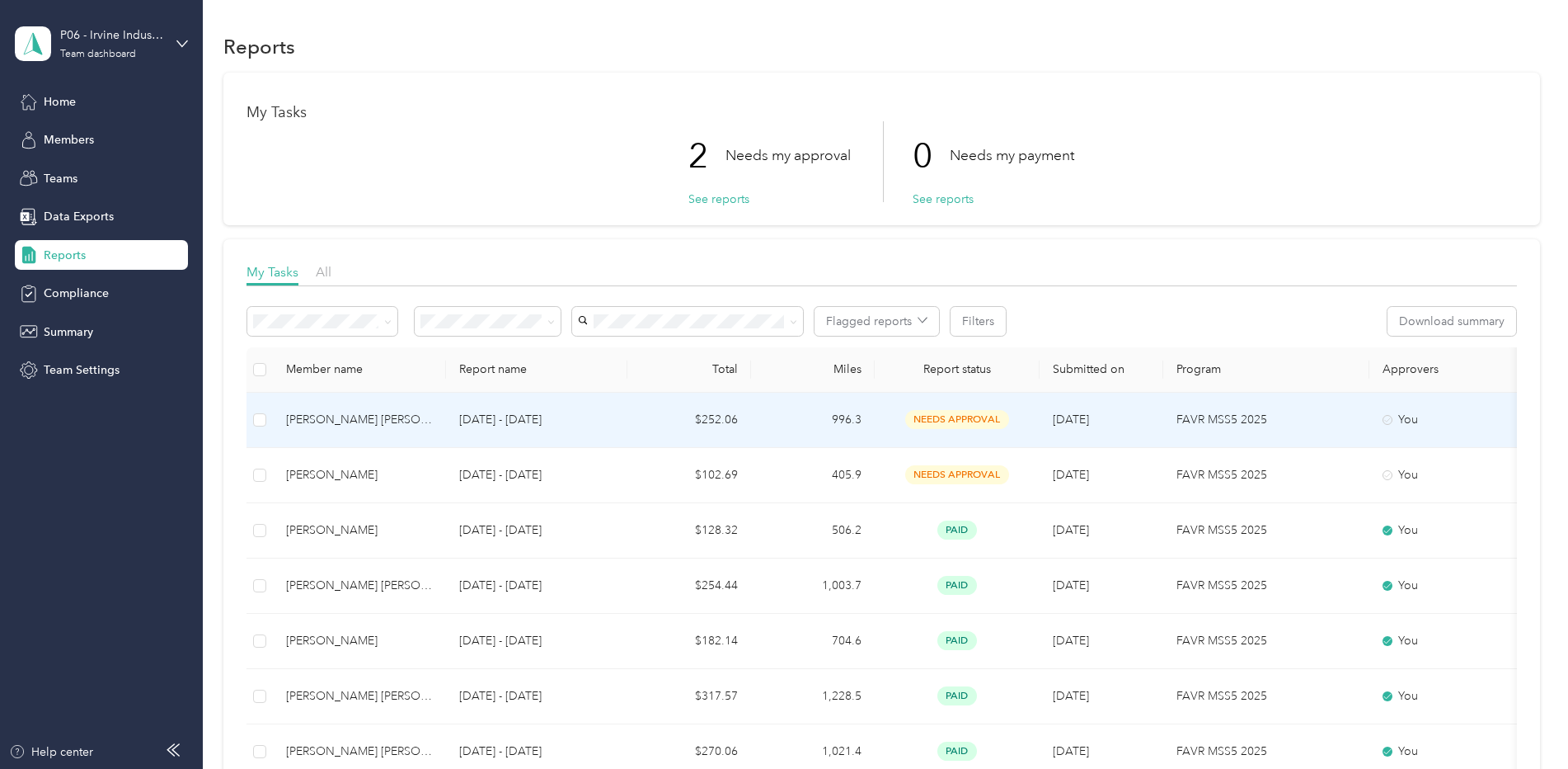
click at [366, 415] on div "[PERSON_NAME] [PERSON_NAME]" at bounding box center [360, 419] width 147 height 18
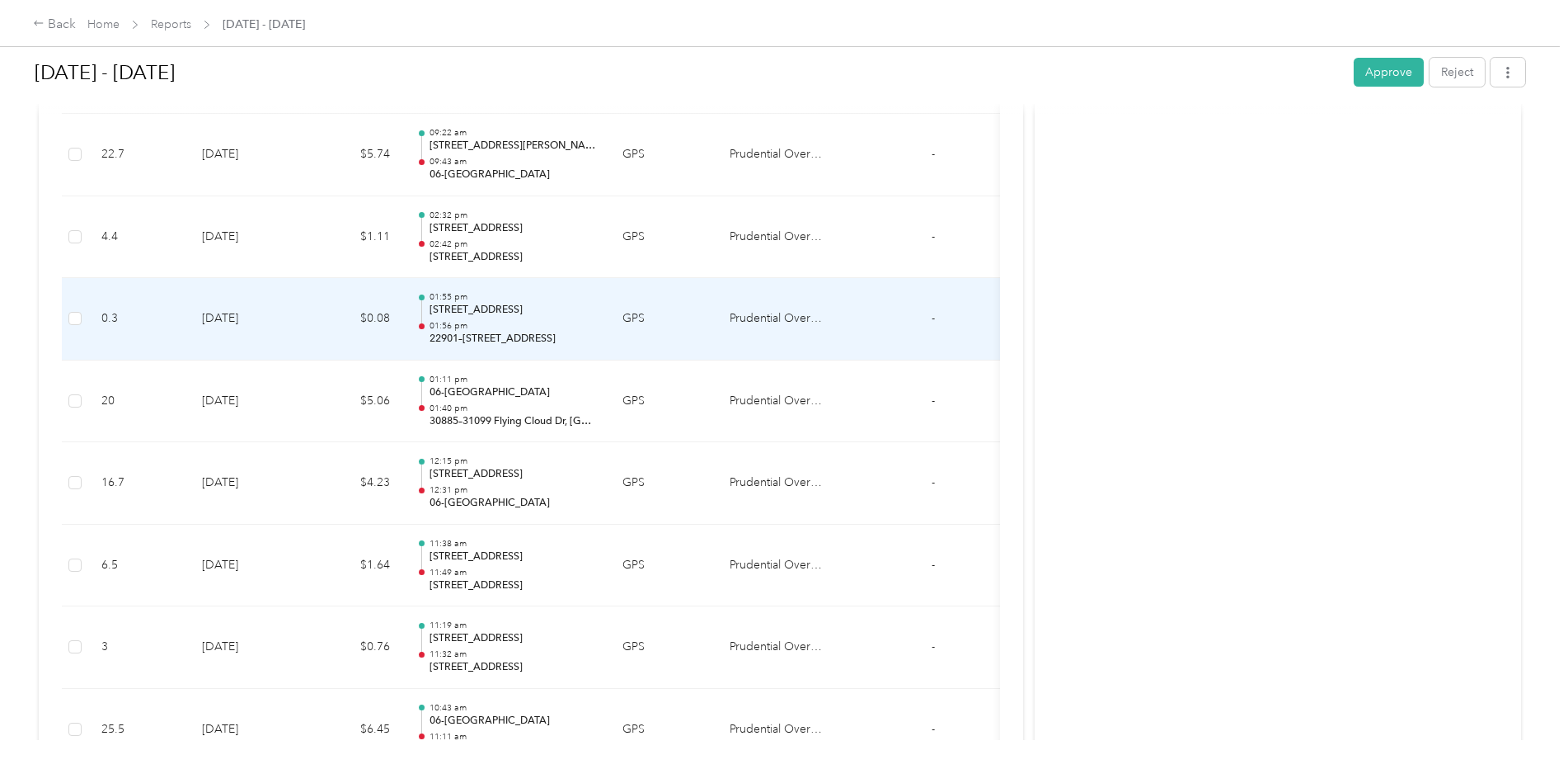
scroll to position [7373, 0]
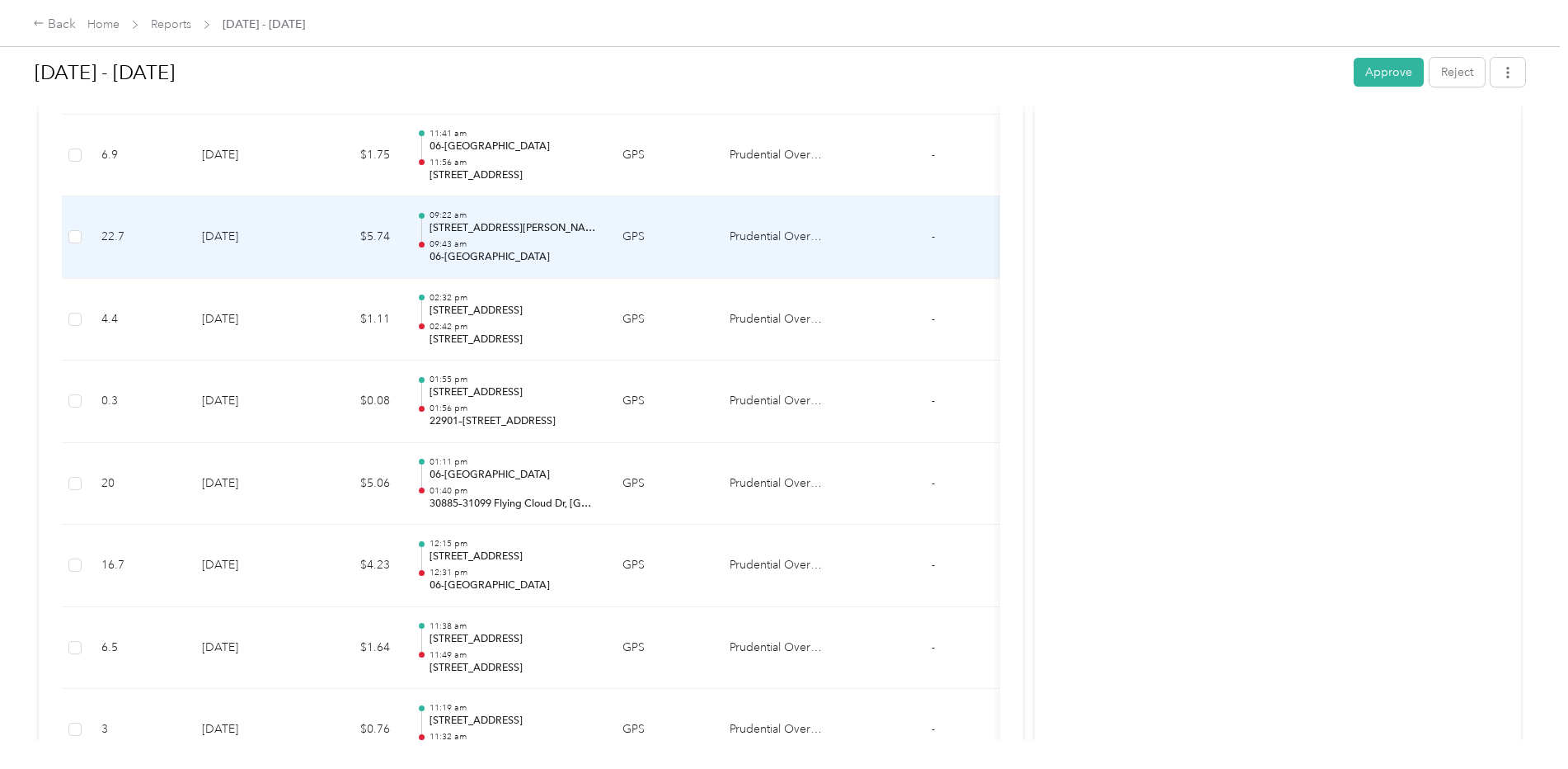
click at [474, 238] on div "09:22 am [STREET_ADDRESS][PERSON_NAME] 09:43 am 06-[GEOGRAPHIC_DATA]" at bounding box center [513, 237] width 166 height 55
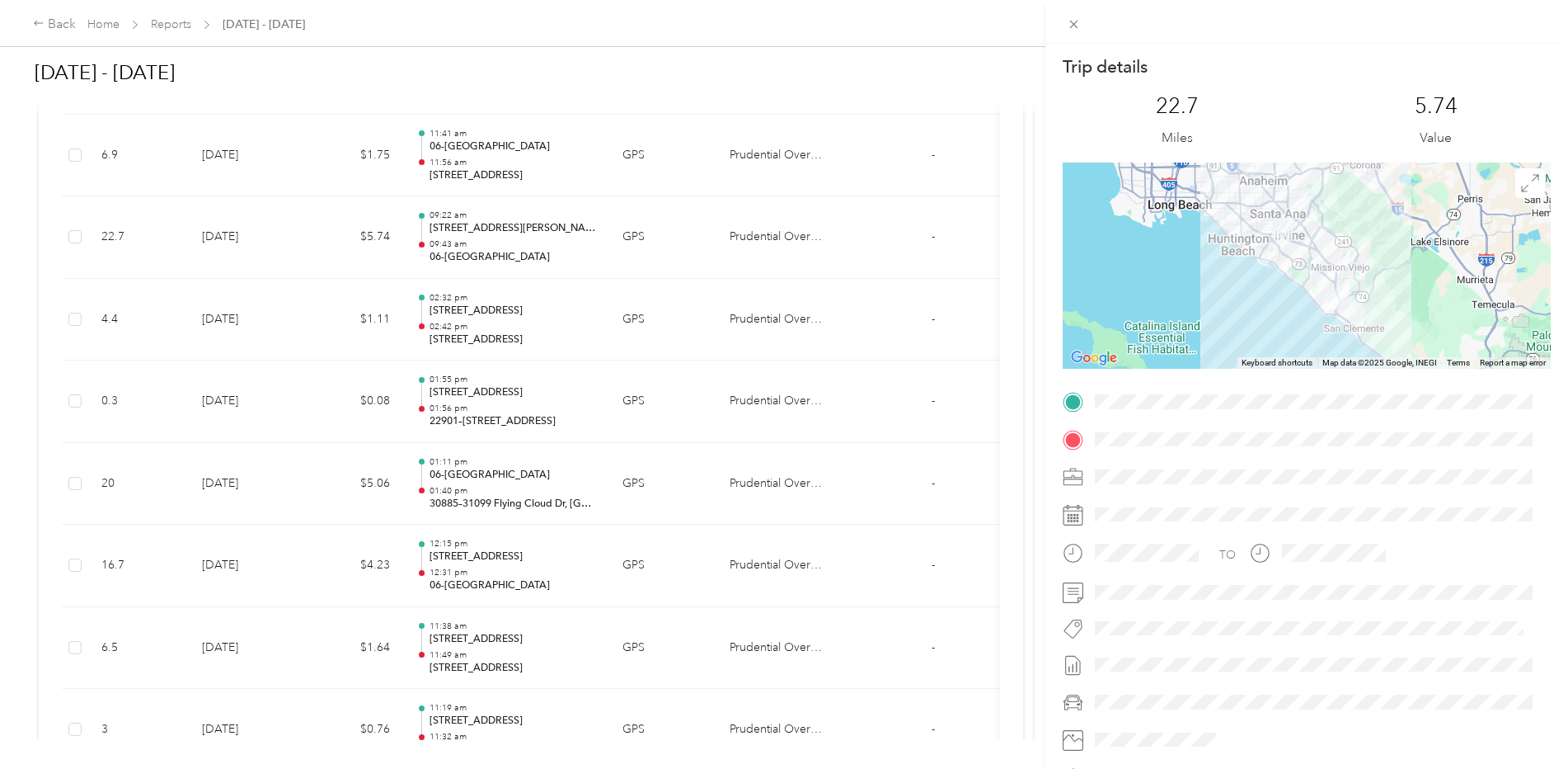
click at [483, 250] on div "Trip details This trip cannot be edited because it is either under review, appr…" at bounding box center [784, 384] width 1568 height 769
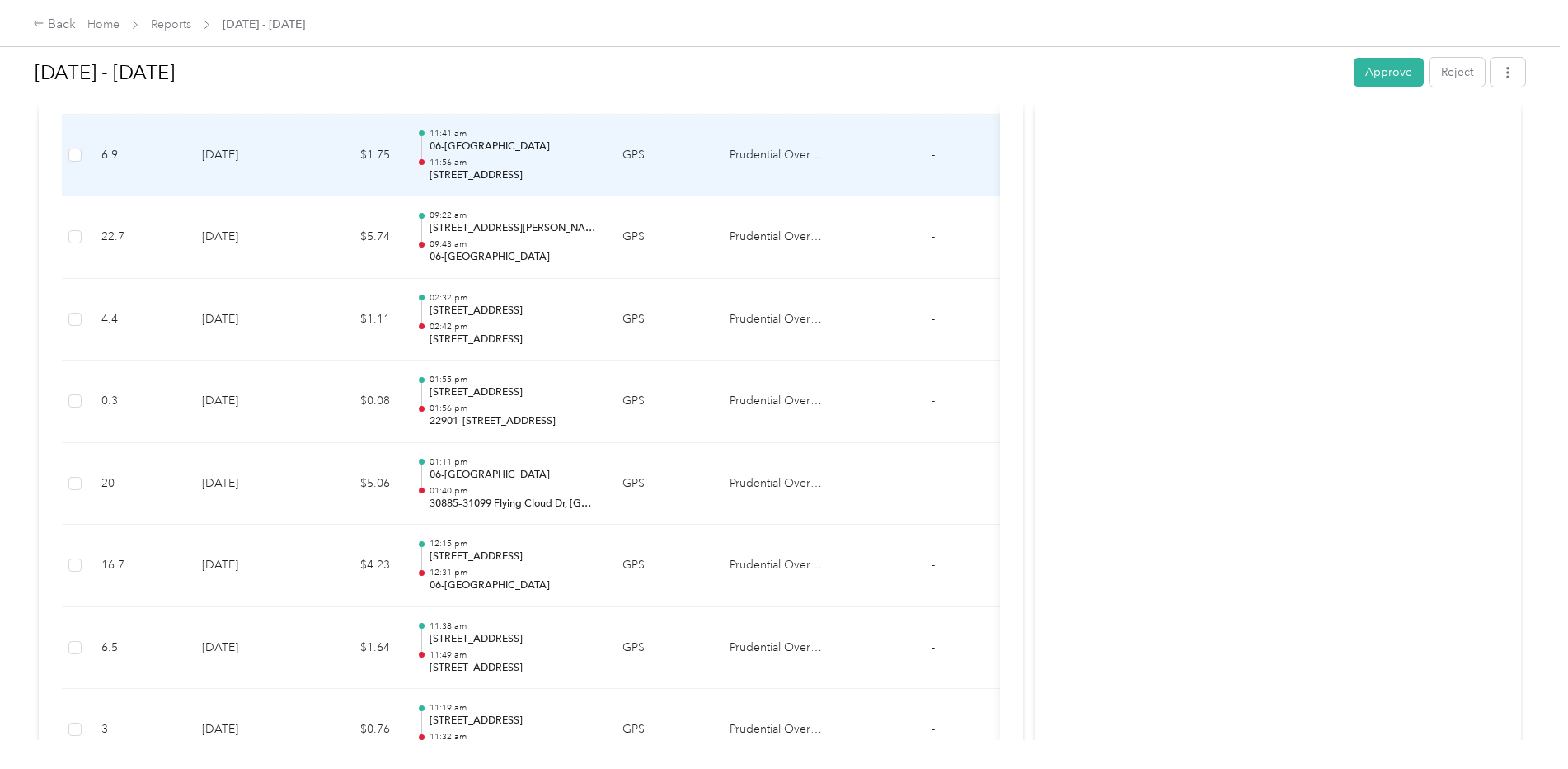
click at [481, 161] on p "11:56 am" at bounding box center [513, 162] width 166 height 11
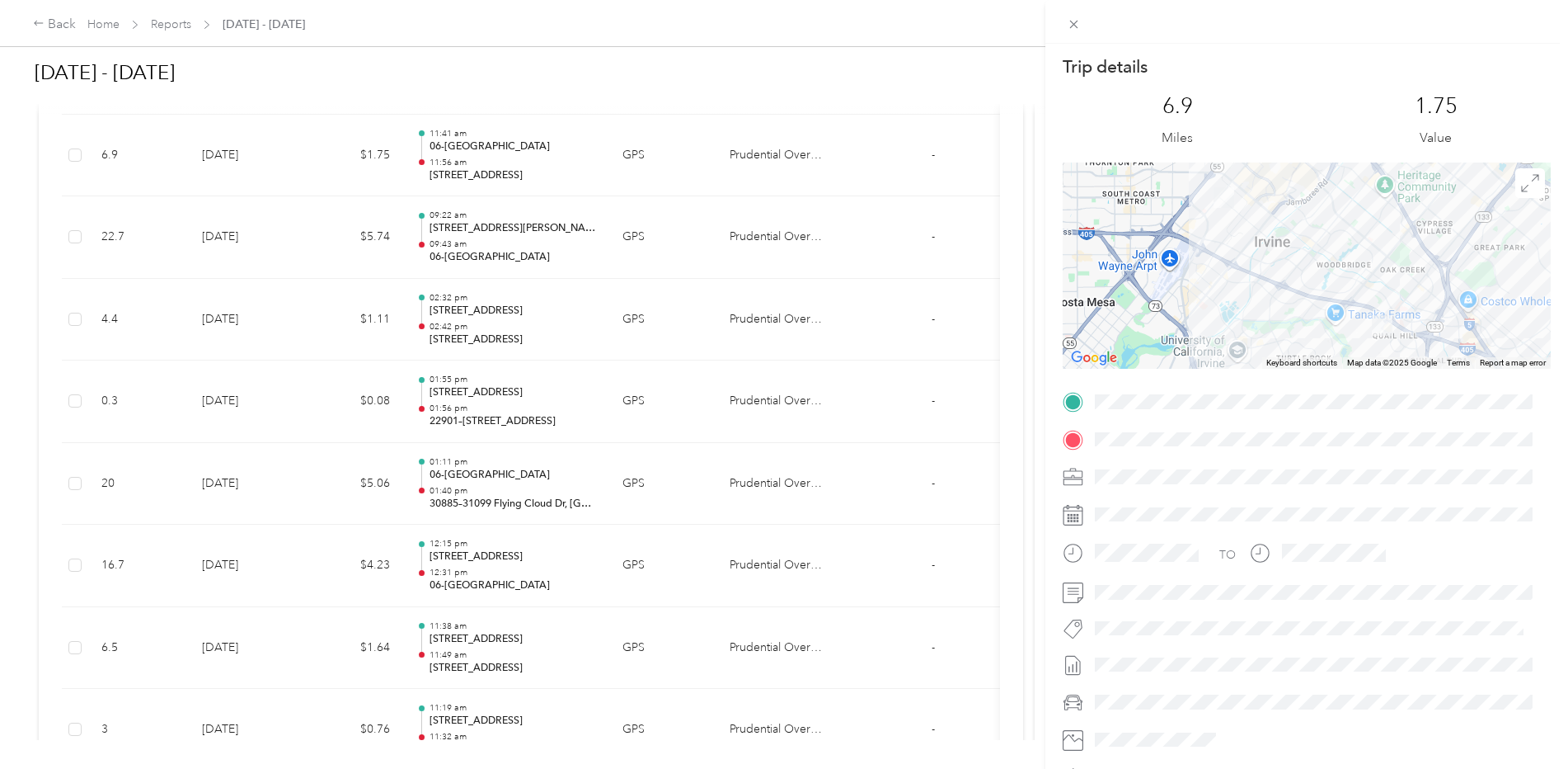
click at [481, 162] on div "Trip details This trip cannot be edited because it is either under review, appr…" at bounding box center [784, 384] width 1568 height 769
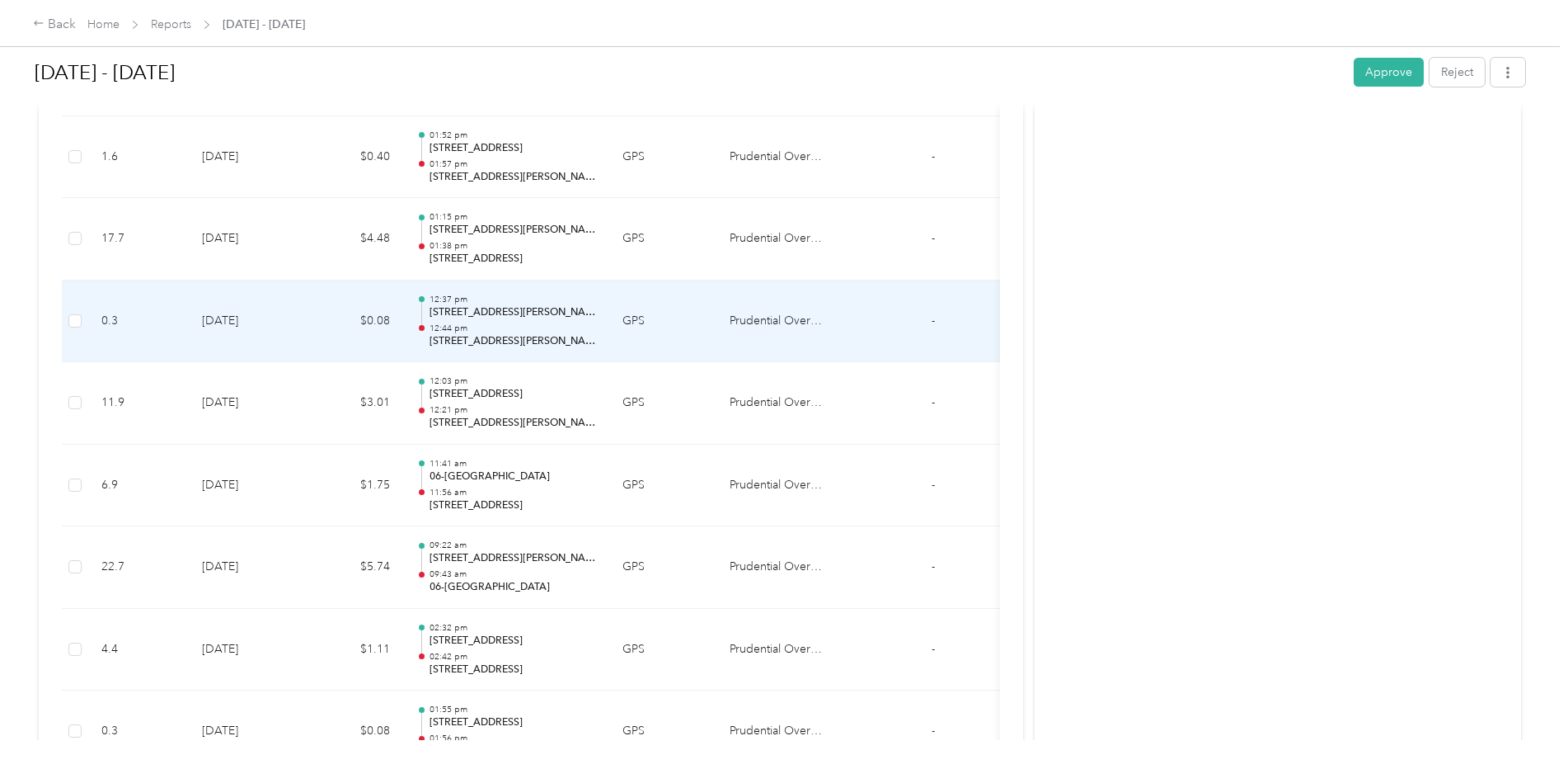
scroll to position [6961, 0]
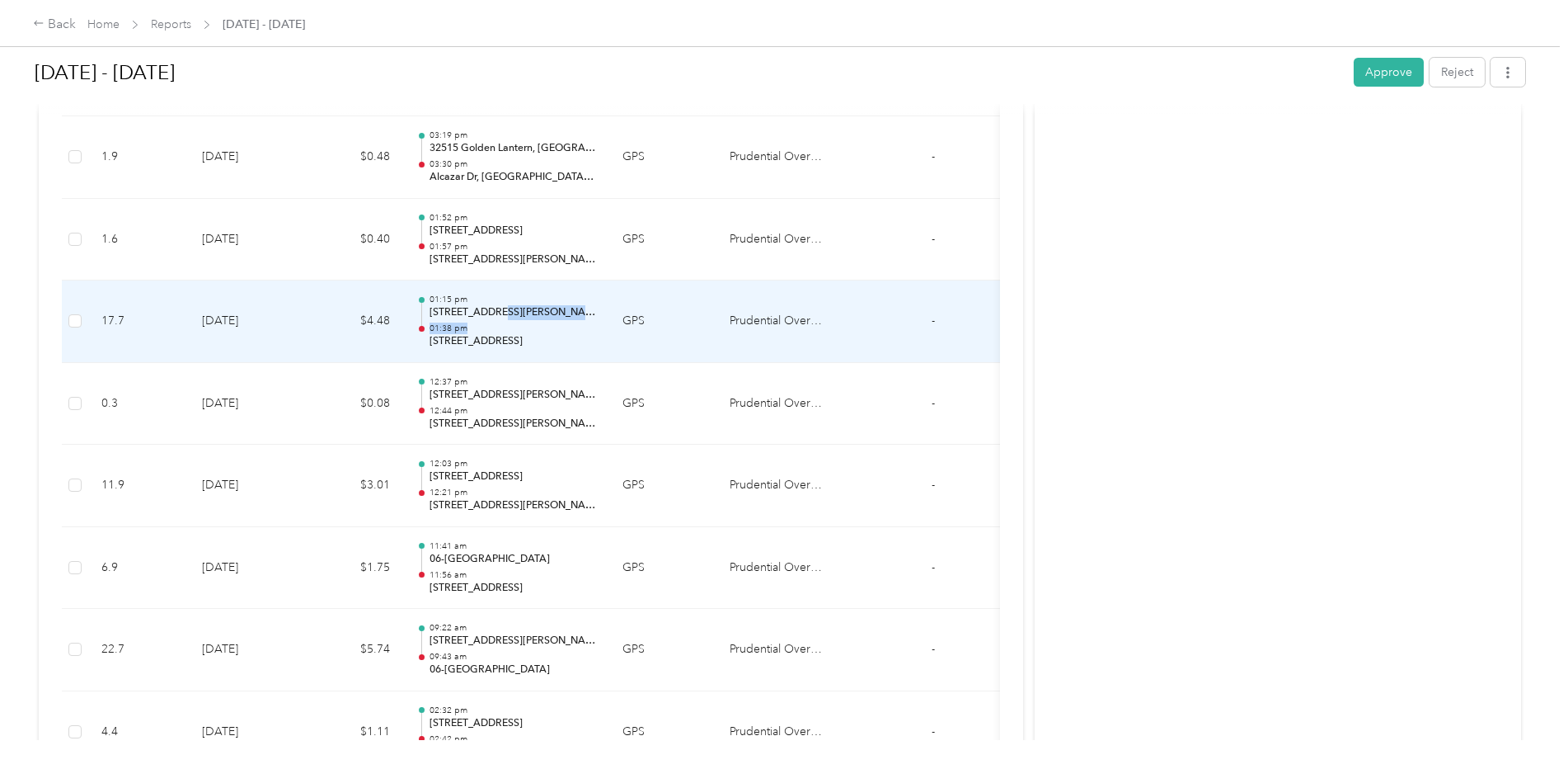
click at [498, 319] on div "01:15 pm [STREET_ADDRESS][PERSON_NAME] 01:38 pm [GEOGRAPHIC_DATA], [GEOGRAPHIC_…" at bounding box center [513, 321] width 166 height 55
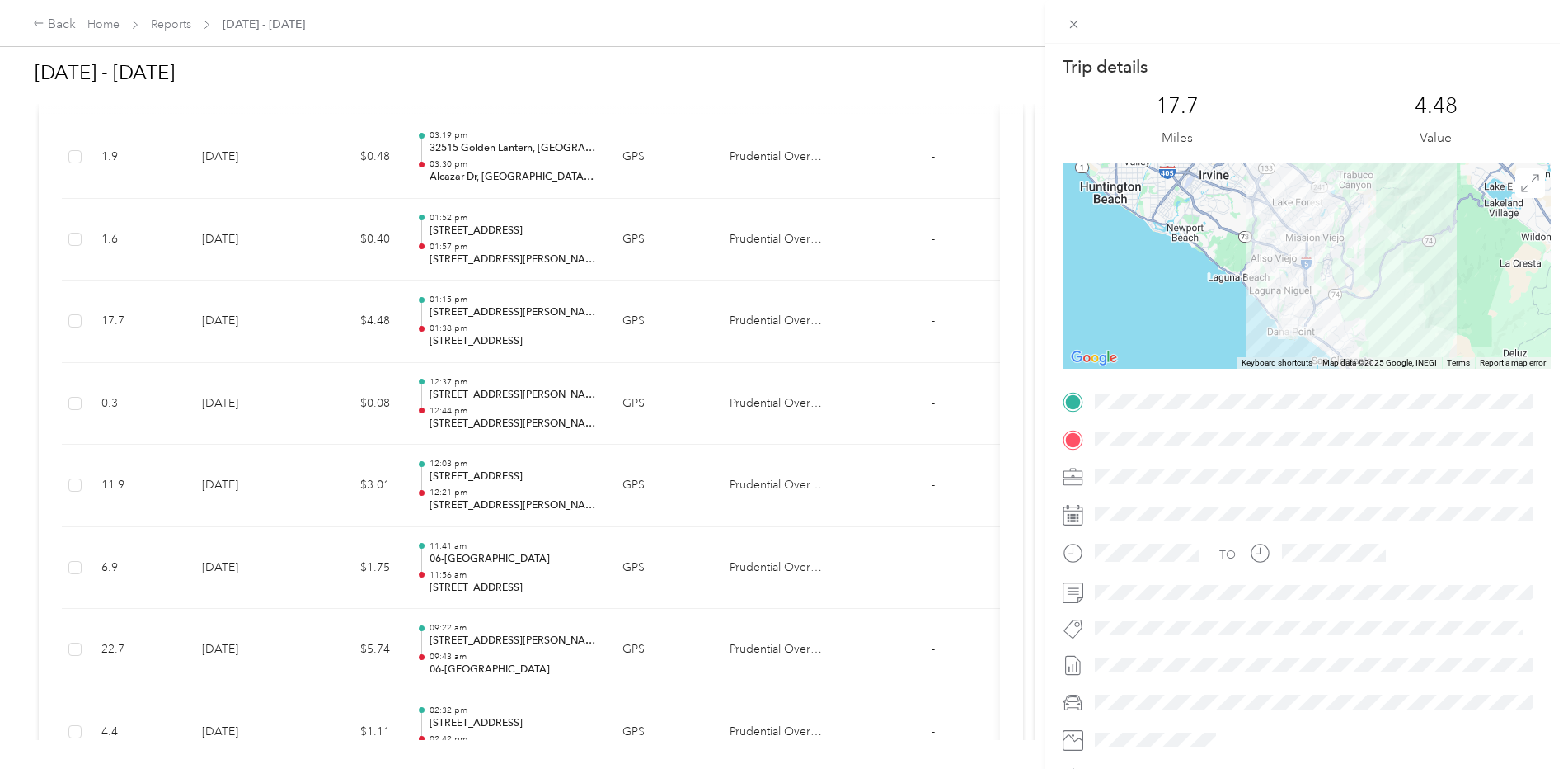
click at [493, 321] on div "Trip details This trip cannot be edited because it is either under review, appr…" at bounding box center [784, 384] width 1568 height 769
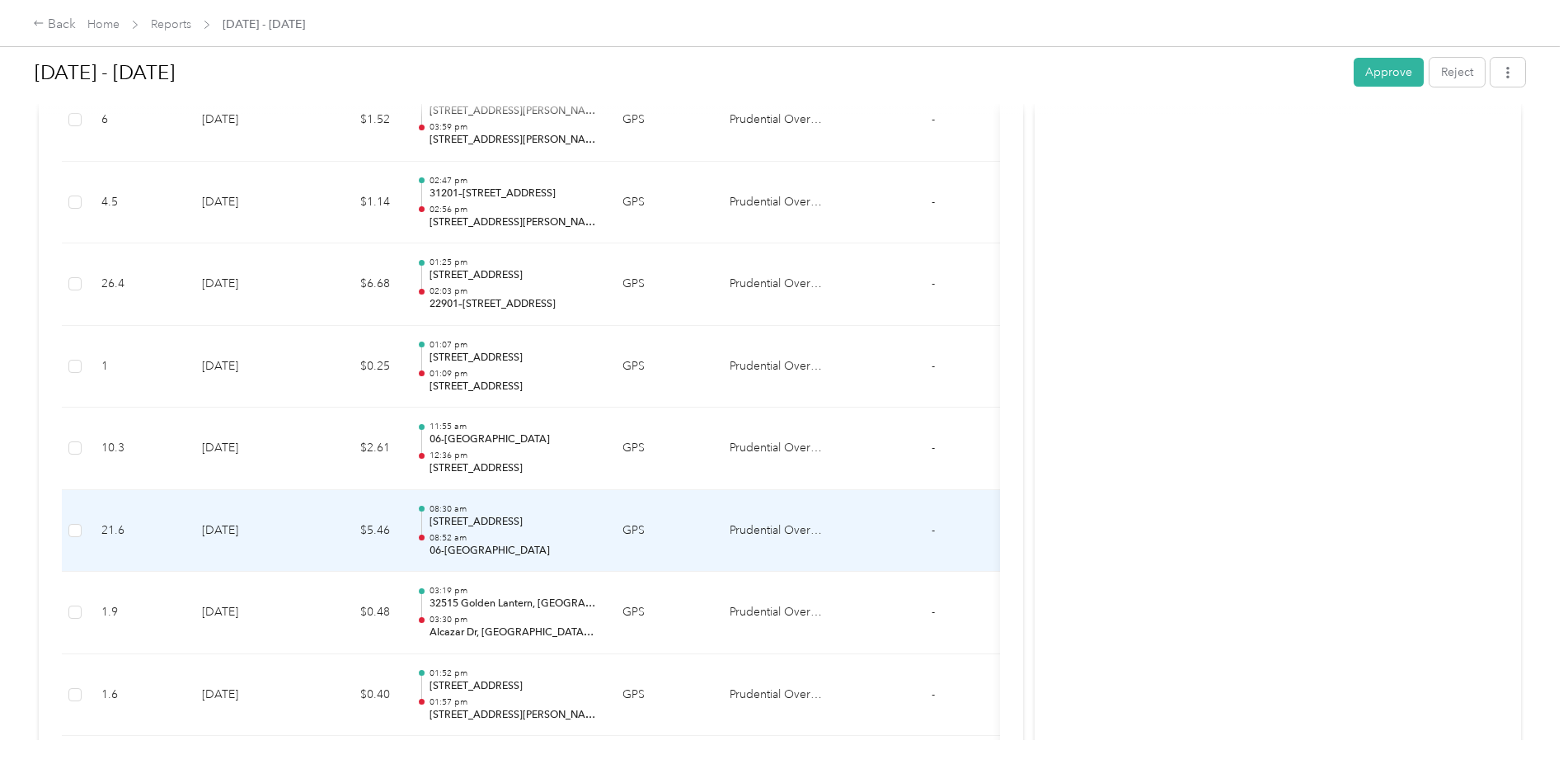
scroll to position [6466, 0]
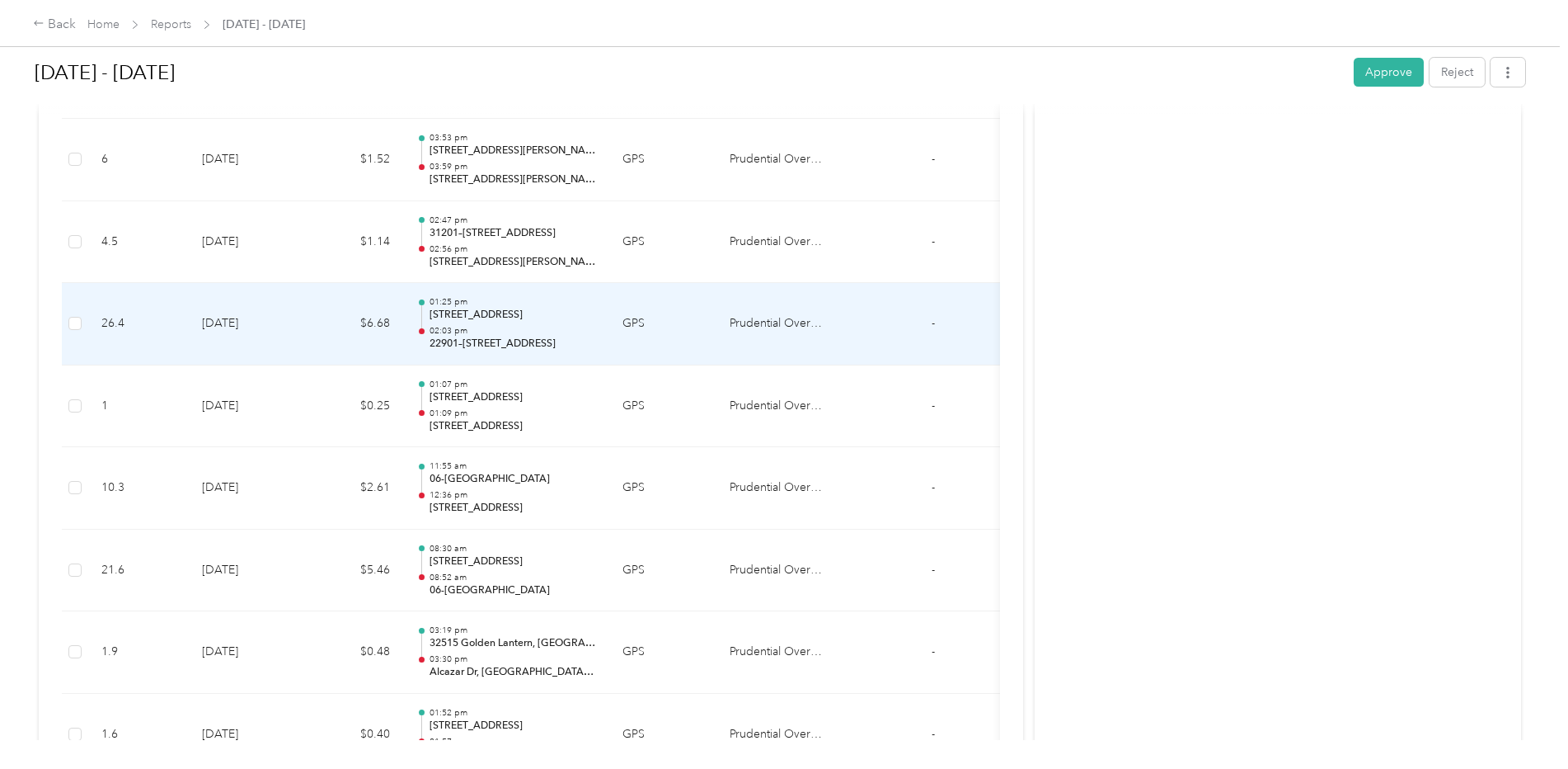
click at [493, 323] on div "01:25 pm [STREET_ADDRESS] 02:03 pm 22901–[GEOGRAPHIC_DATA], [GEOGRAPHIC_DATA], …" at bounding box center [513, 324] width 166 height 55
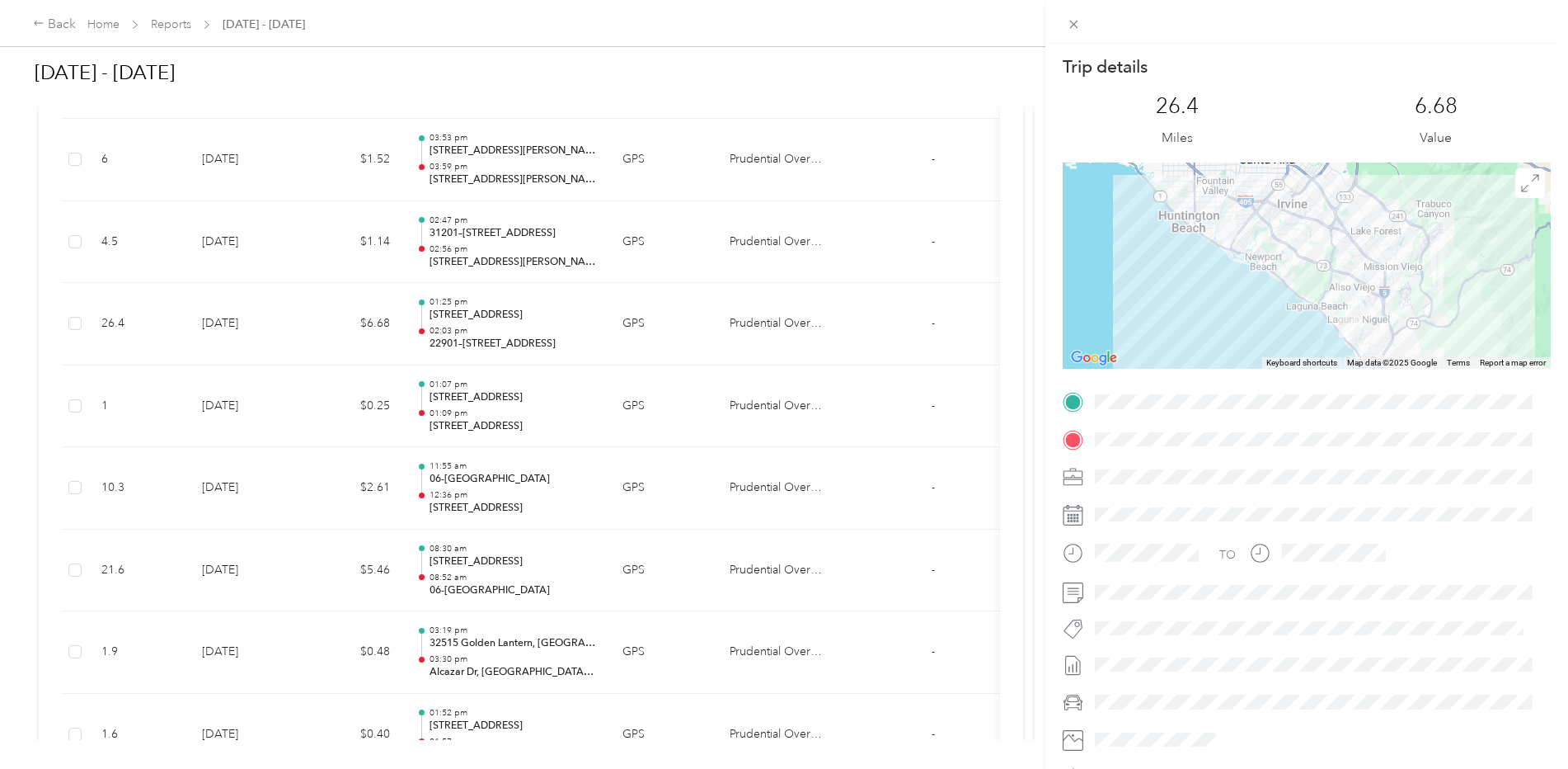
click at [493, 323] on div "Trip details This trip cannot be edited because it is either under review, appr…" at bounding box center [784, 384] width 1568 height 769
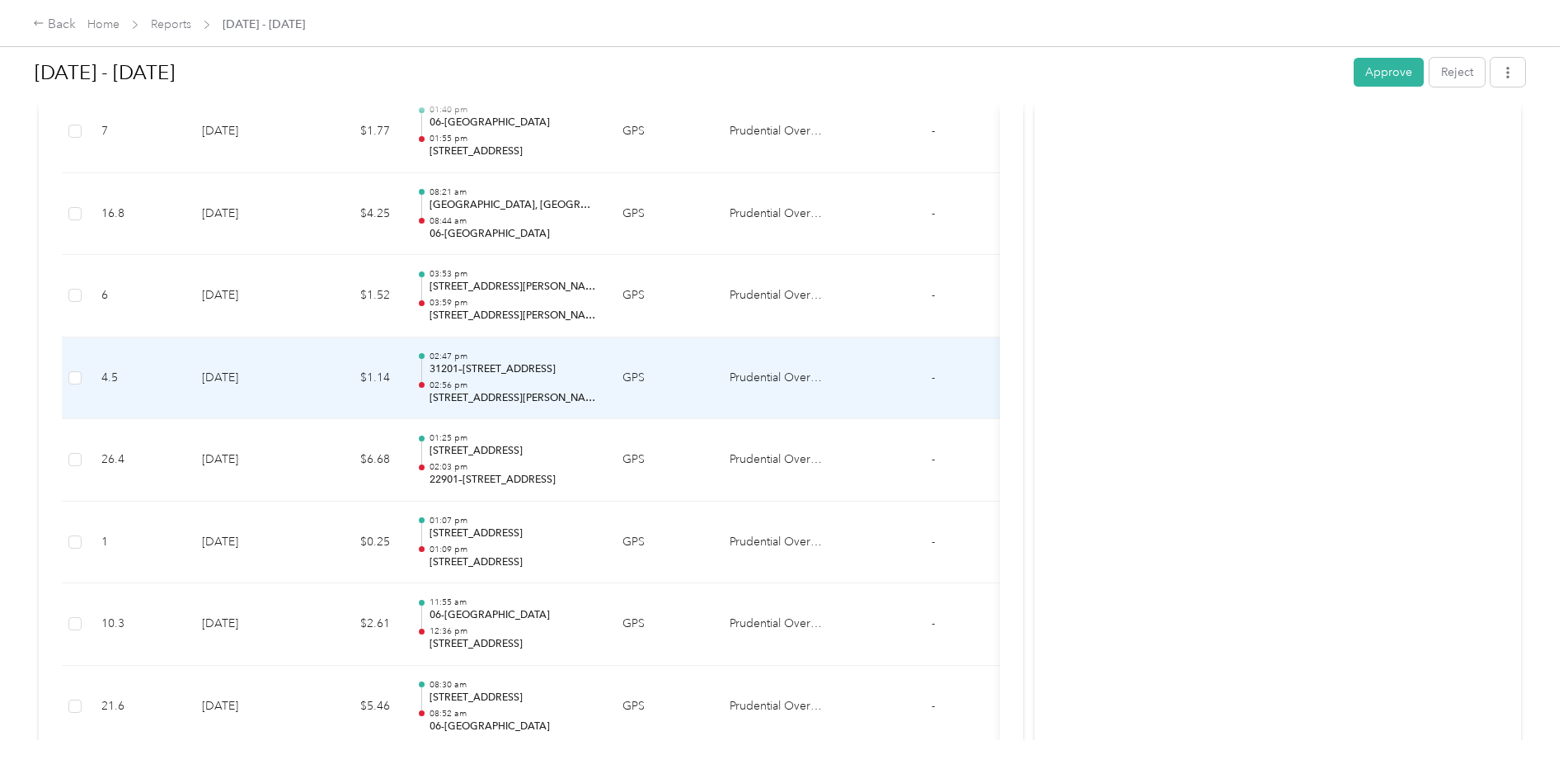
scroll to position [6301, 0]
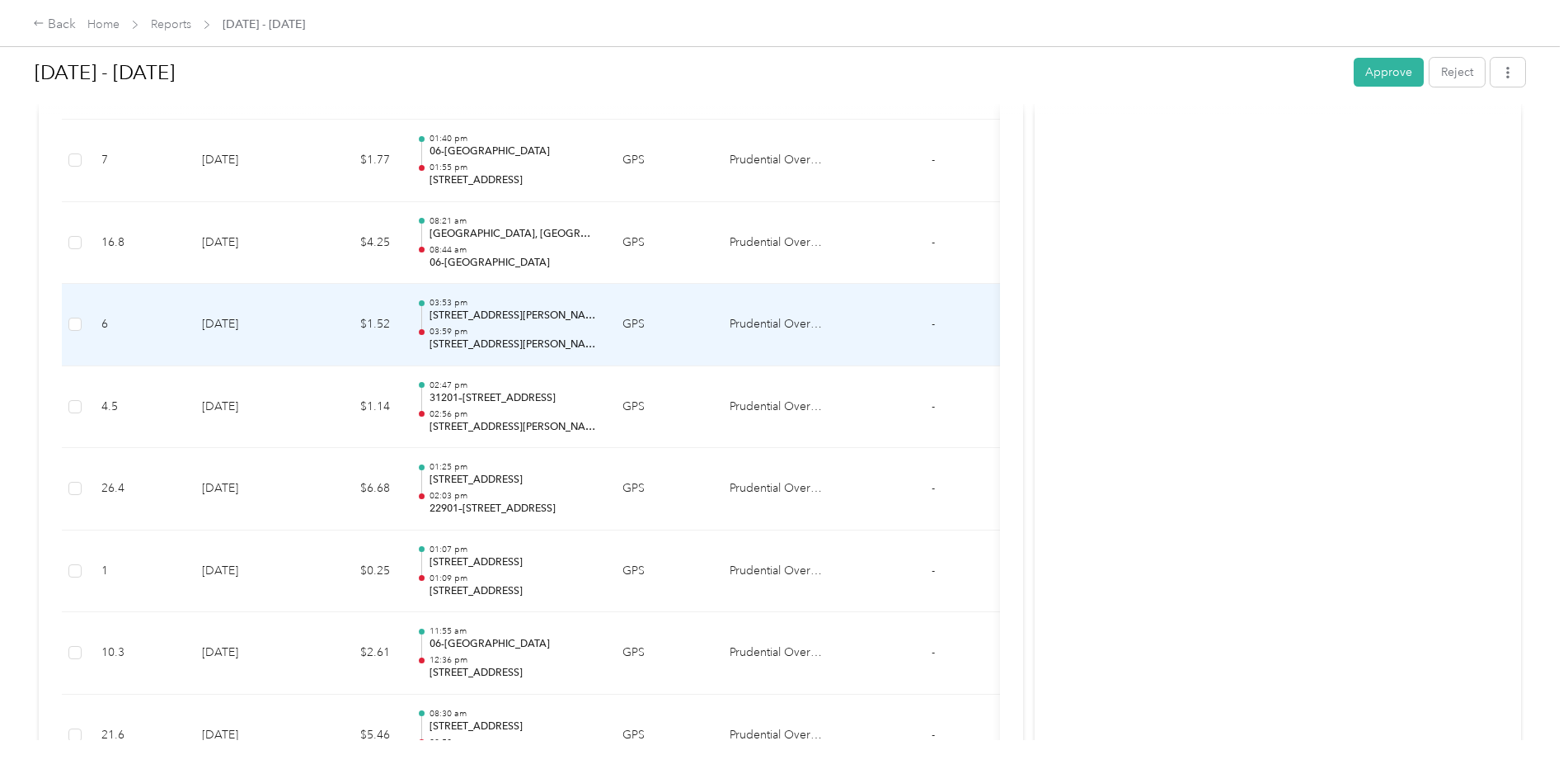
click at [493, 324] on div "03:53 pm 27280 [PERSON_NAME], [GEOGRAPHIC_DATA], [GEOGRAPHIC_DATA], [GEOGRAPHIC…" at bounding box center [513, 325] width 166 height 55
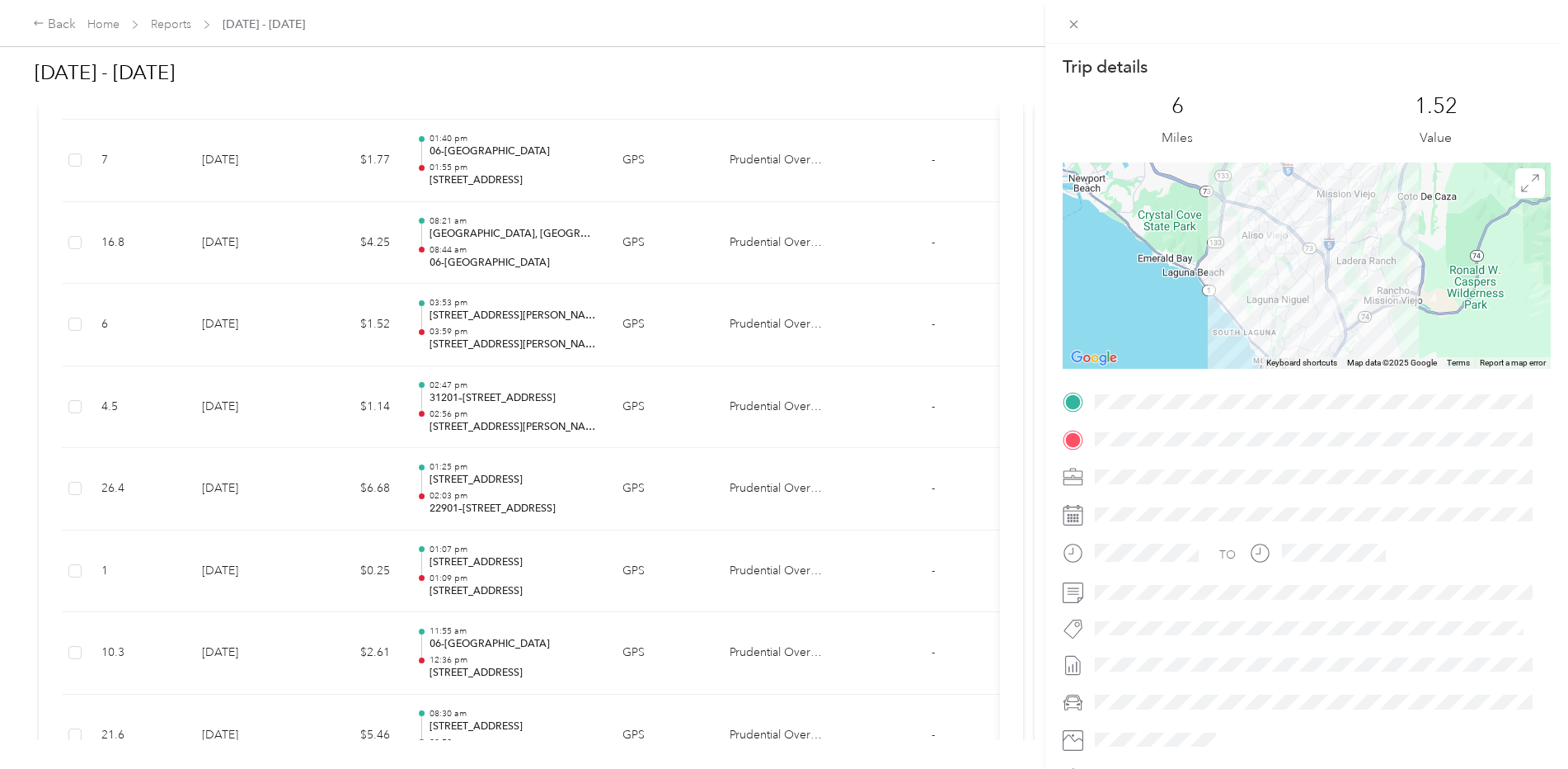
click at [493, 324] on div "Trip details This trip cannot be edited because it is either under review, appr…" at bounding box center [784, 384] width 1568 height 769
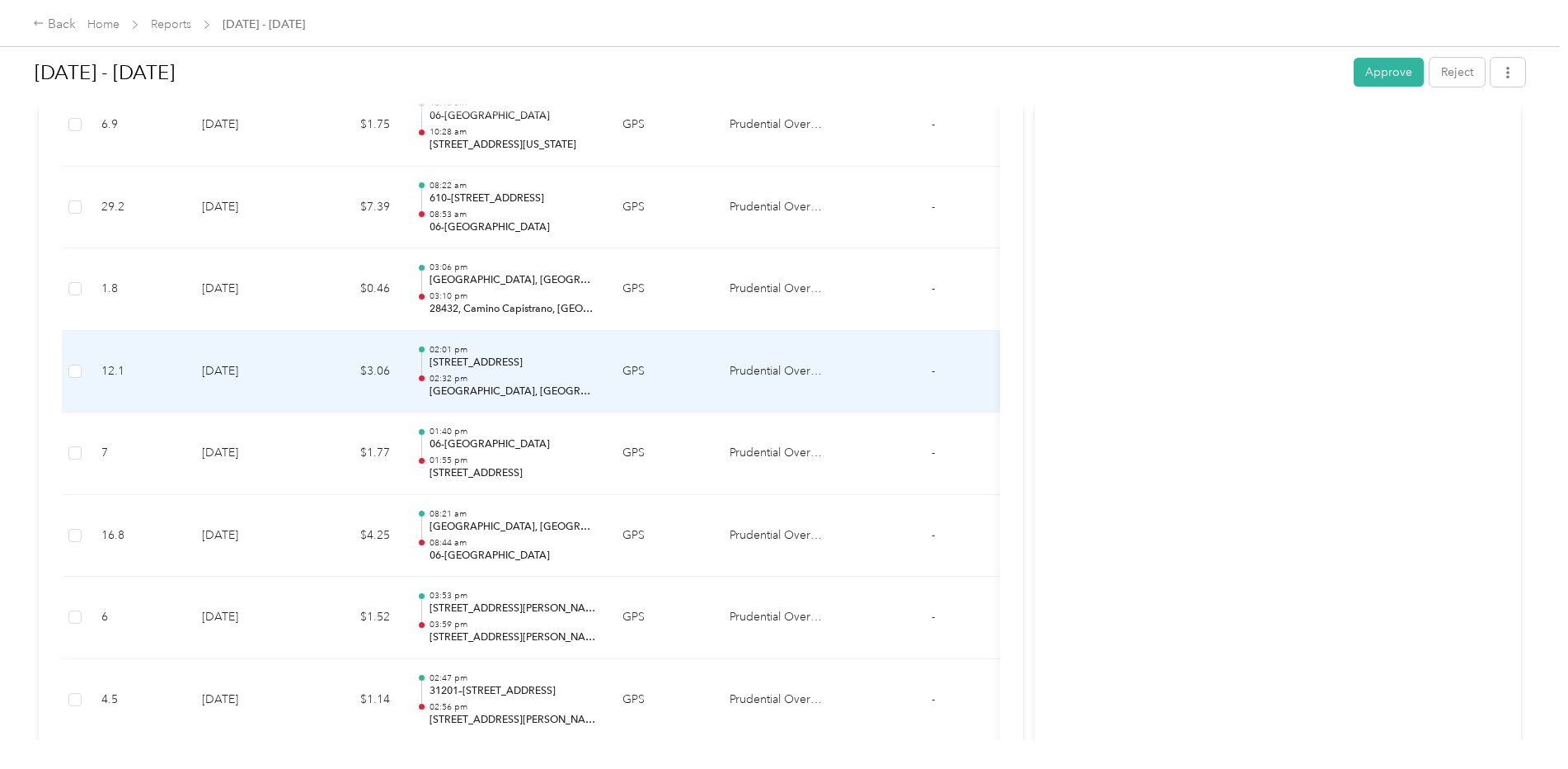
scroll to position [5971, 0]
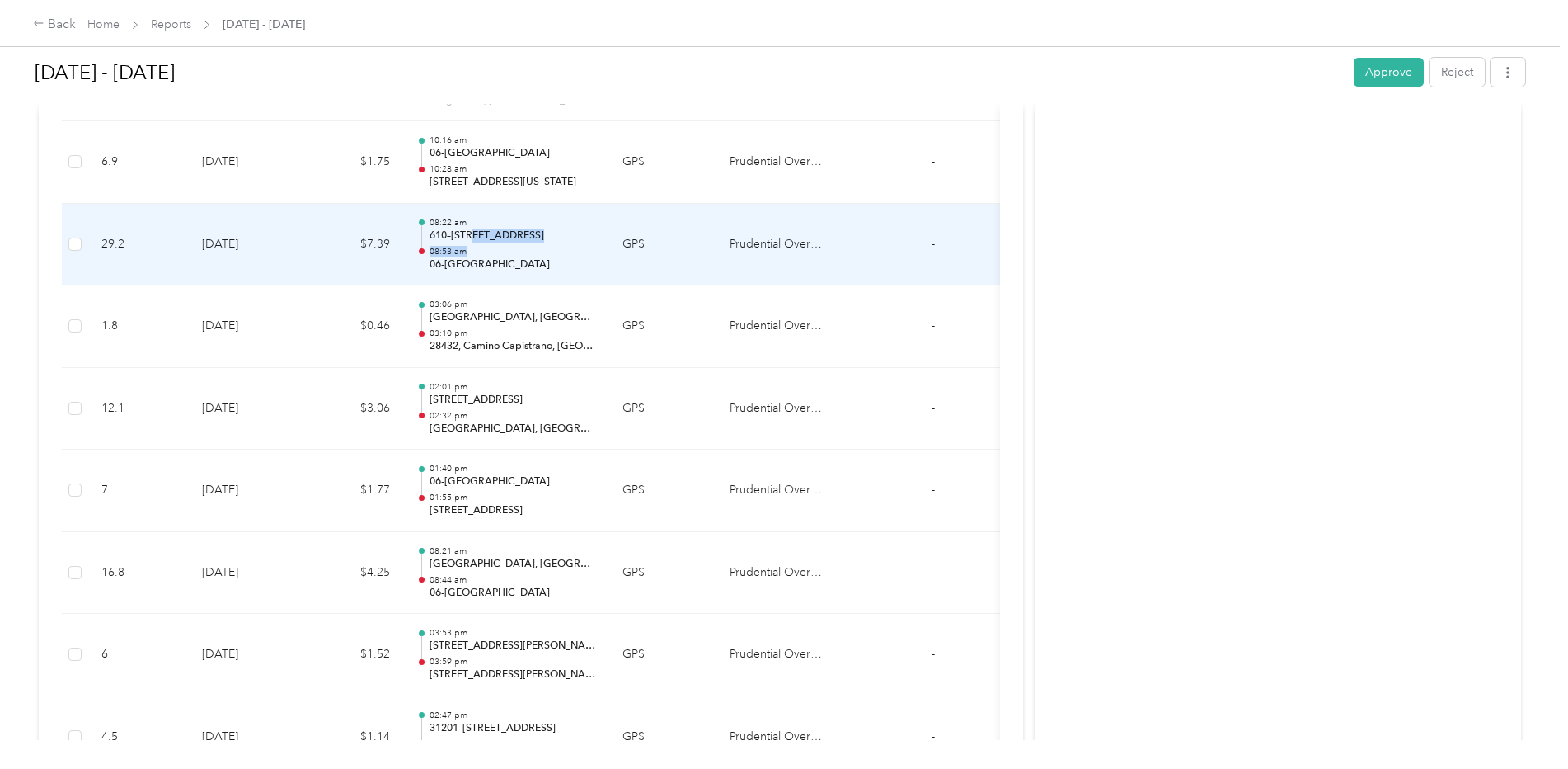
click at [475, 243] on div "08:22 am 610–[STREET_ADDRESS] 08:53 am 06-[GEOGRAPHIC_DATA]" at bounding box center [513, 245] width 166 height 55
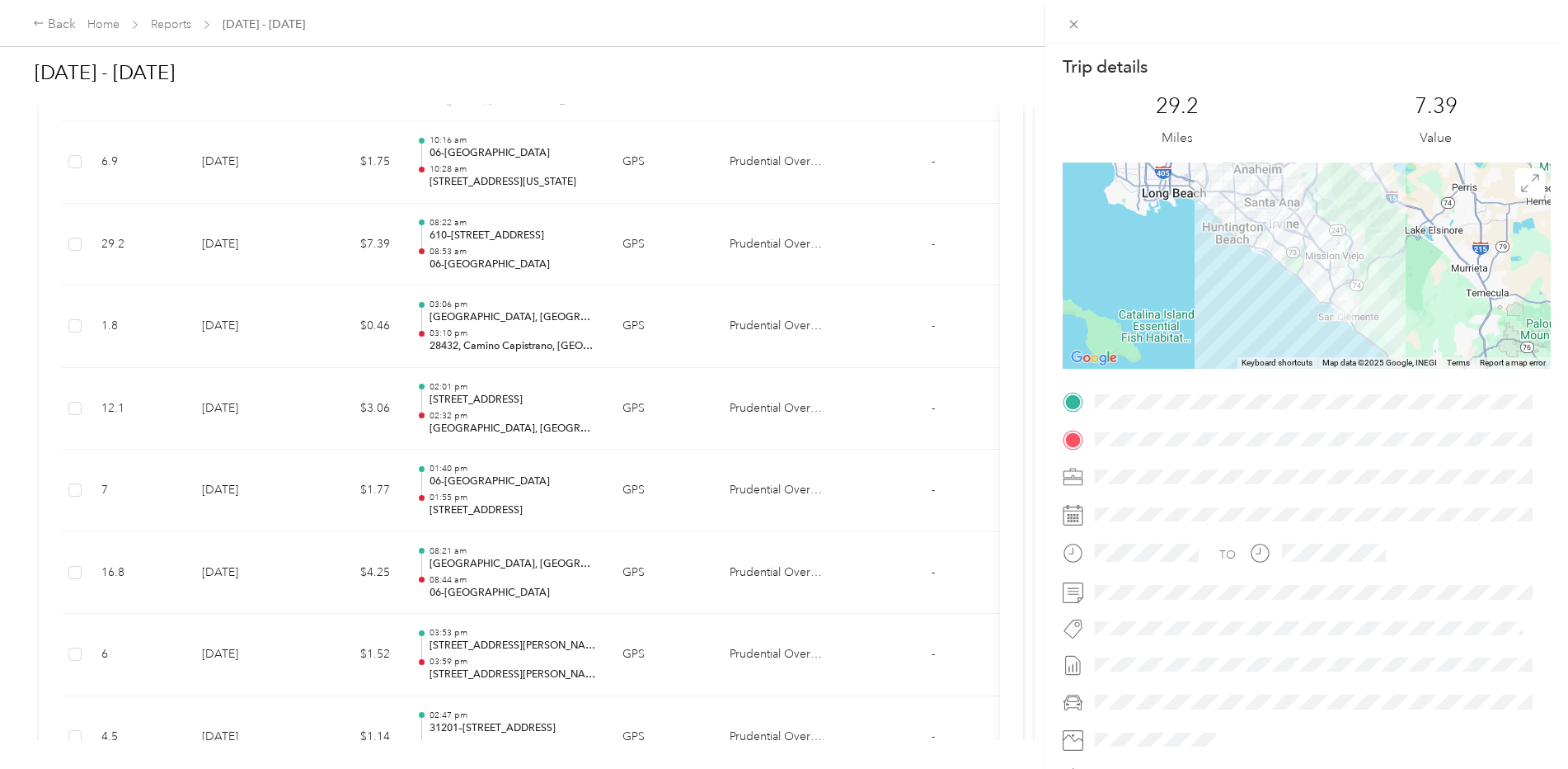
drag, startPoint x: 475, startPoint y: 243, endPoint x: 450, endPoint y: 182, distance: 65.9
click at [450, 179] on div "Trip details This trip cannot be edited because it is either under review, appr…" at bounding box center [784, 384] width 1568 height 769
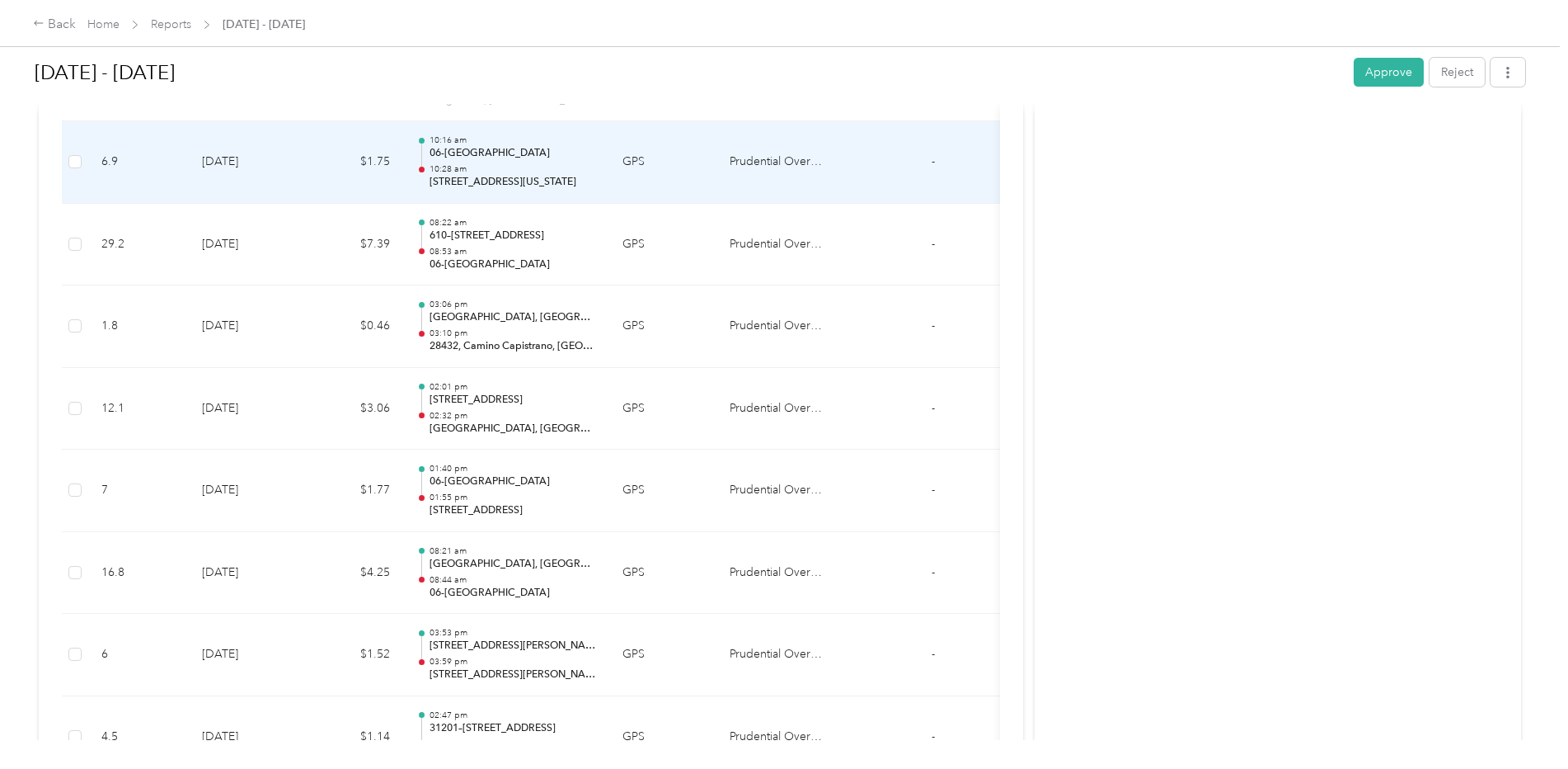
click at [467, 172] on p "10:28 am" at bounding box center [513, 169] width 166 height 11
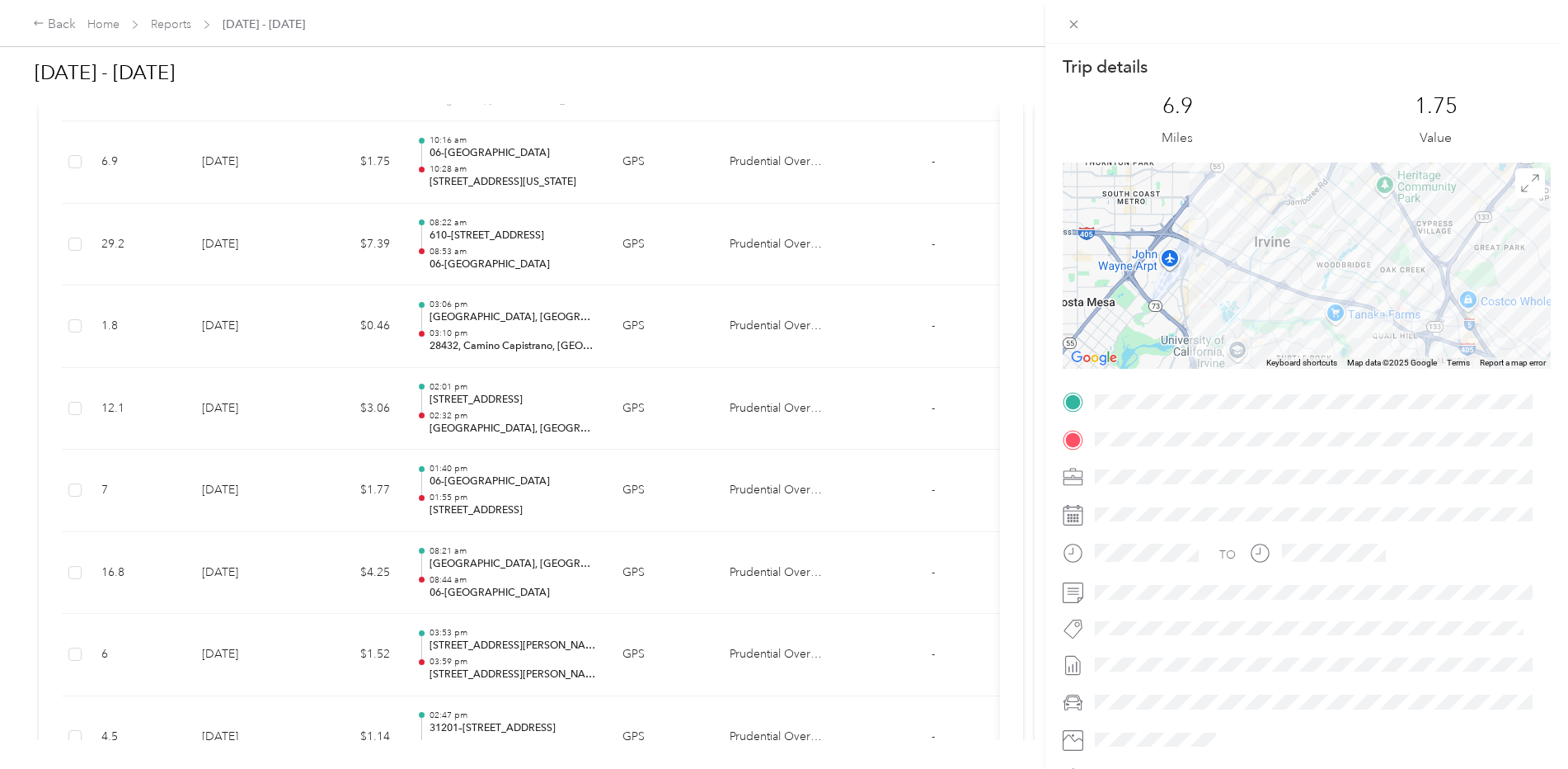
click at [486, 253] on div "Trip details This trip cannot be edited because it is either under review, appr…" at bounding box center [784, 384] width 1568 height 769
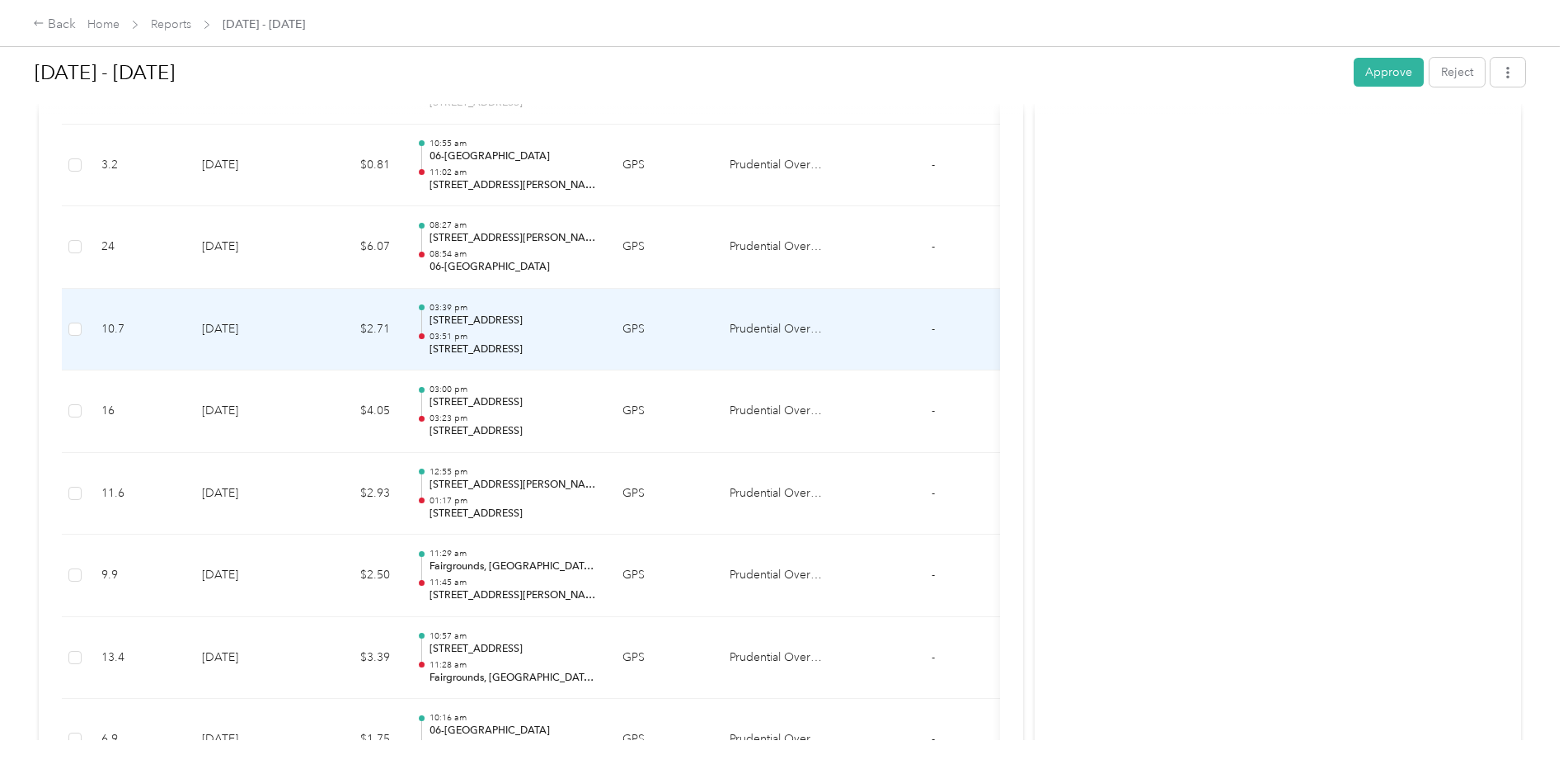
scroll to position [5311, 0]
click at [478, 321] on p "[STREET_ADDRESS][PERSON_NAME][DEMOGRAPHIC_DATA]" at bounding box center [513, 321] width 166 height 15
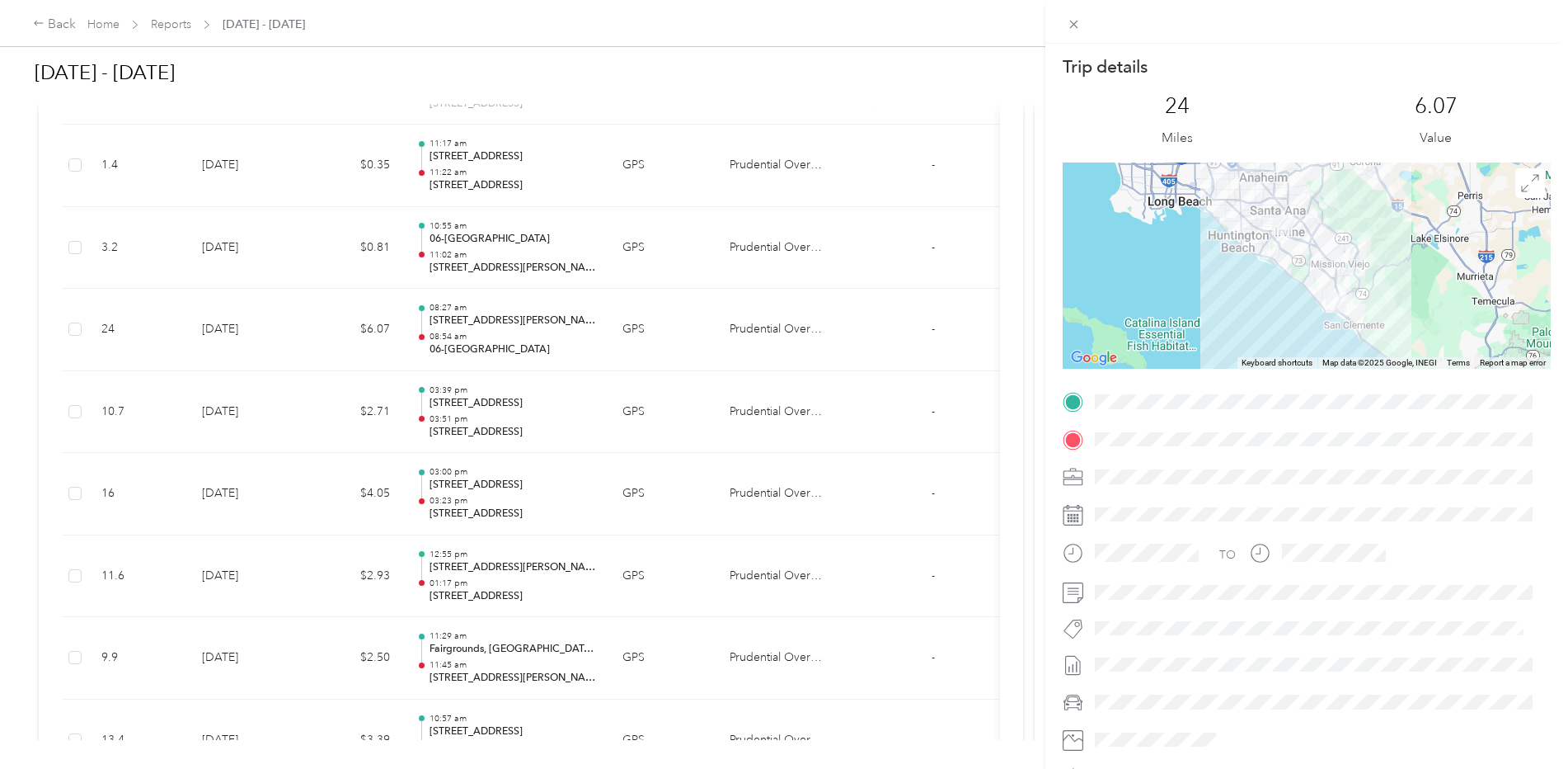
click at [517, 266] on div "Trip details This trip cannot be edited because it is either under review, appr…" at bounding box center [784, 384] width 1568 height 769
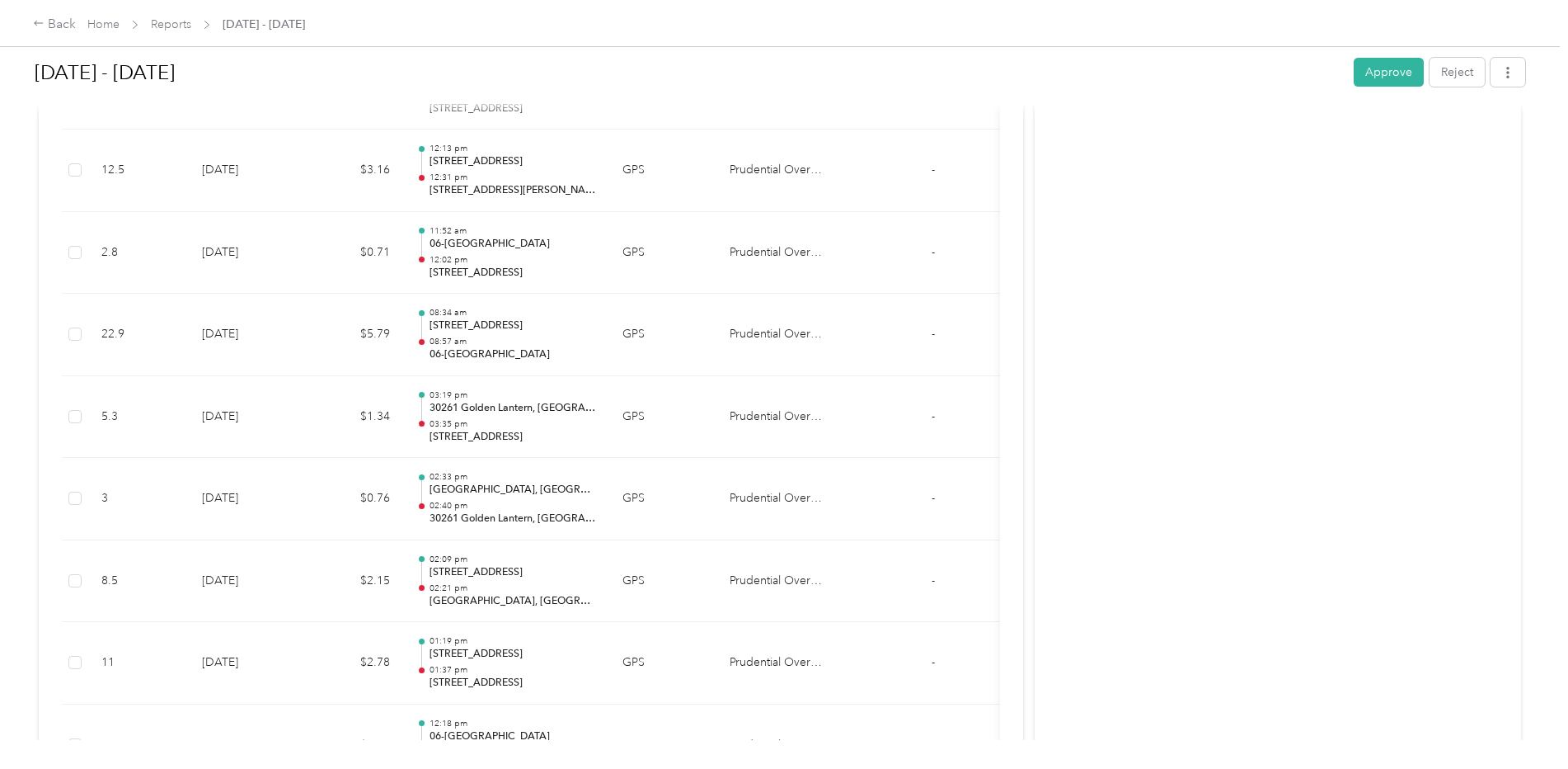
scroll to position [4240, 0]
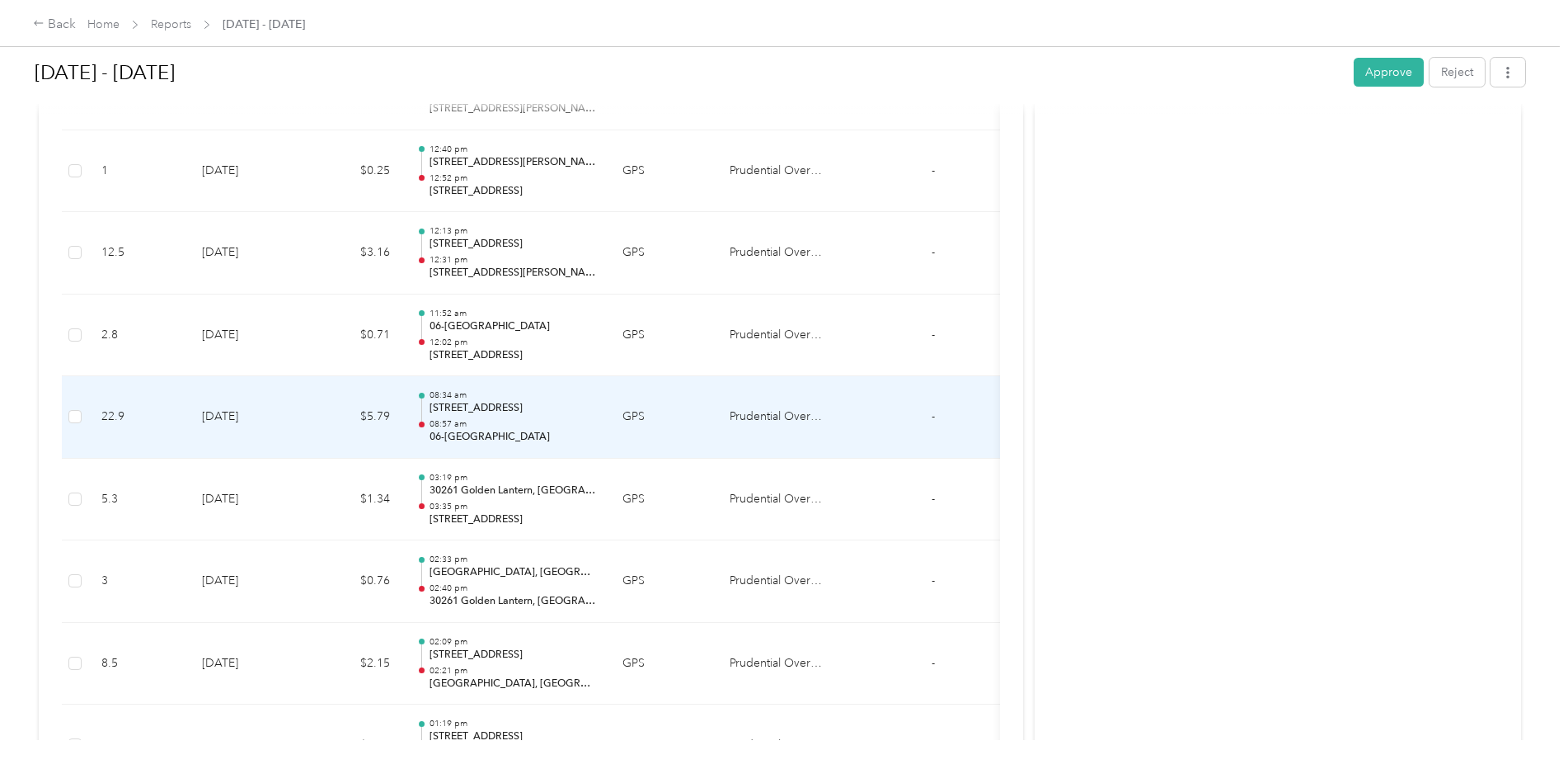
click at [470, 423] on p "08:57 am" at bounding box center [513, 424] width 166 height 11
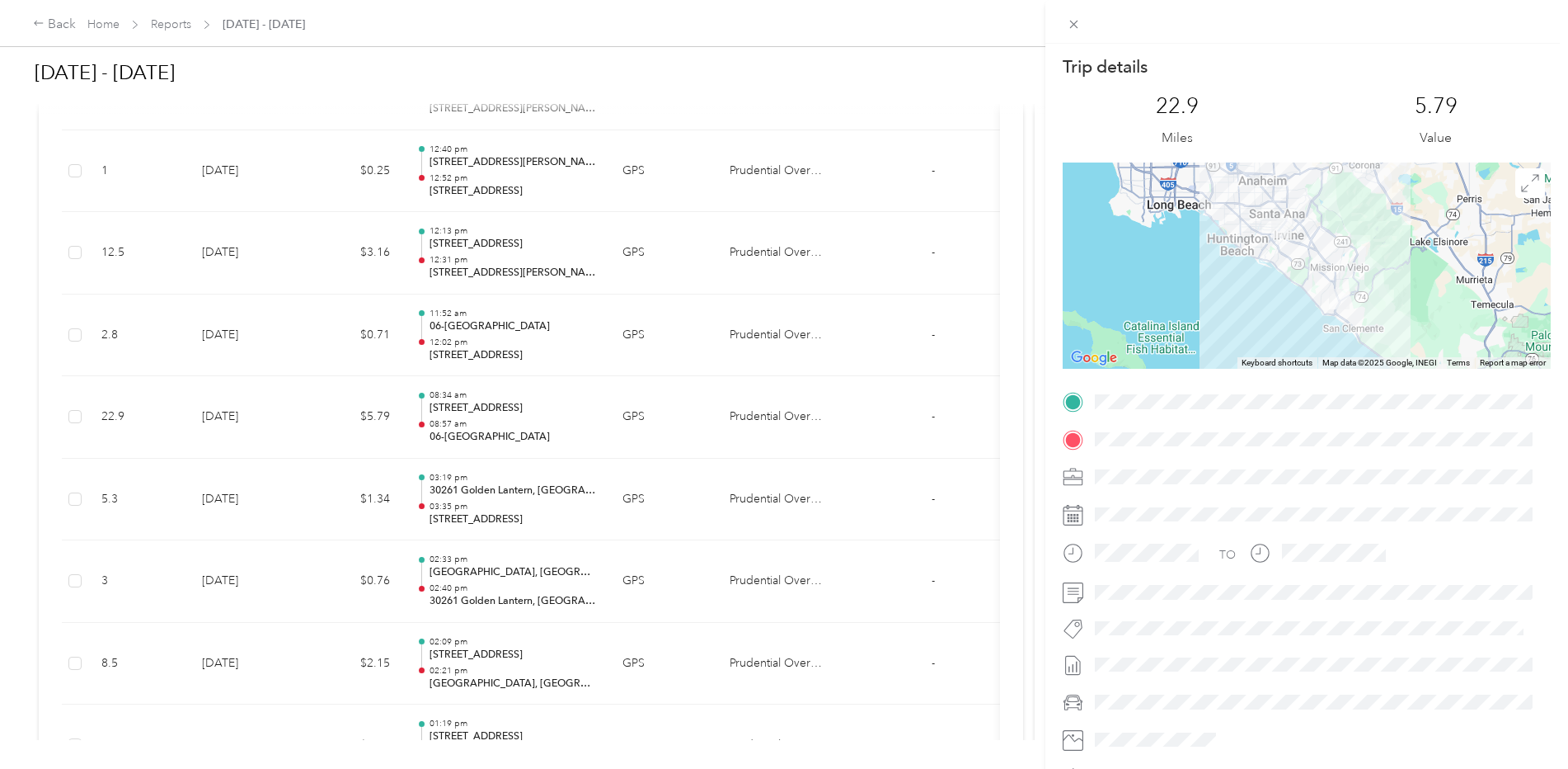
click at [470, 422] on div "Trip details This trip cannot be edited because it is either under review, appr…" at bounding box center [784, 384] width 1568 height 769
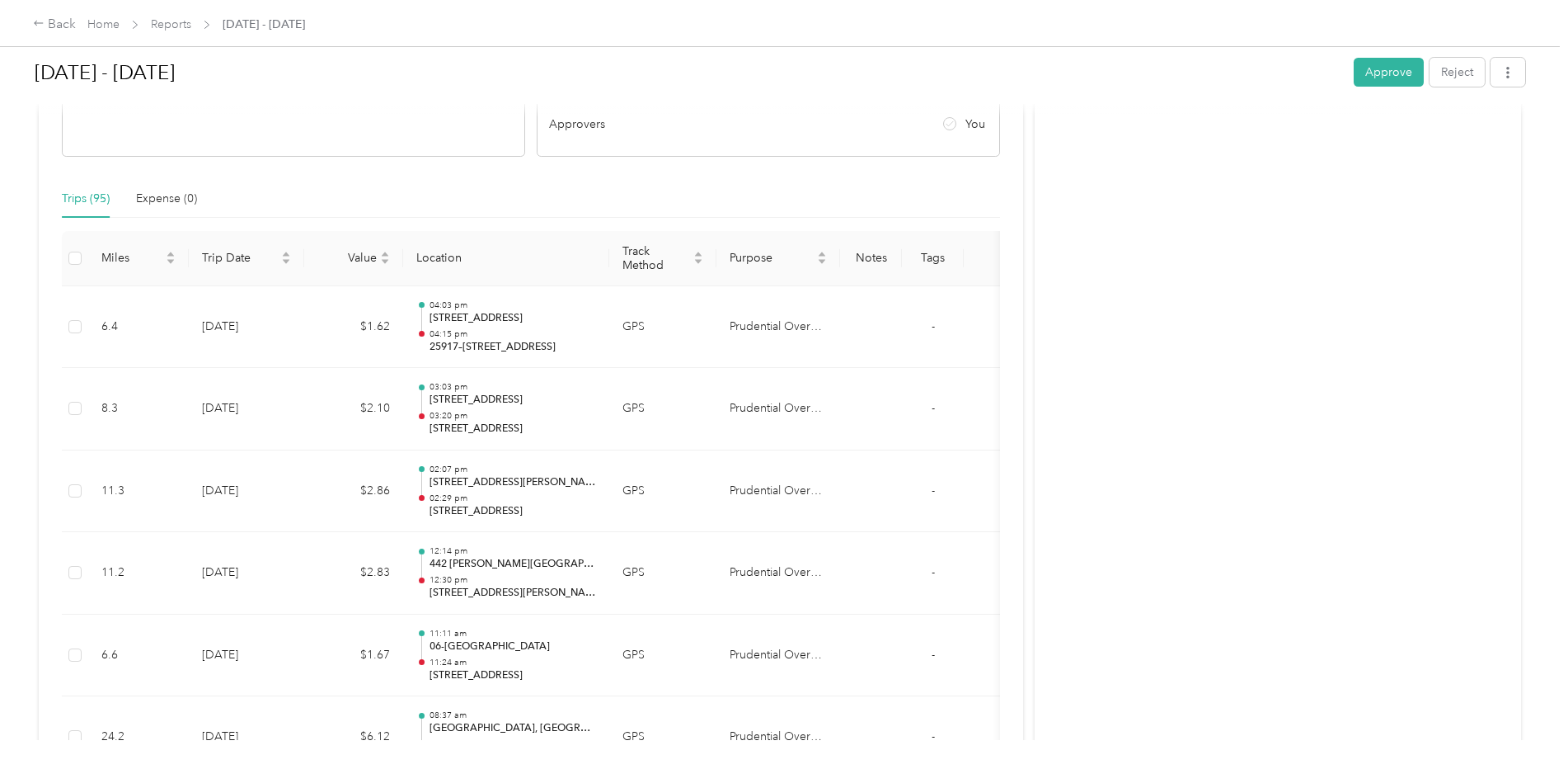
scroll to position [281, 0]
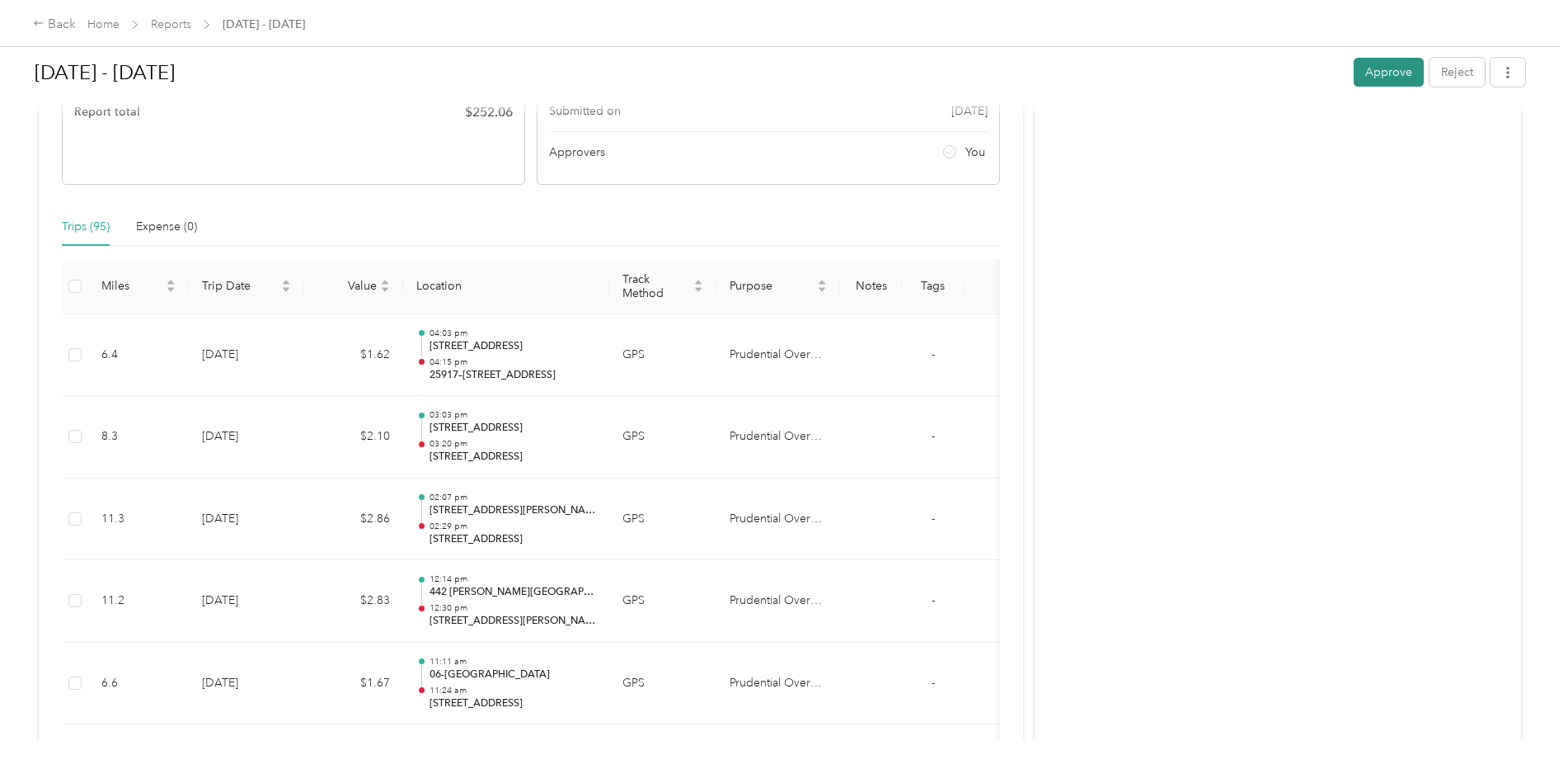
click at [1389, 74] on button "Approve" at bounding box center [1388, 72] width 70 height 29
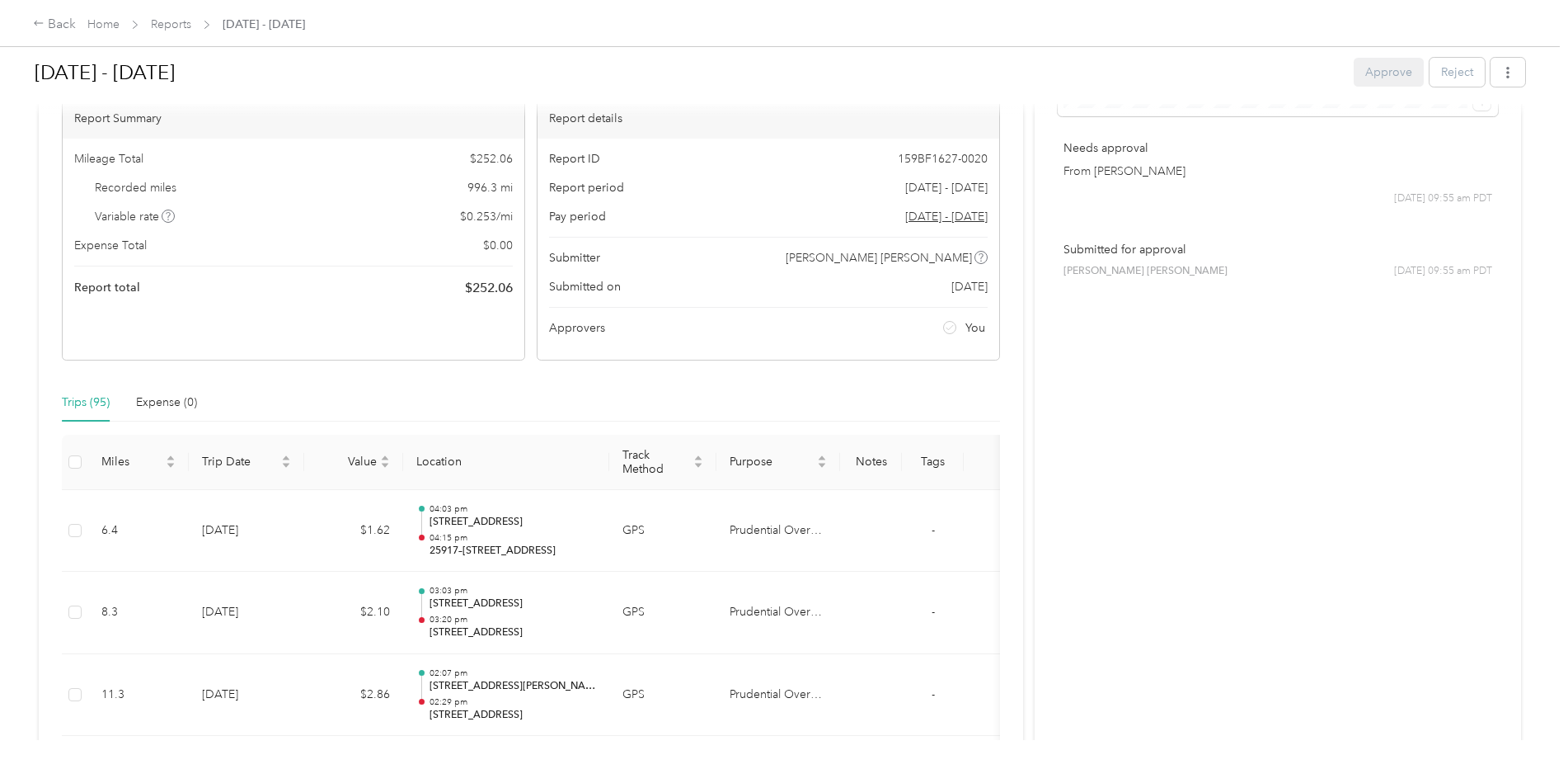
scroll to position [0, 0]
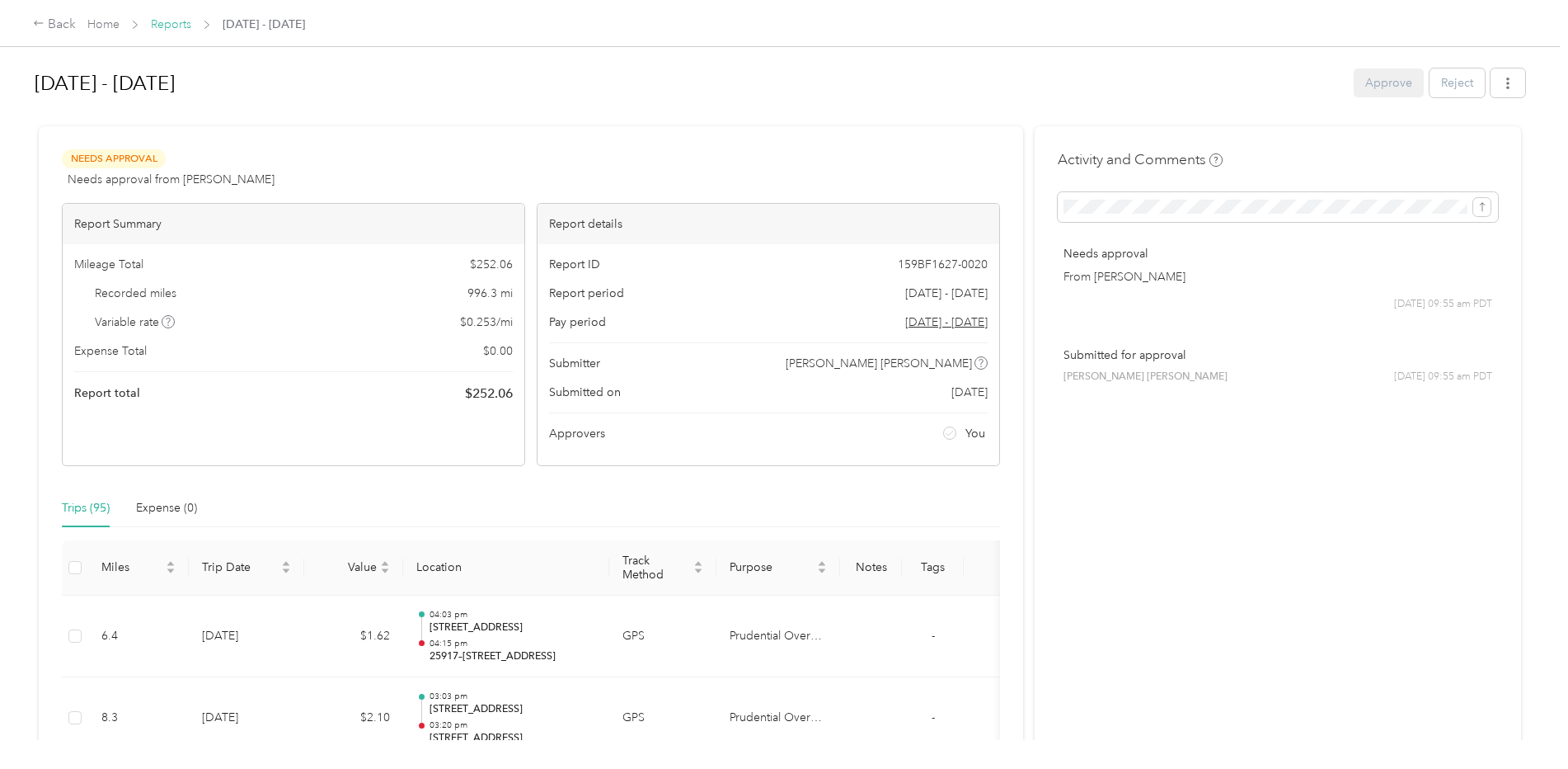
click at [168, 27] on link "Reports" at bounding box center [171, 24] width 40 height 14
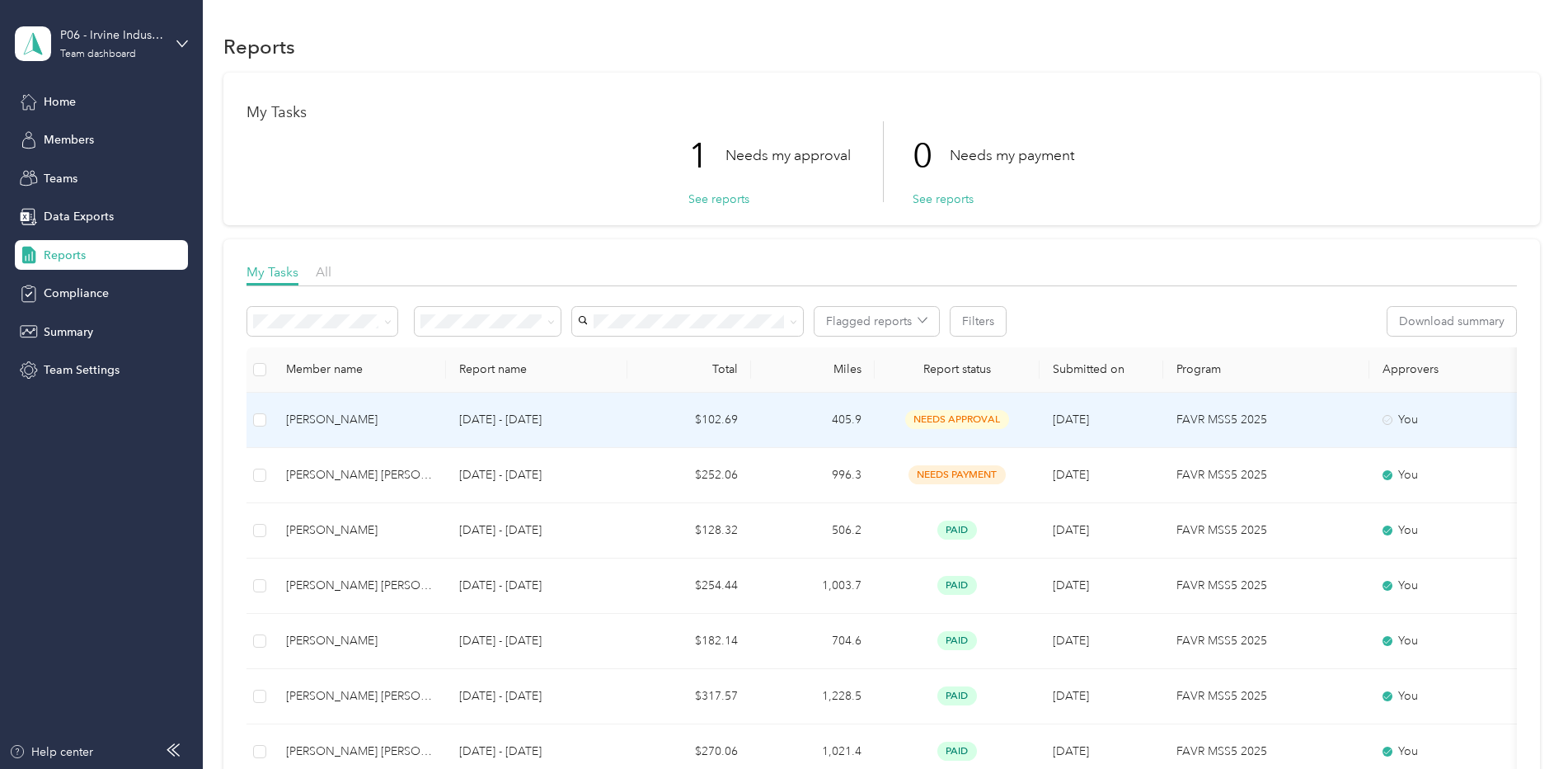
click at [341, 420] on div "[PERSON_NAME]" at bounding box center [360, 419] width 147 height 18
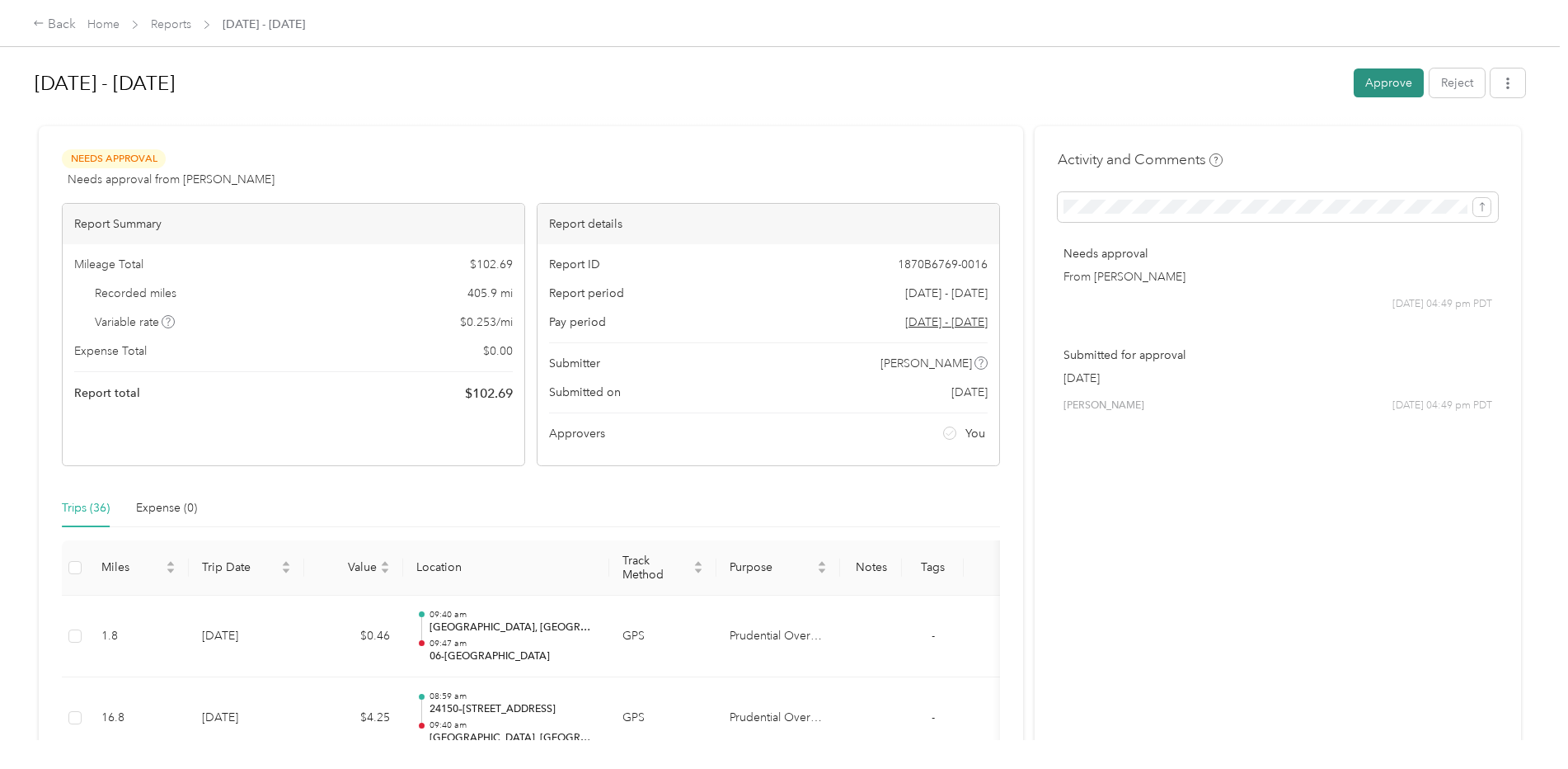
click at [1382, 84] on button "Approve" at bounding box center [1388, 83] width 70 height 29
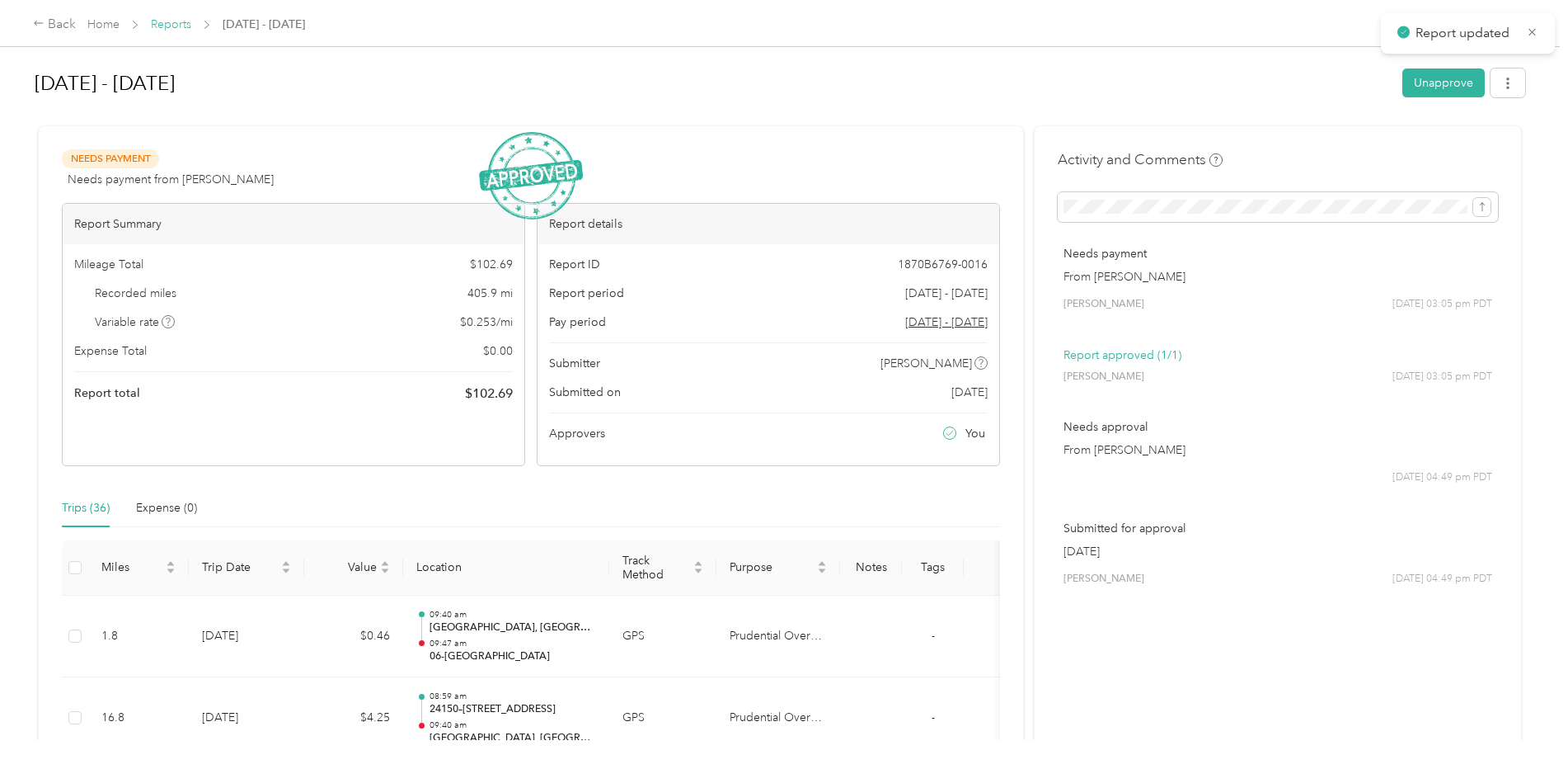
click at [168, 22] on link "Reports" at bounding box center [171, 24] width 40 height 14
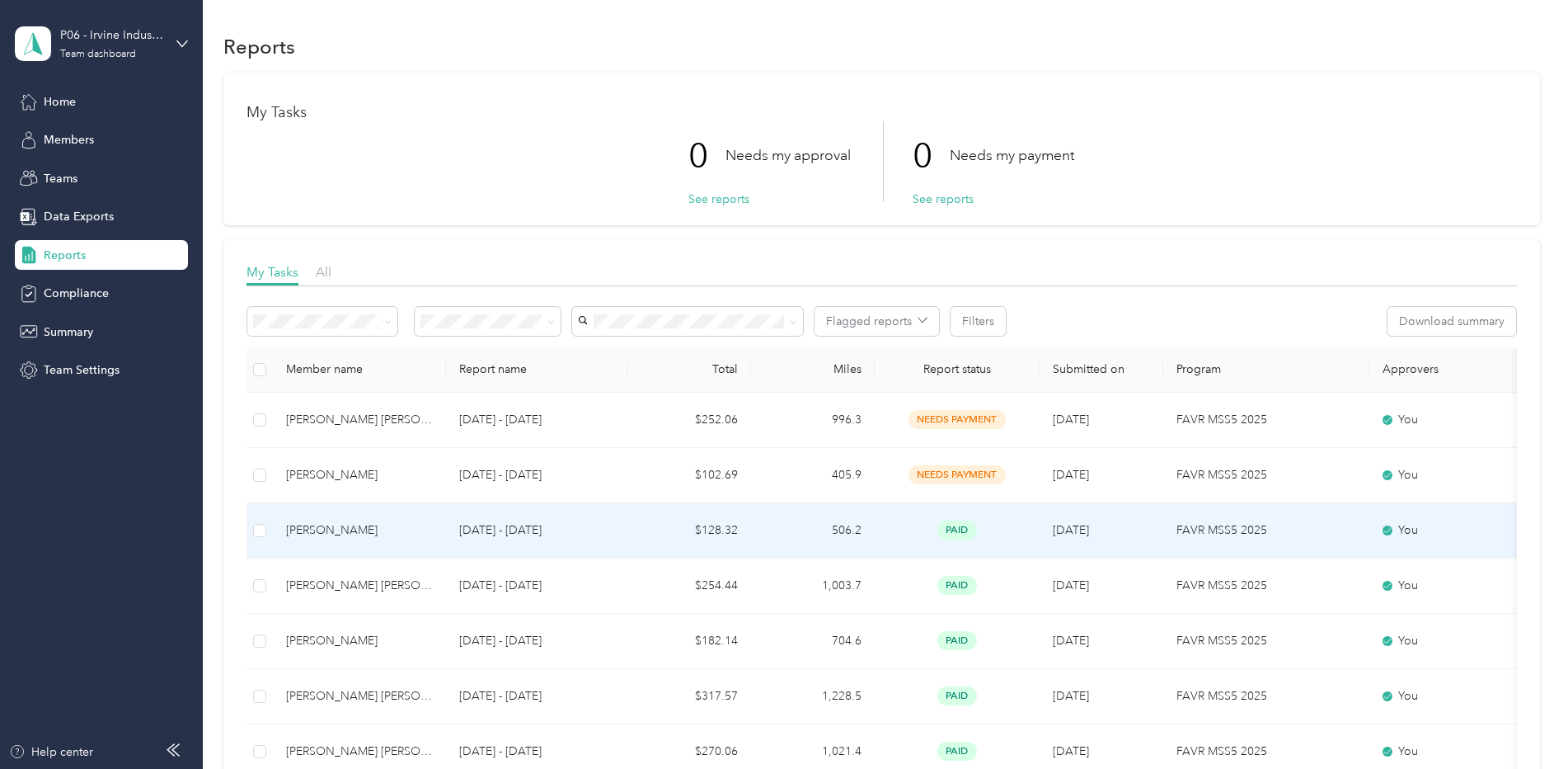
click at [434, 531] on td "[PERSON_NAME]" at bounding box center [359, 531] width 173 height 55
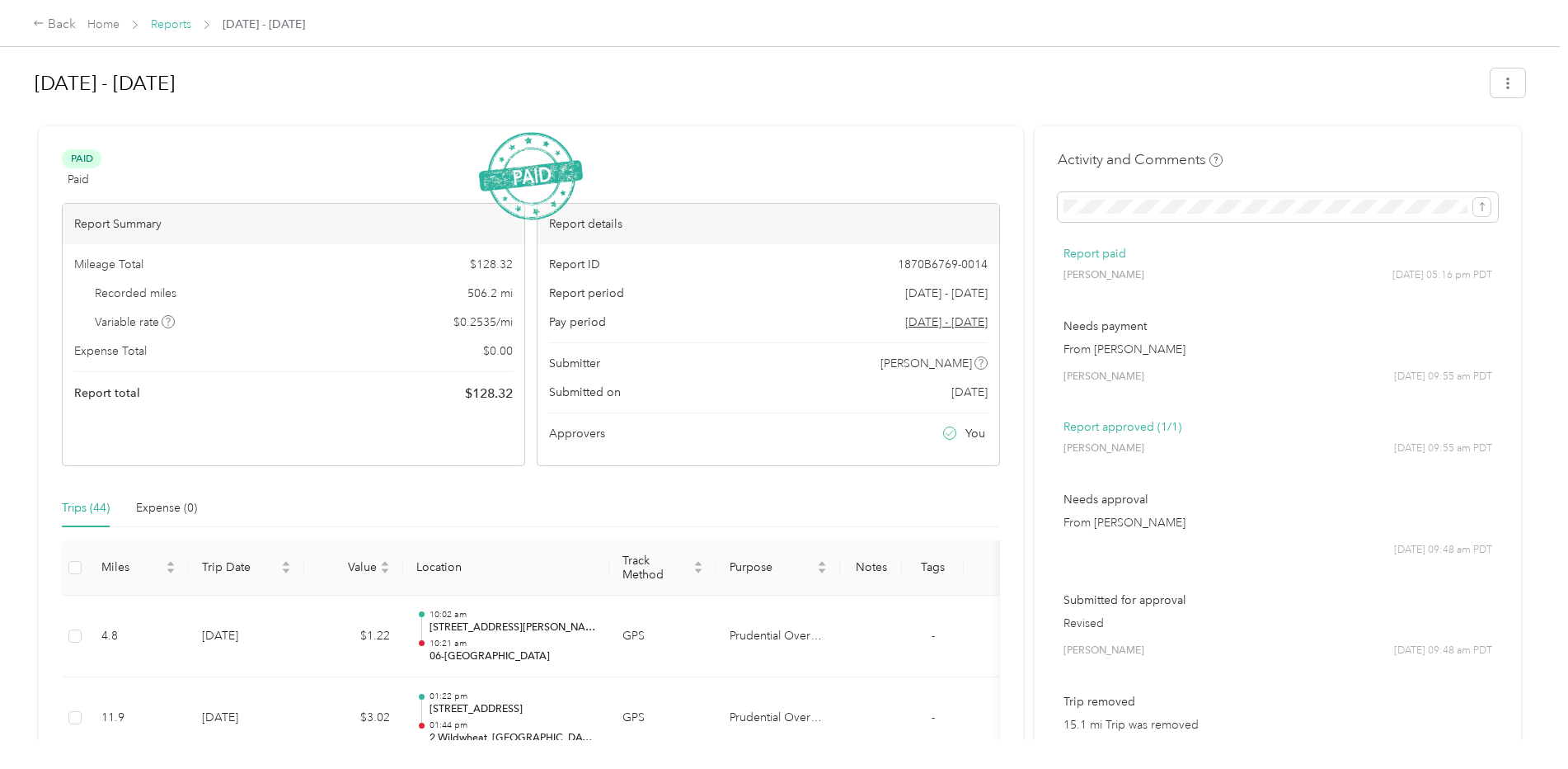
click at [165, 20] on link "Reports" at bounding box center [171, 24] width 40 height 14
